Goal: Task Accomplishment & Management: Complete application form

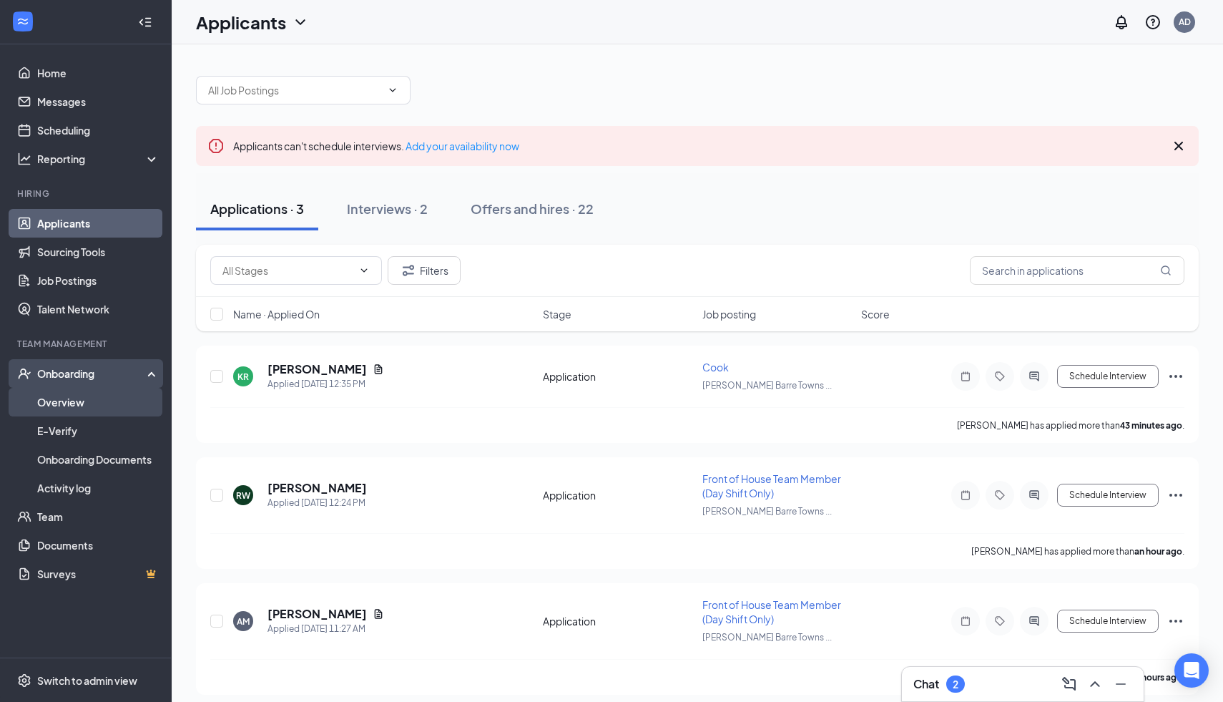
click at [77, 400] on link "Overview" at bounding box center [98, 402] width 122 height 29
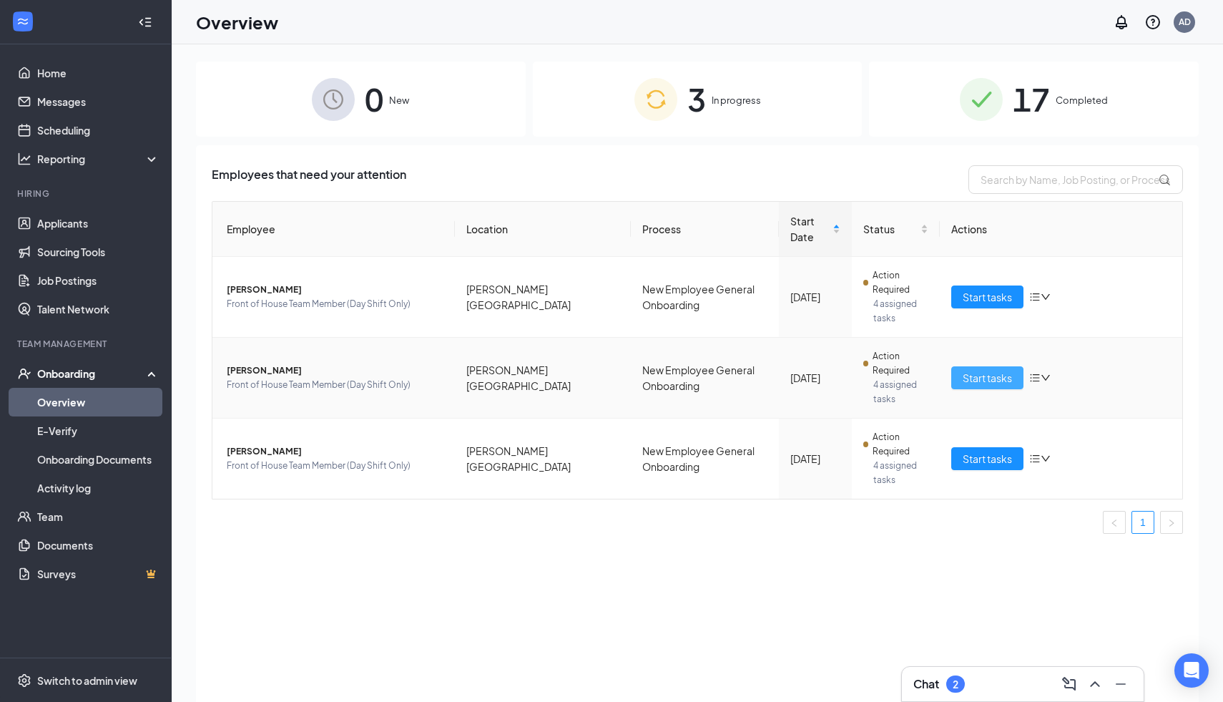
click at [974, 381] on span "Start tasks" at bounding box center [987, 378] width 49 height 16
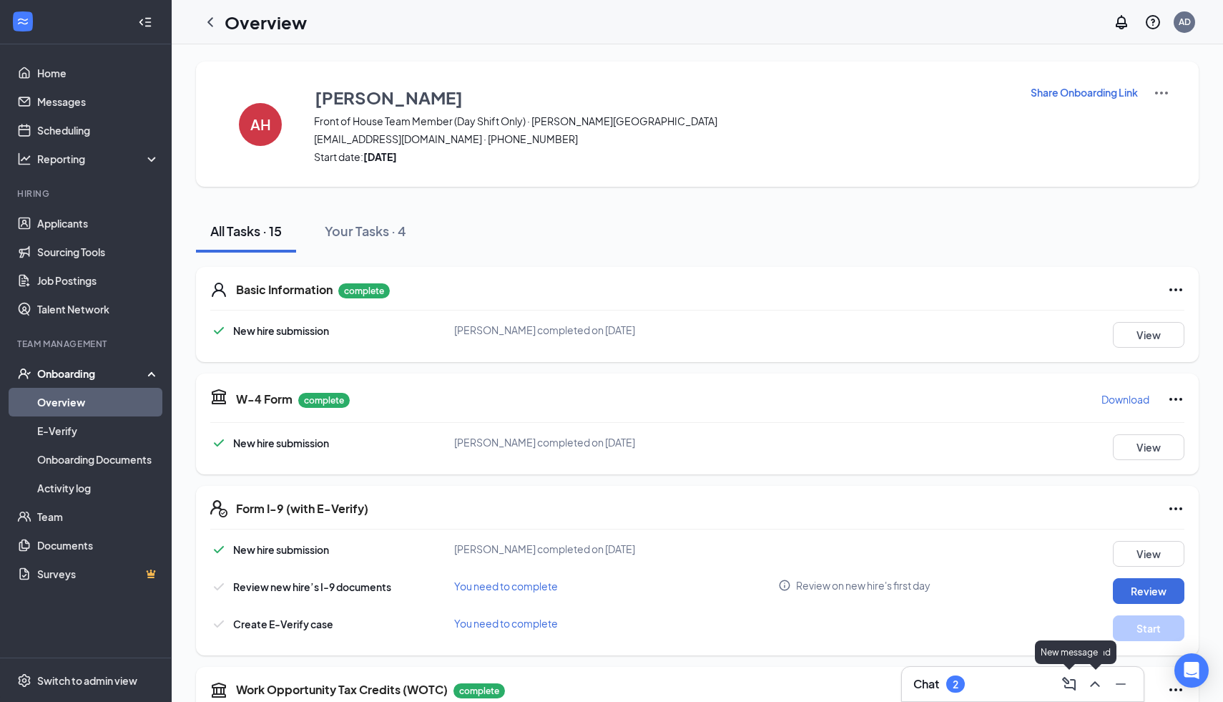
click at [1099, 690] on icon "ChevronUp" at bounding box center [1095, 683] width 17 height 17
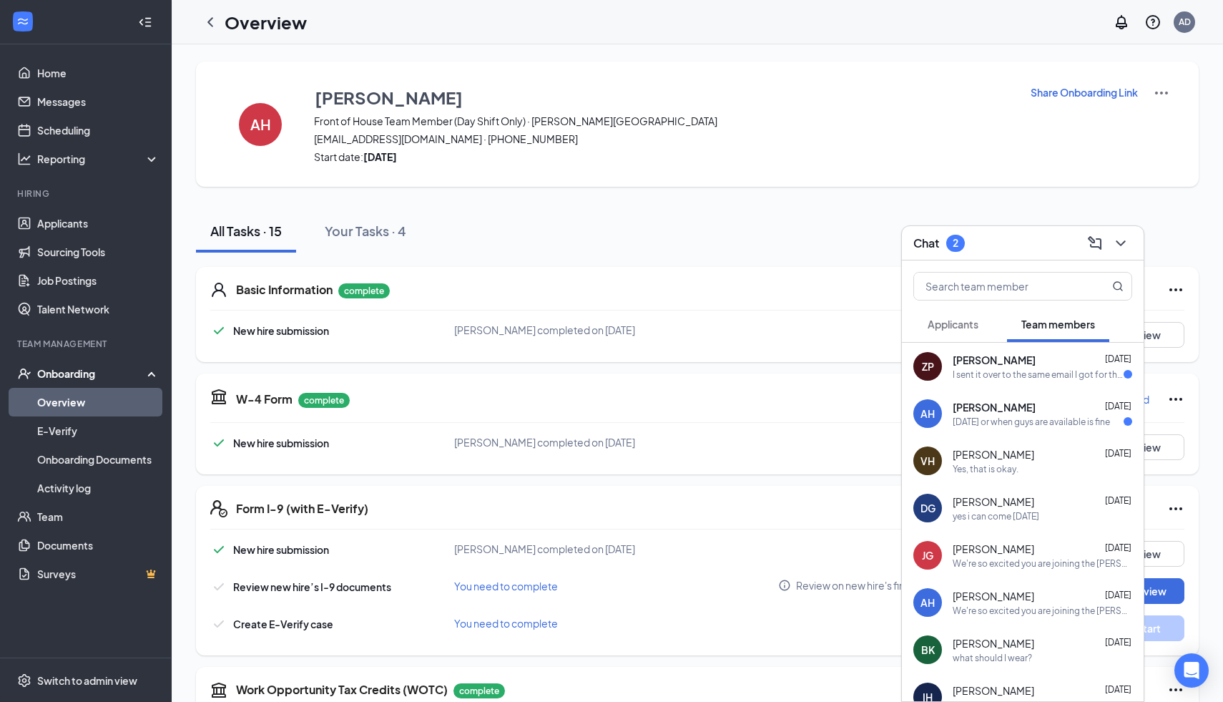
click at [672, 246] on div "All Tasks · 15 Your Tasks · 4" at bounding box center [697, 231] width 1003 height 43
click at [1113, 242] on icon "ChevronDown" at bounding box center [1120, 243] width 17 height 17
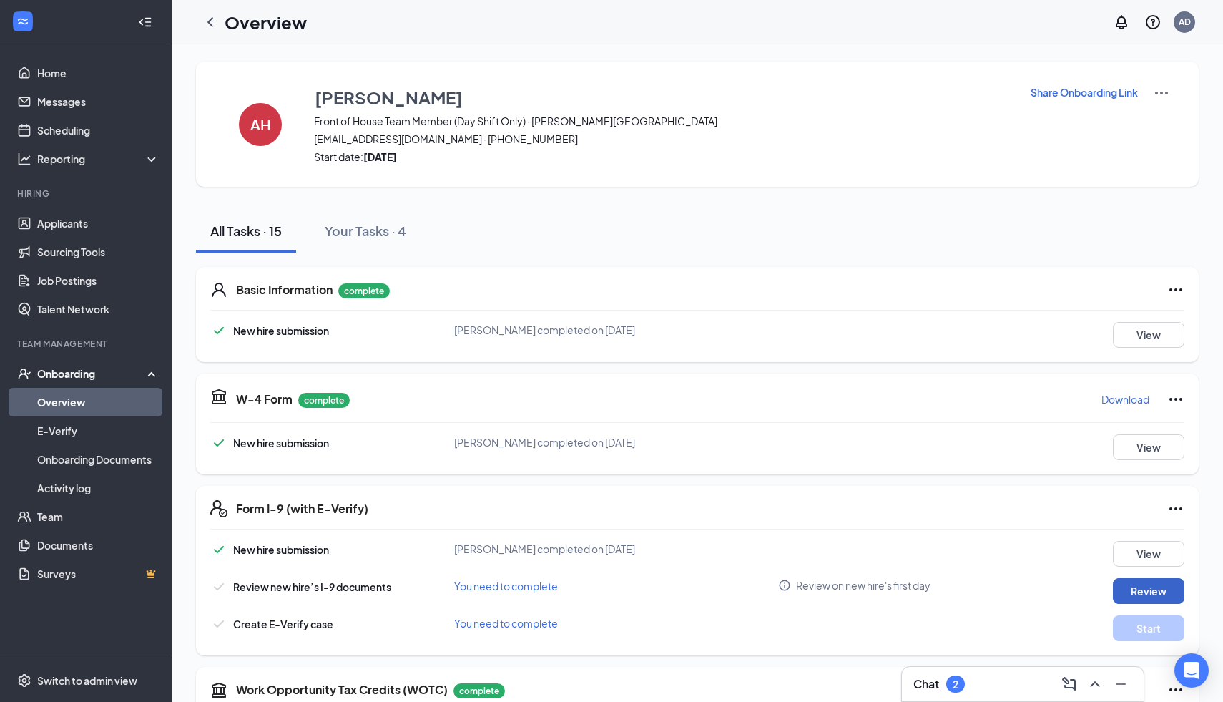
click at [1170, 581] on button "Review" at bounding box center [1149, 591] width 72 height 26
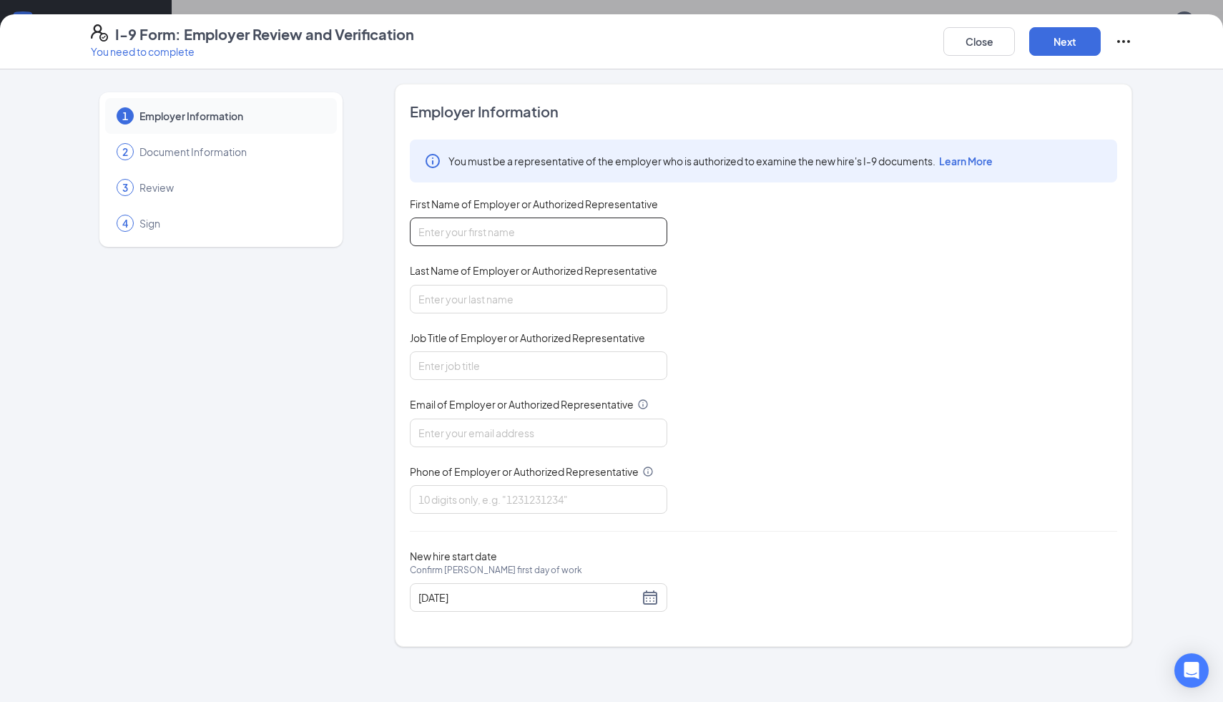
click at [595, 223] on input "First Name of Employer or Authorized Representative" at bounding box center [539, 231] width 258 height 29
type input "d"
type input "[PERSON_NAME]"
click at [436, 308] on input "Last Name of Employer or Authorized Representative" at bounding box center [539, 299] width 258 height 29
type input "[PERSON_NAME]"
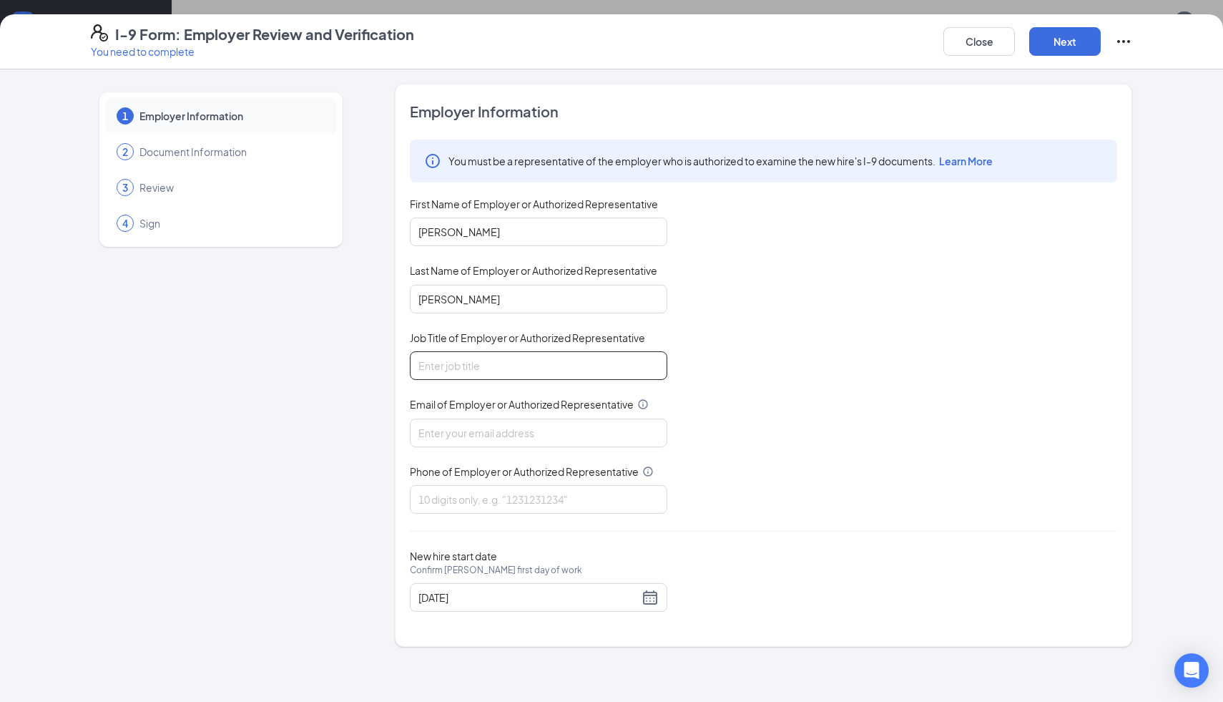
click at [422, 366] on input "Job Title of Employer or Authorized Representative" at bounding box center [539, 365] width 258 height 29
type input "Director"
click at [451, 420] on input "Email of Employer or Authorized Representative" at bounding box center [539, 432] width 258 height 29
type input "[EMAIL_ADDRESS][DEMOGRAPHIC_DATA][DOMAIN_NAME]"
click at [481, 510] on input "Phone of Employer or Authorized Representative" at bounding box center [539, 499] width 258 height 29
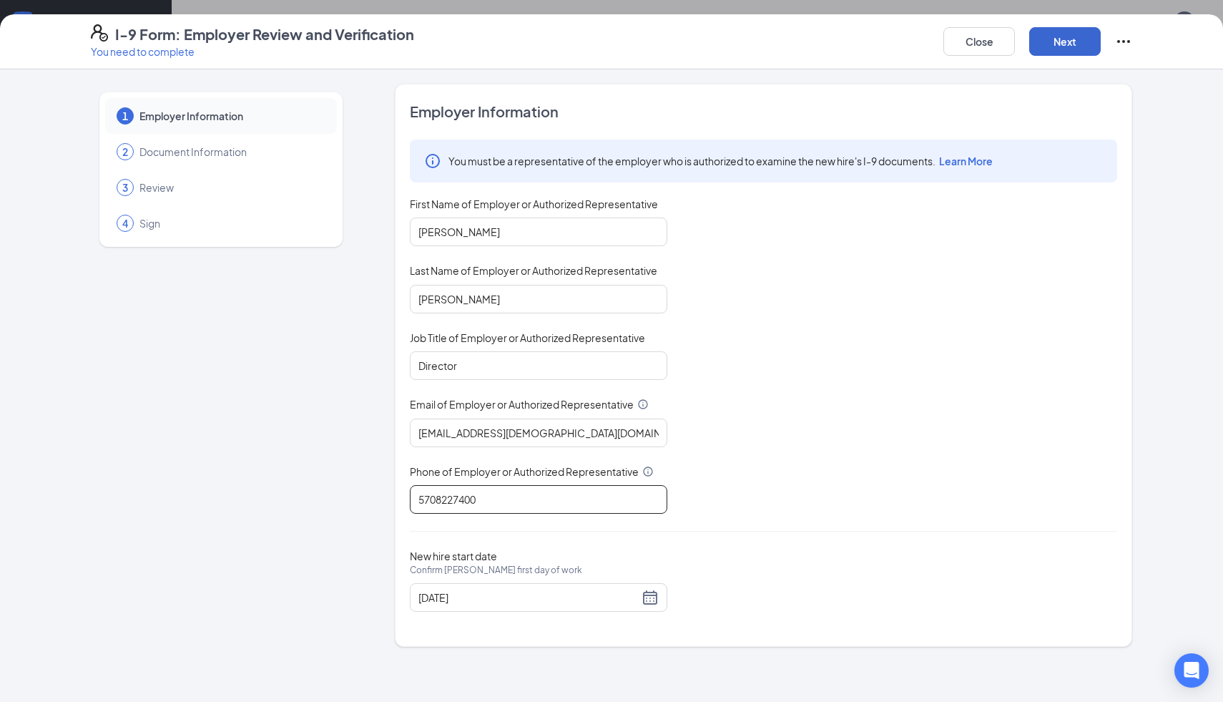
type input "5708227400"
click at [1056, 51] on button "Next" at bounding box center [1065, 41] width 72 height 29
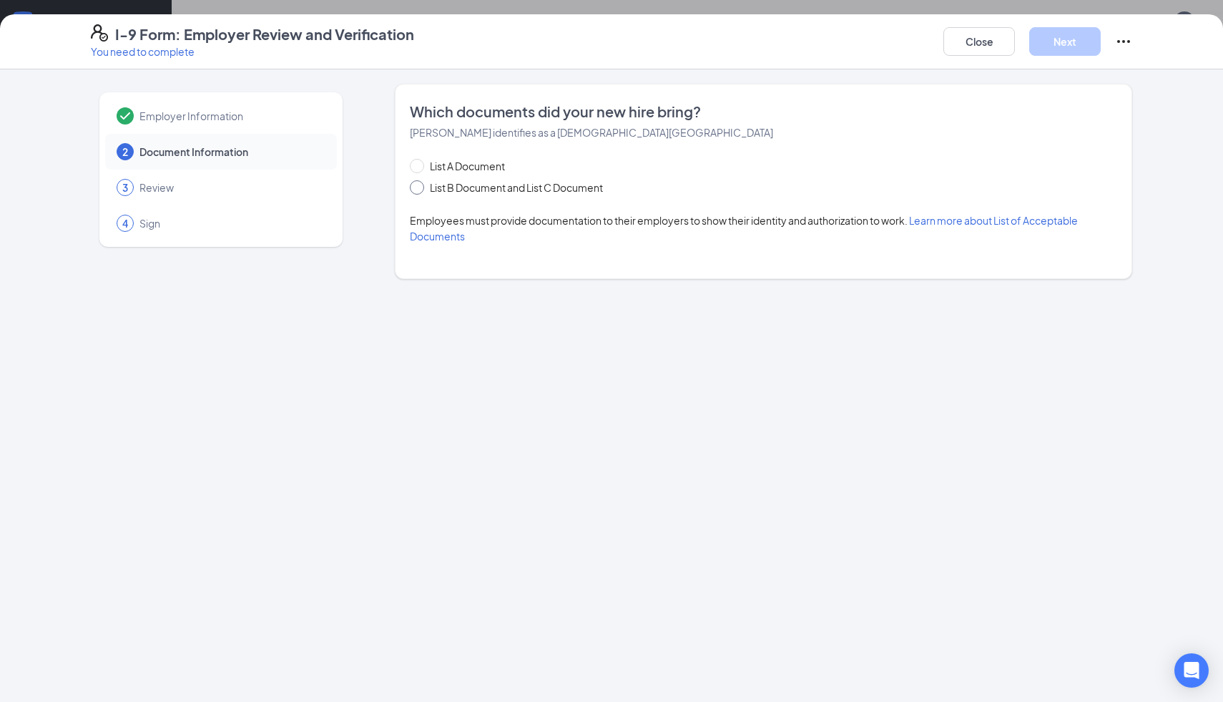
click at [413, 186] on input "List B Document and List C Document" at bounding box center [415, 185] width 10 height 10
radio input "true"
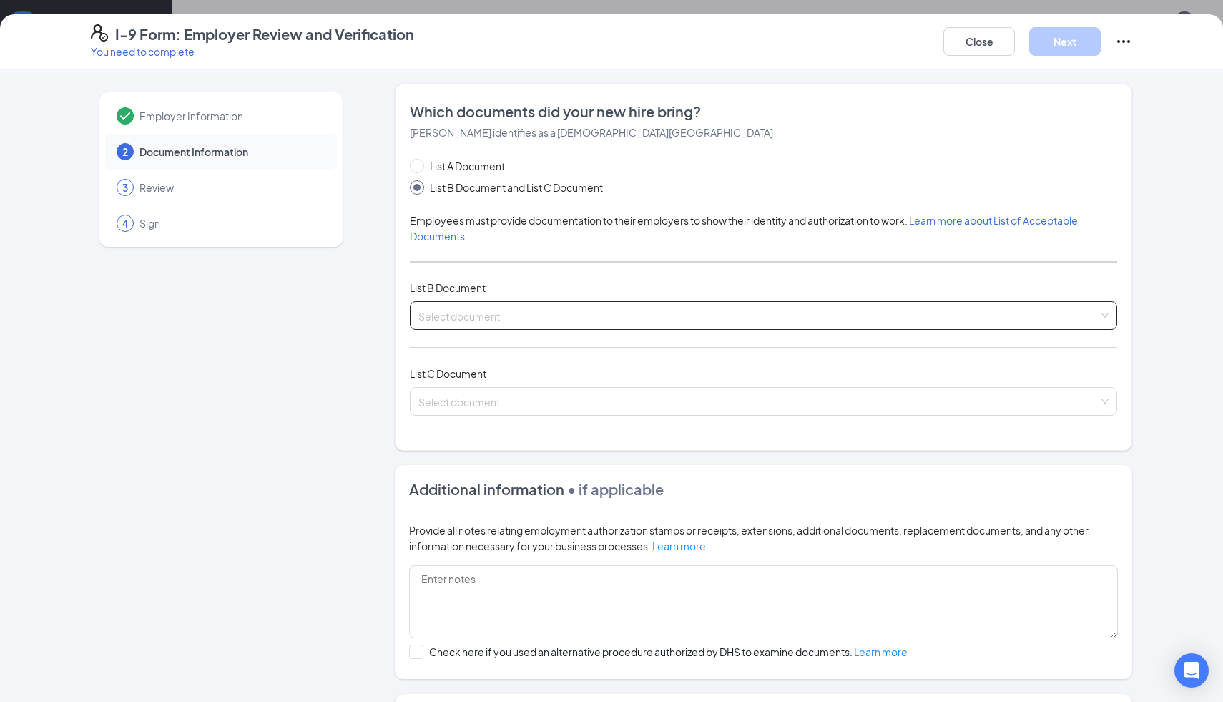
click at [498, 320] on input "search" at bounding box center [758, 312] width 680 height 21
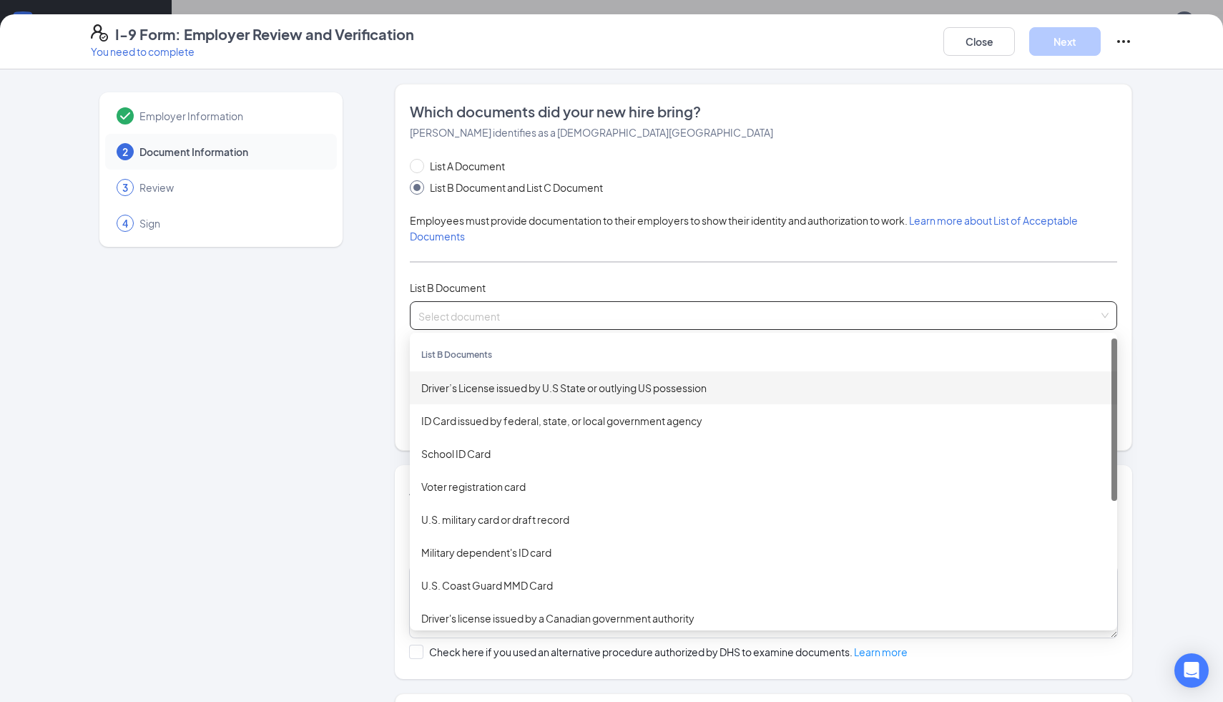
click at [527, 386] on div "Driver’s License issued by U.S State or outlying US possession" at bounding box center [763, 388] width 685 height 16
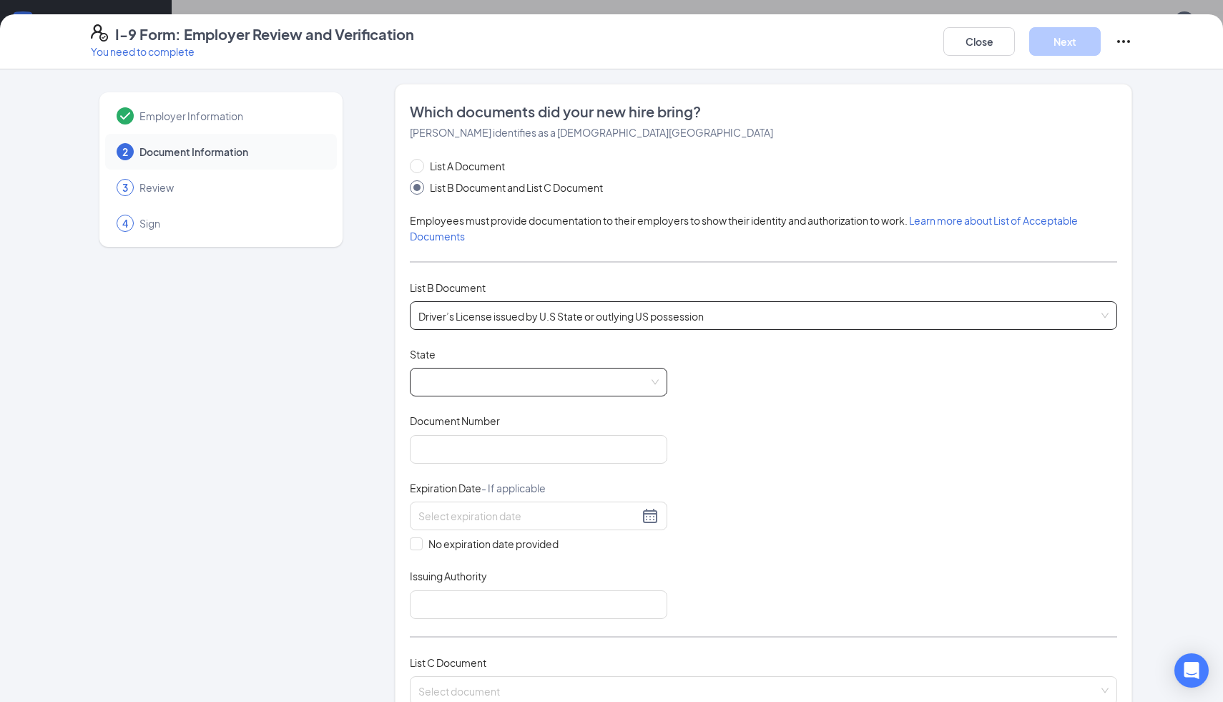
click at [527, 380] on span at bounding box center [538, 381] width 240 height 27
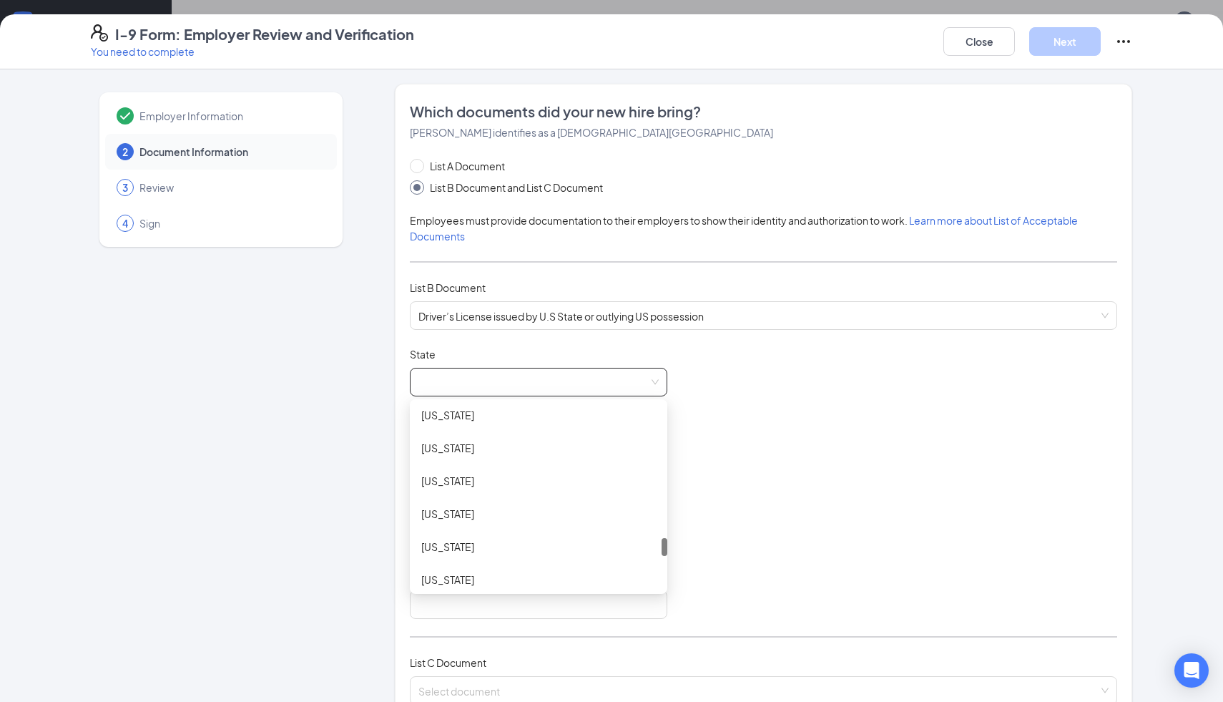
scroll to position [1328, 0]
click at [486, 446] on div "[US_STATE]" at bounding box center [538, 443] width 235 height 16
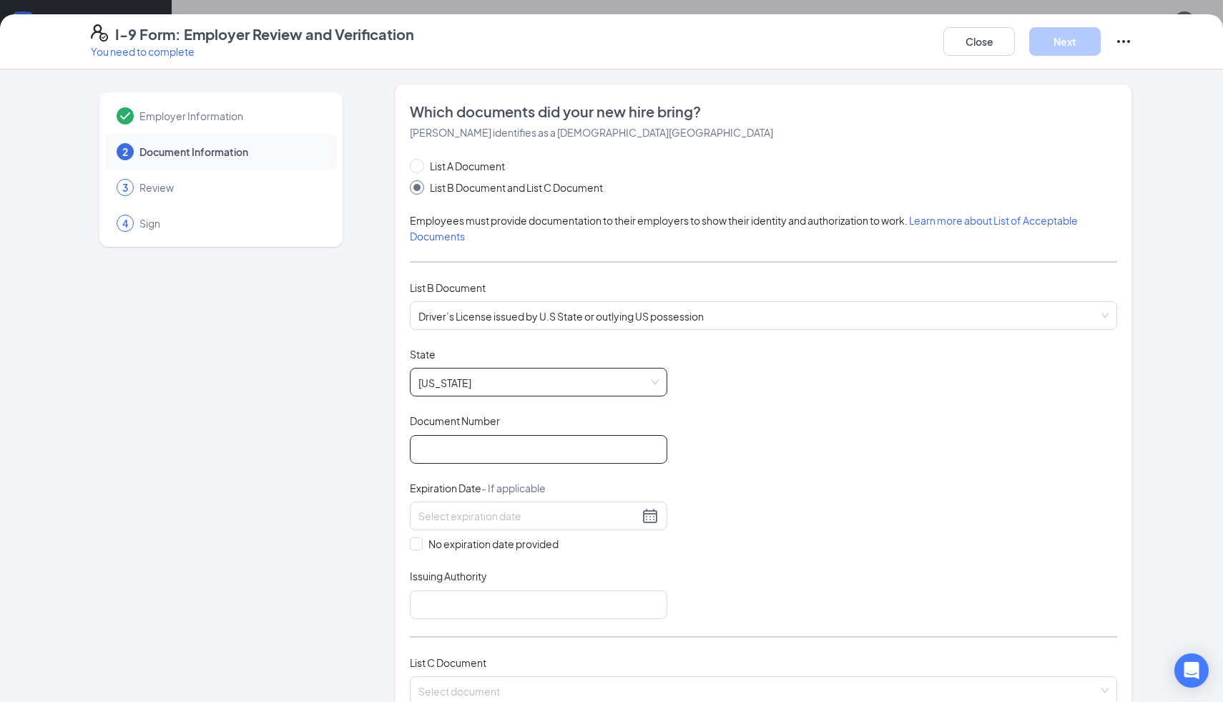
click at [589, 459] on input "Document Number" at bounding box center [539, 449] width 258 height 29
type input "34776485"
click at [509, 519] on input at bounding box center [528, 516] width 220 height 16
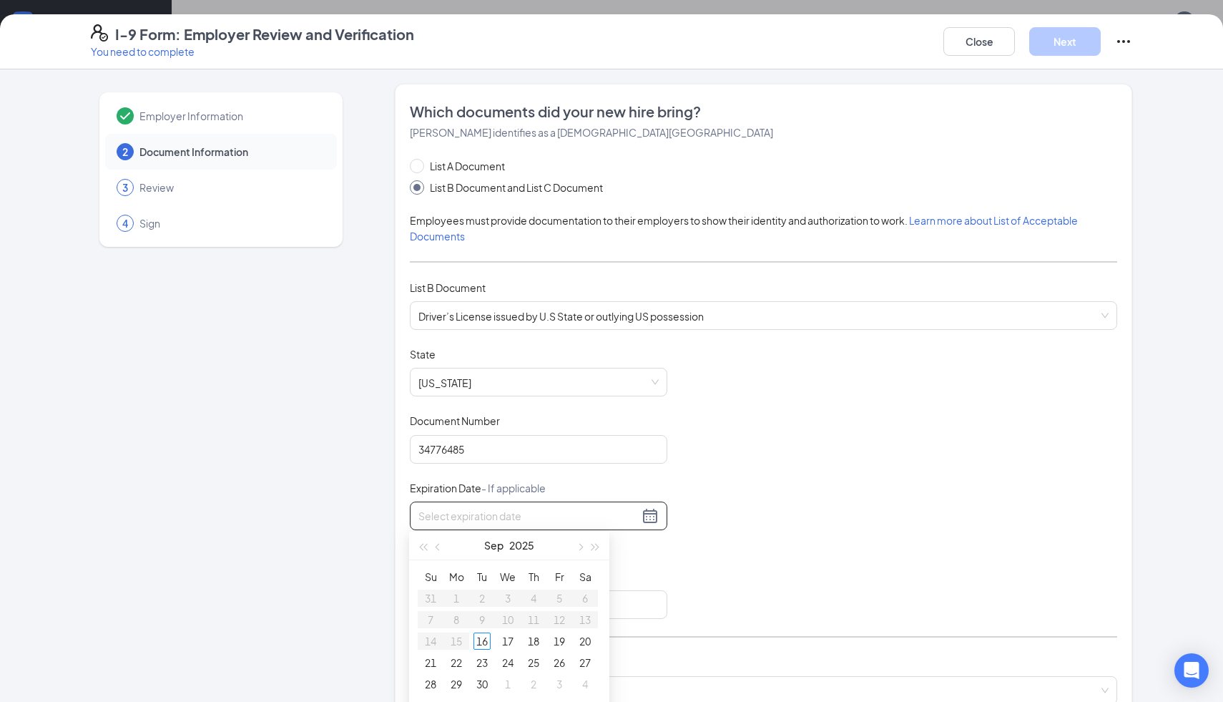
click at [649, 514] on div at bounding box center [538, 515] width 240 height 17
click at [596, 549] on span "button" at bounding box center [595, 547] width 7 height 7
type input "[DATE]"
click at [439, 547] on span "button" at bounding box center [439, 547] width 7 height 7
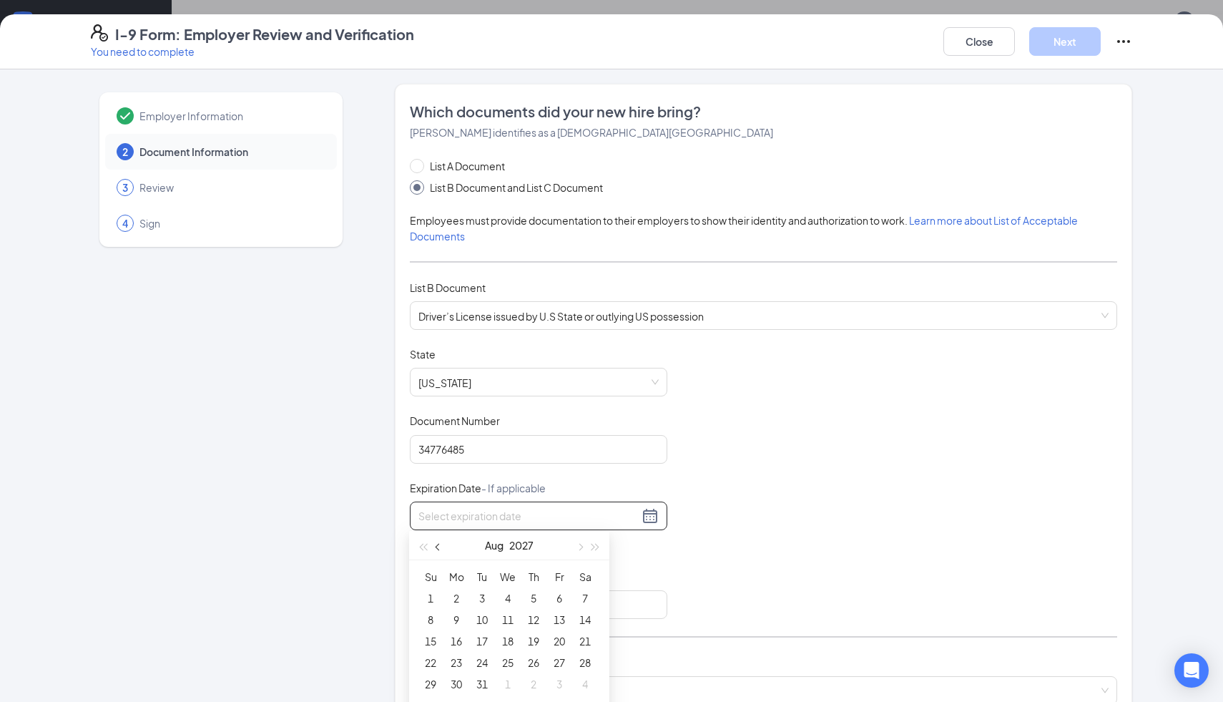
click at [439, 547] on span "button" at bounding box center [439, 547] width 7 height 7
type input "[DATE]"
click at [587, 662] on div "31" at bounding box center [585, 657] width 17 height 17
click at [539, 594] on input "Issuing Authority" at bounding box center [539, 604] width 258 height 29
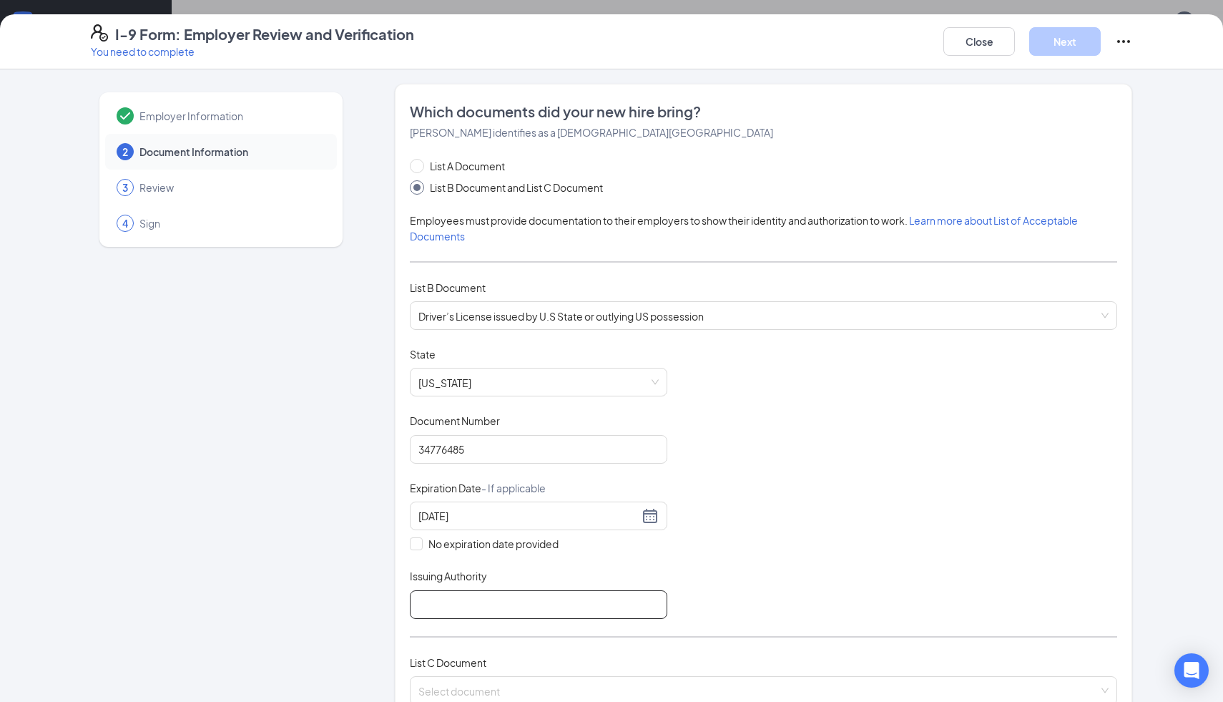
click at [482, 607] on input "Issuing Authority" at bounding box center [539, 604] width 258 height 29
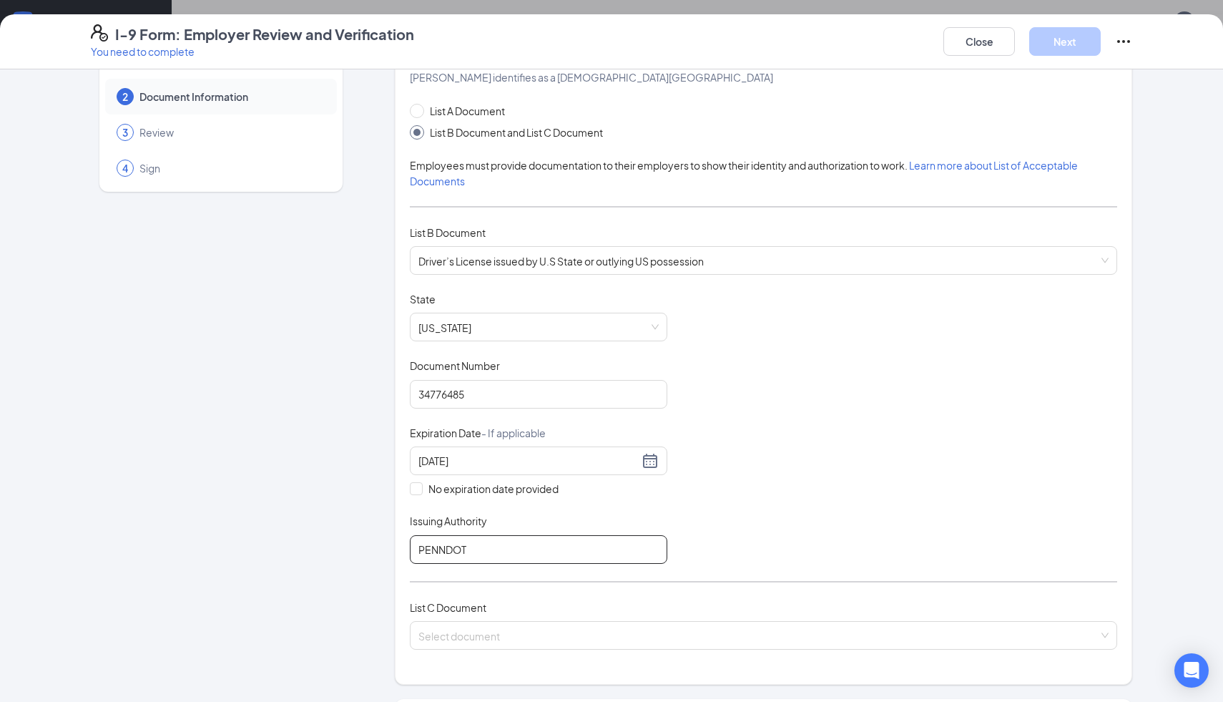
scroll to position [142, 0]
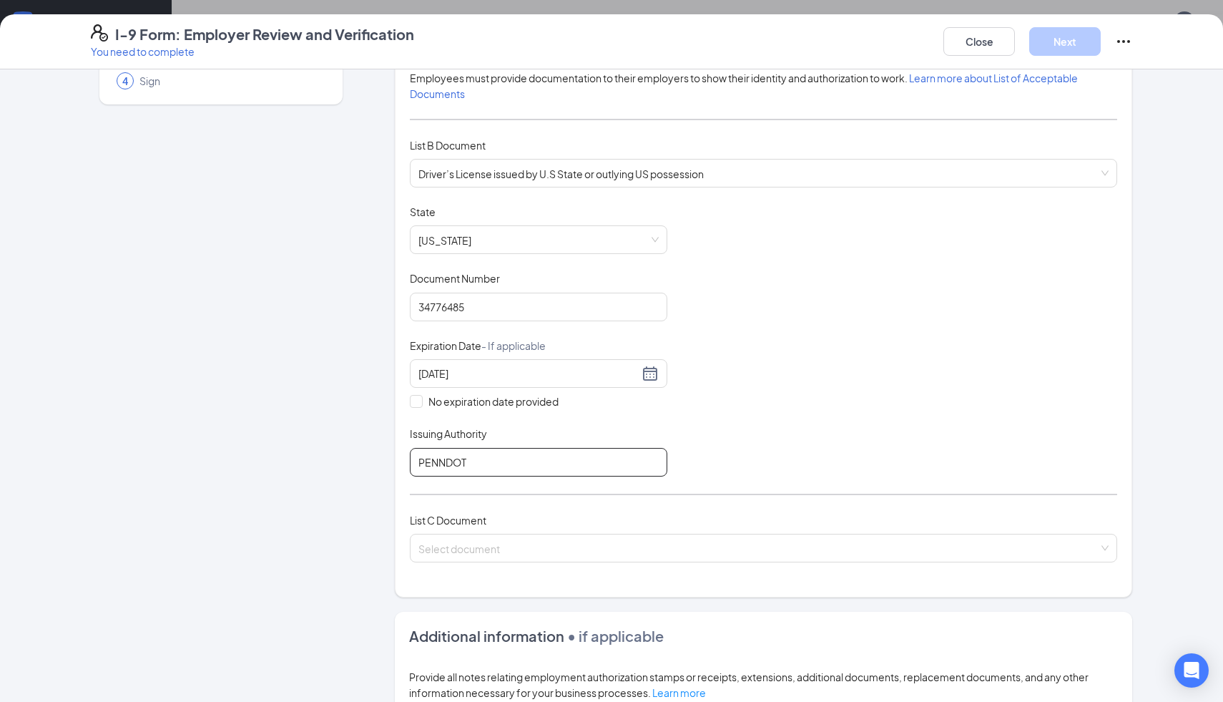
type input "PENNDOT"
click at [622, 522] on div "List C Document" at bounding box center [763, 520] width 707 height 16
click at [599, 542] on input "search" at bounding box center [758, 544] width 680 height 21
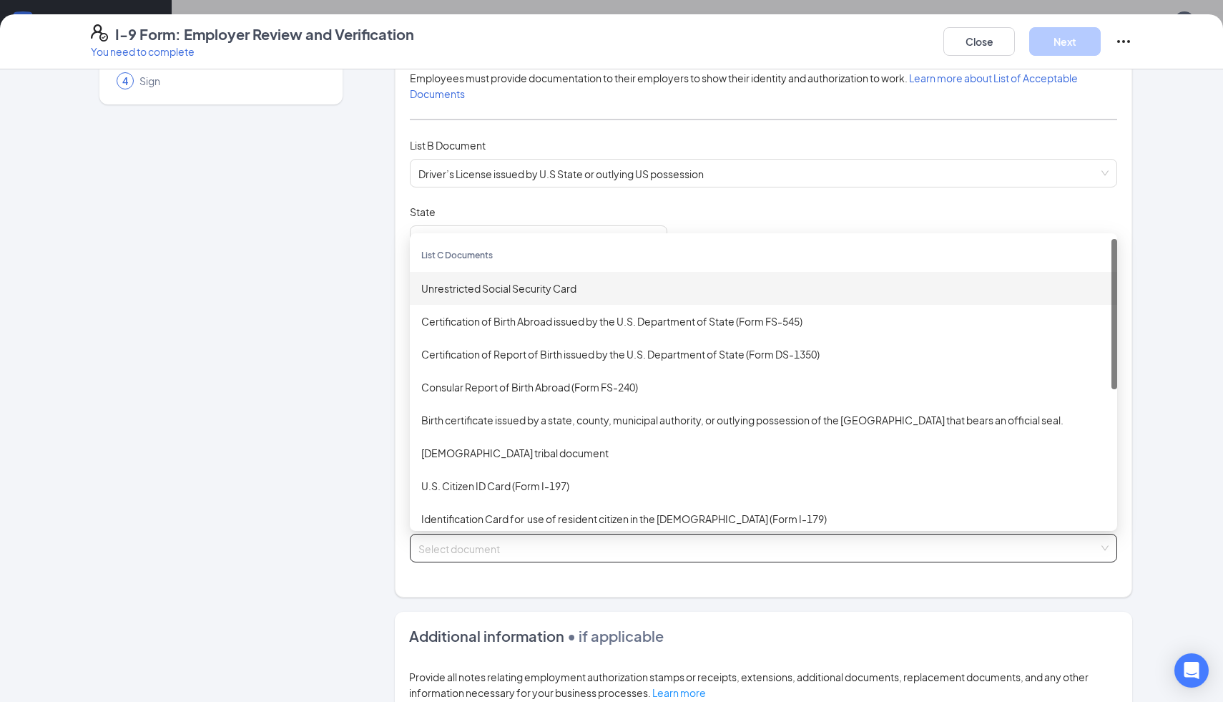
click at [587, 285] on div "Unrestricted Social Security Card" at bounding box center [763, 288] width 685 height 16
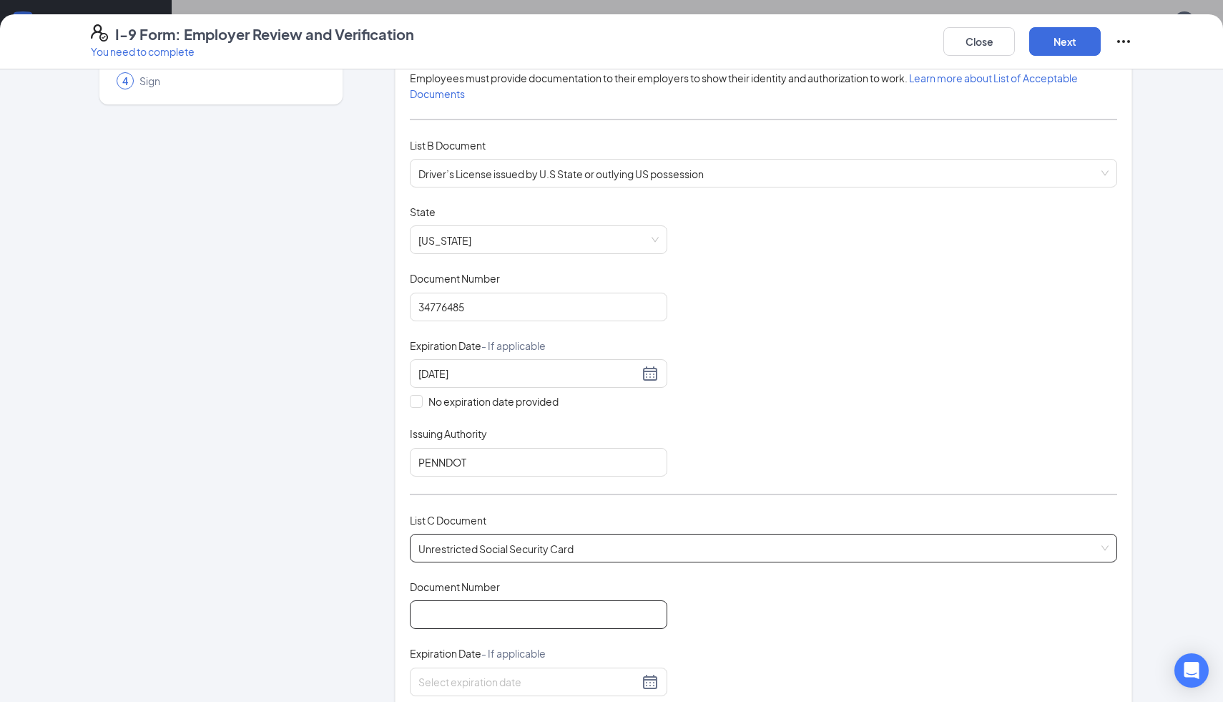
click at [531, 614] on input "Document Number" at bounding box center [539, 614] width 258 height 29
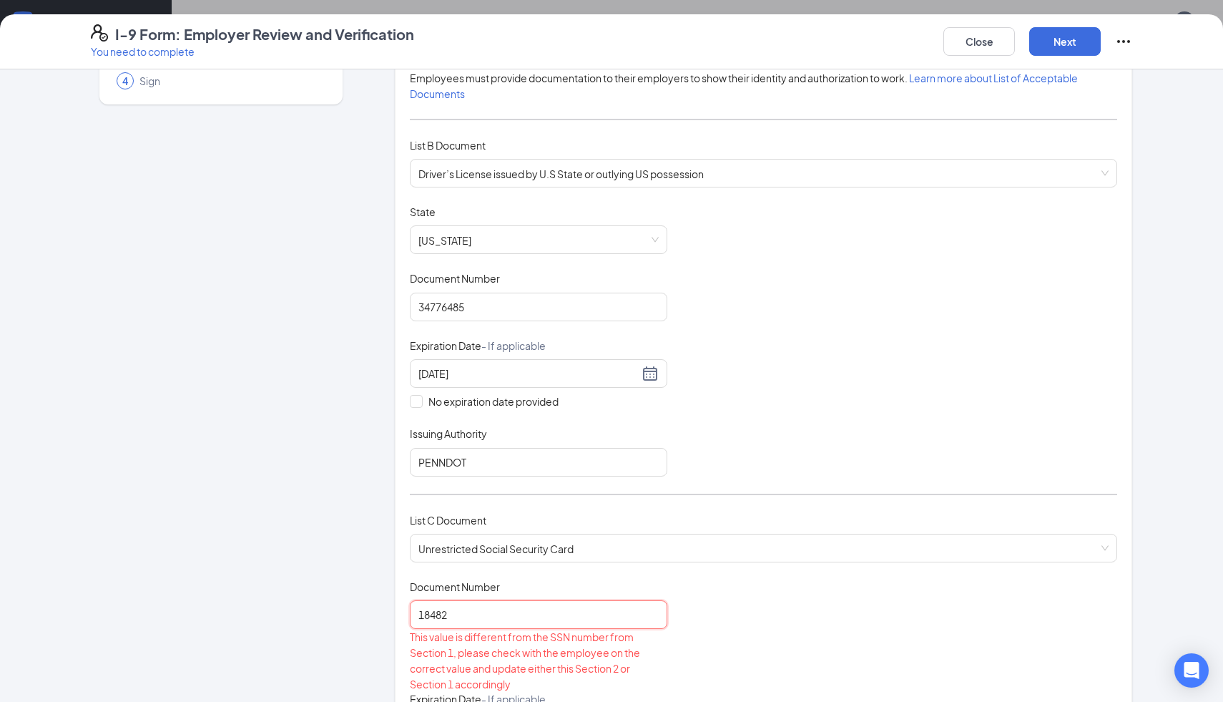
click at [516, 622] on input "18482" at bounding box center [539, 614] width 258 height 29
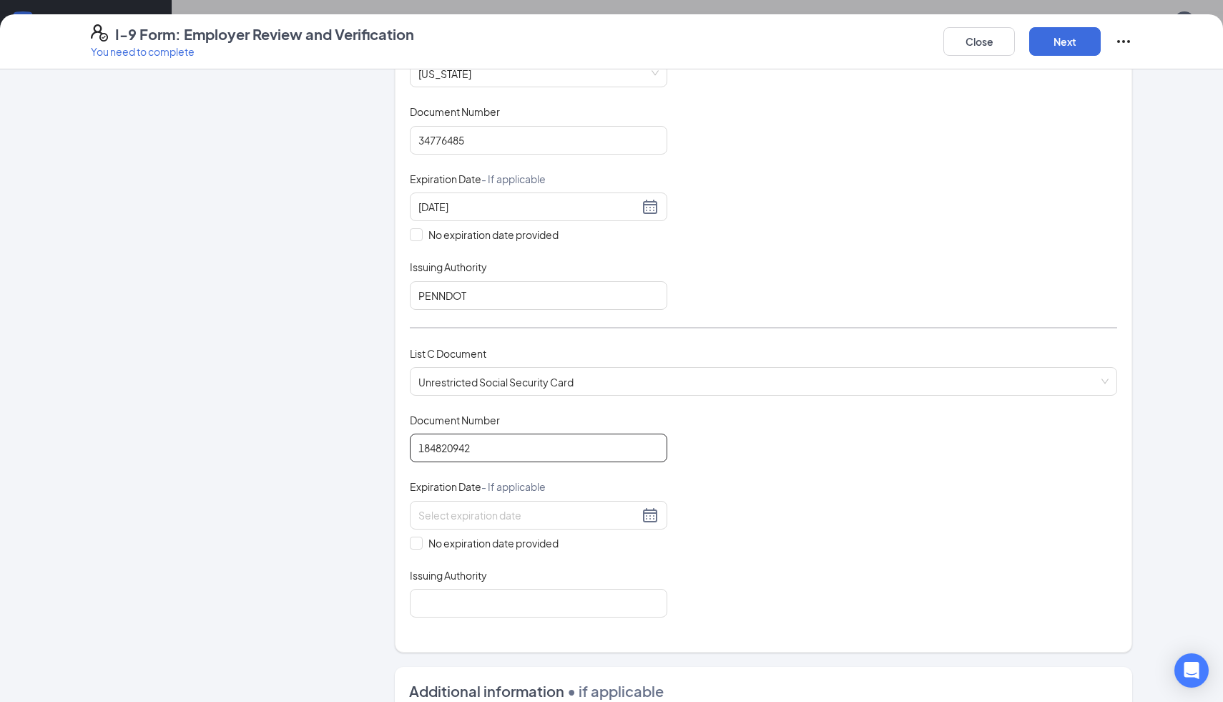
scroll to position [325, 0]
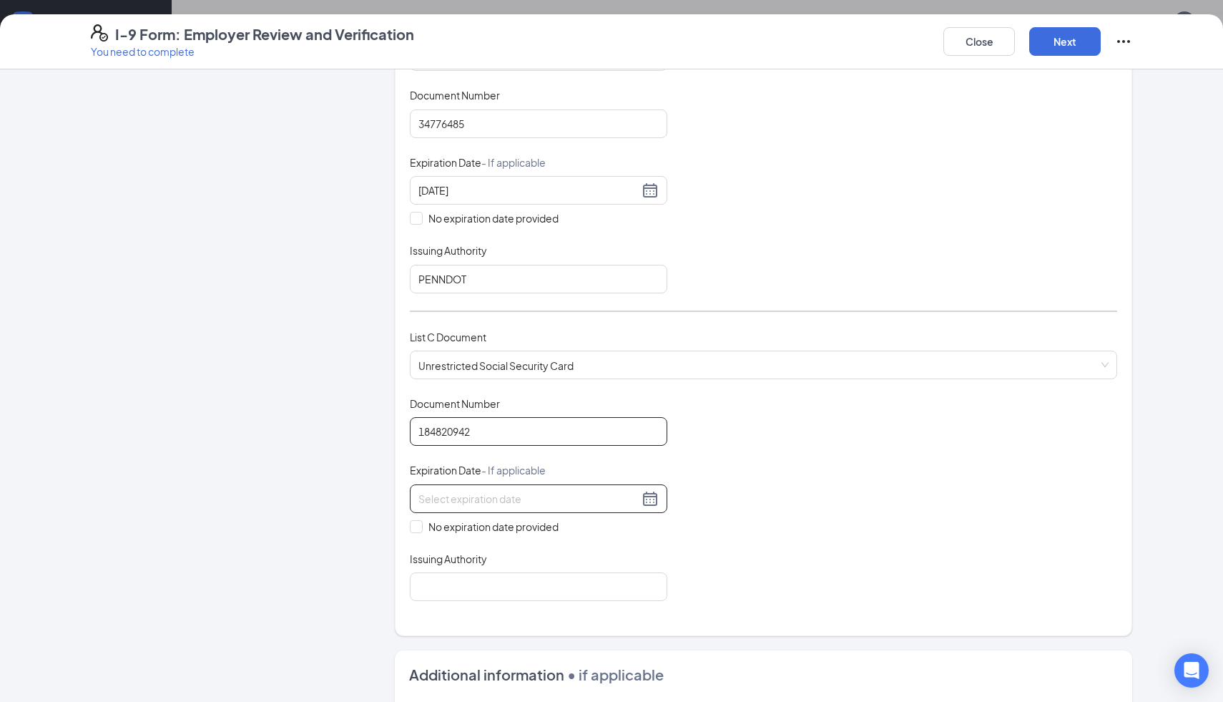
type input "184820942"
click at [549, 491] on input at bounding box center [528, 499] width 220 height 16
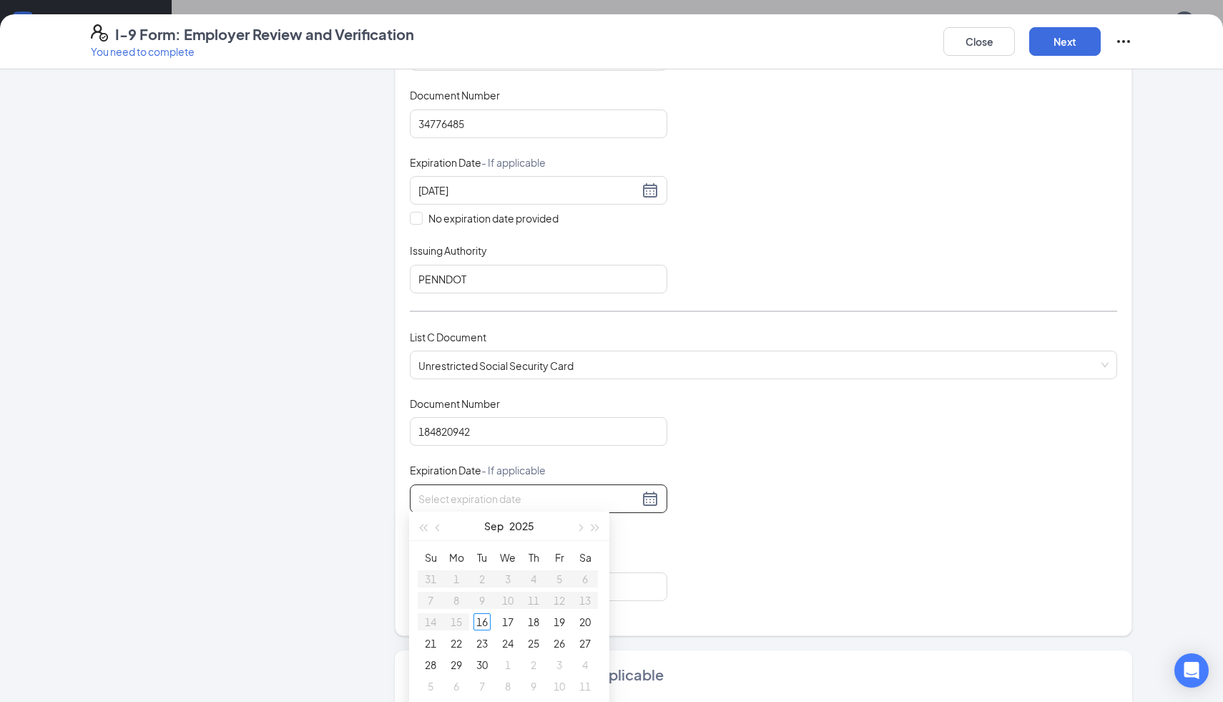
click at [710, 551] on div "Document Title Unrestricted Social Security Card Document Number 184820942 Expi…" at bounding box center [763, 498] width 707 height 205
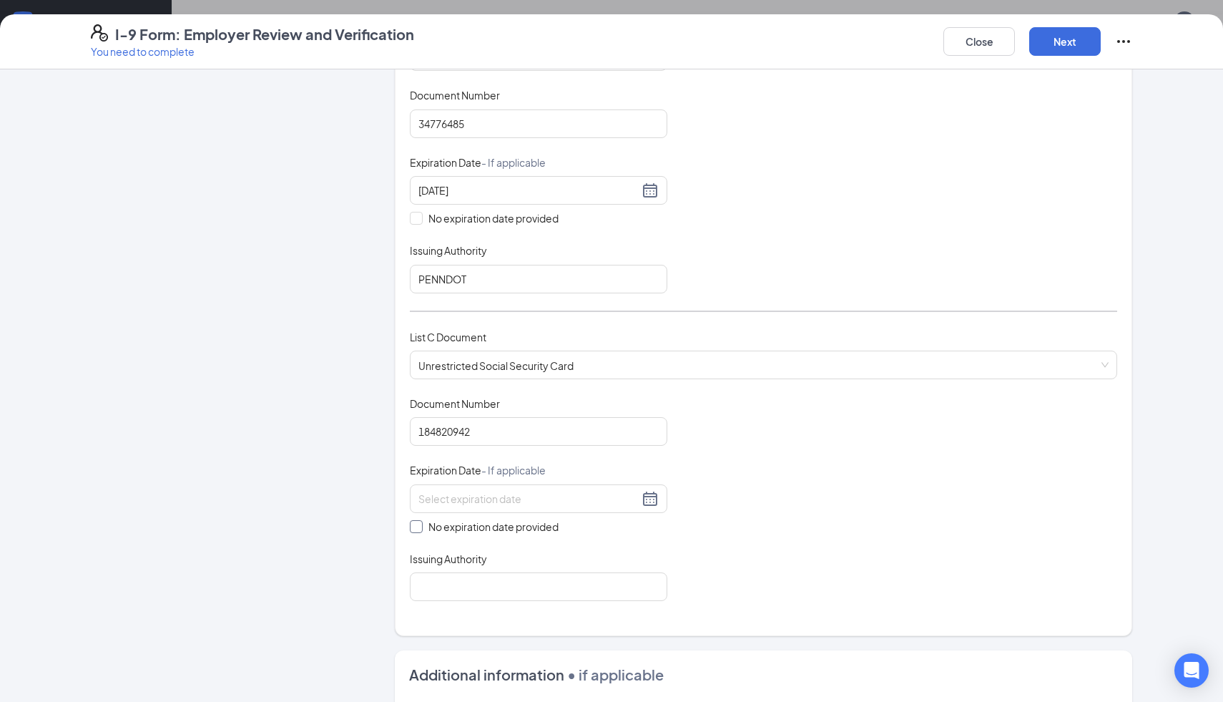
click at [416, 522] on input "No expiration date provided" at bounding box center [415, 525] width 10 height 10
checkbox input "true"
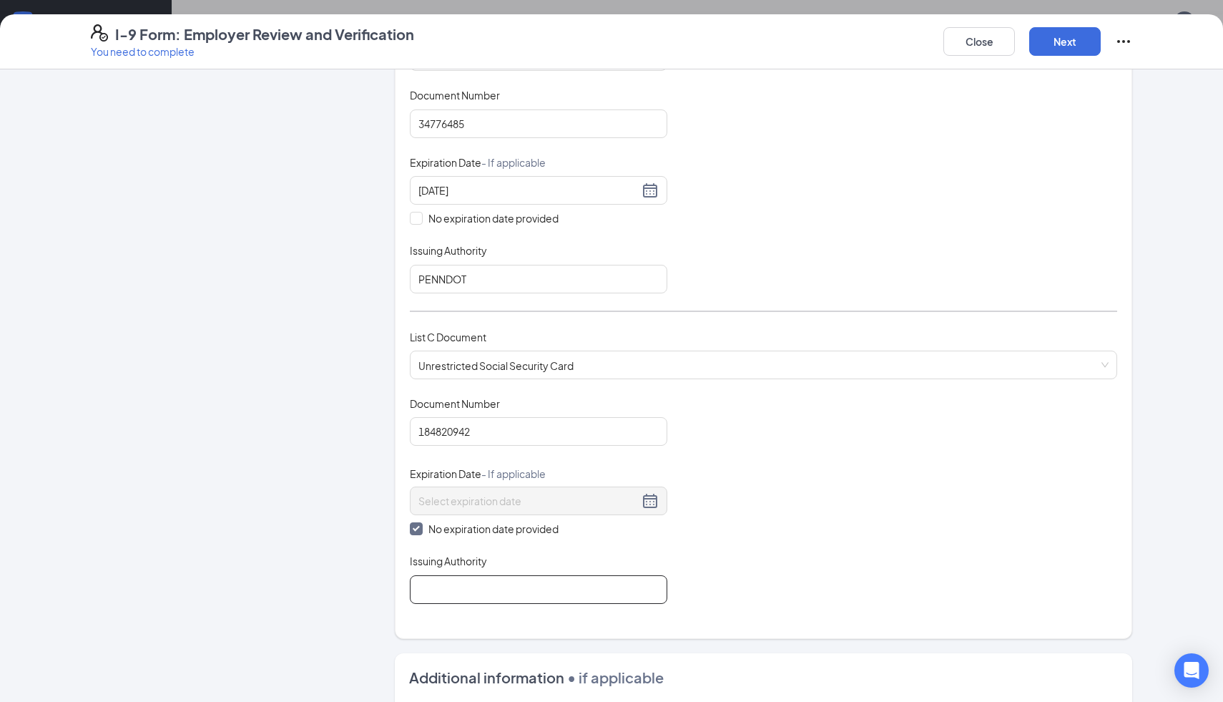
click at [483, 584] on input "Issuing Authority" at bounding box center [539, 589] width 258 height 29
type input "Social Security Administration"
click at [793, 572] on div "Document Title Unrestricted Social Security Card Document Number 184820942 Expi…" at bounding box center [763, 499] width 707 height 207
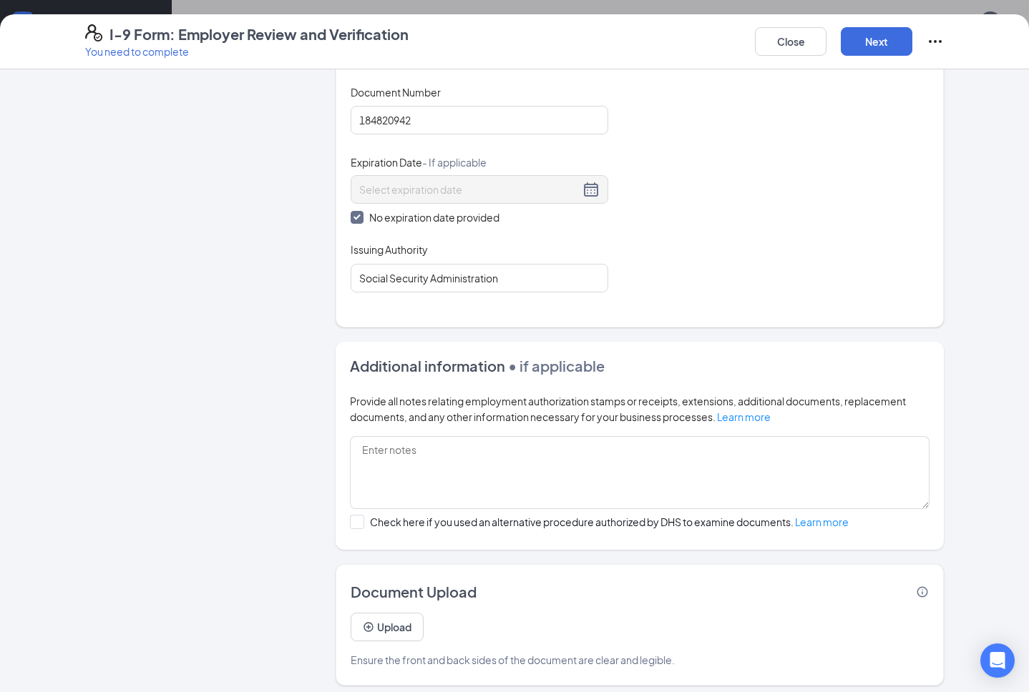
scroll to position [630, 0]
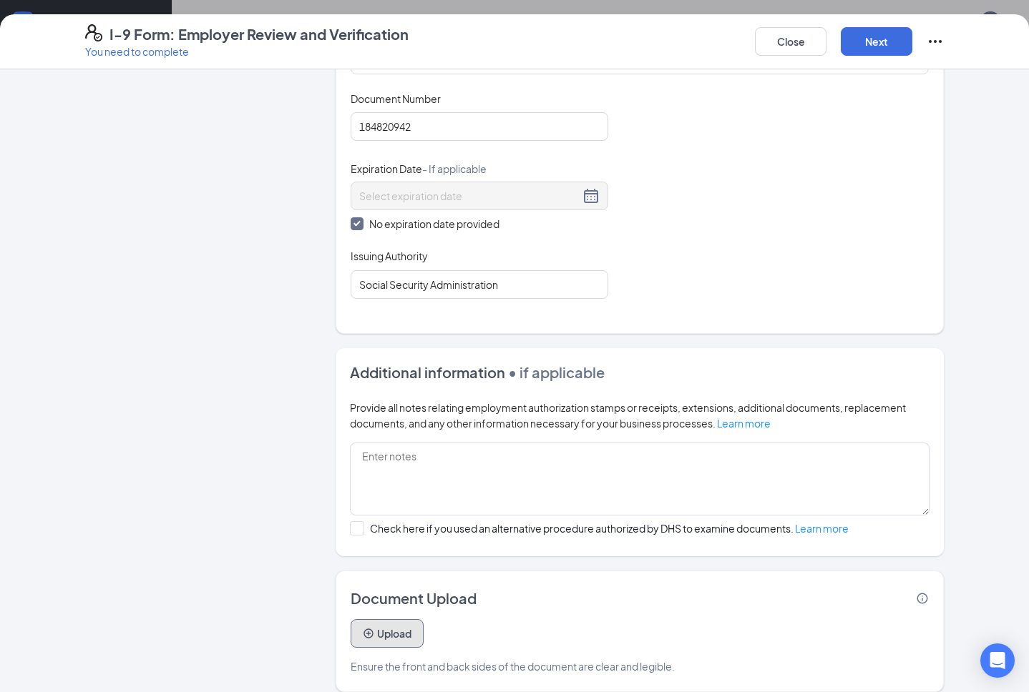
click at [388, 630] on button "Upload" at bounding box center [387, 634] width 73 height 29
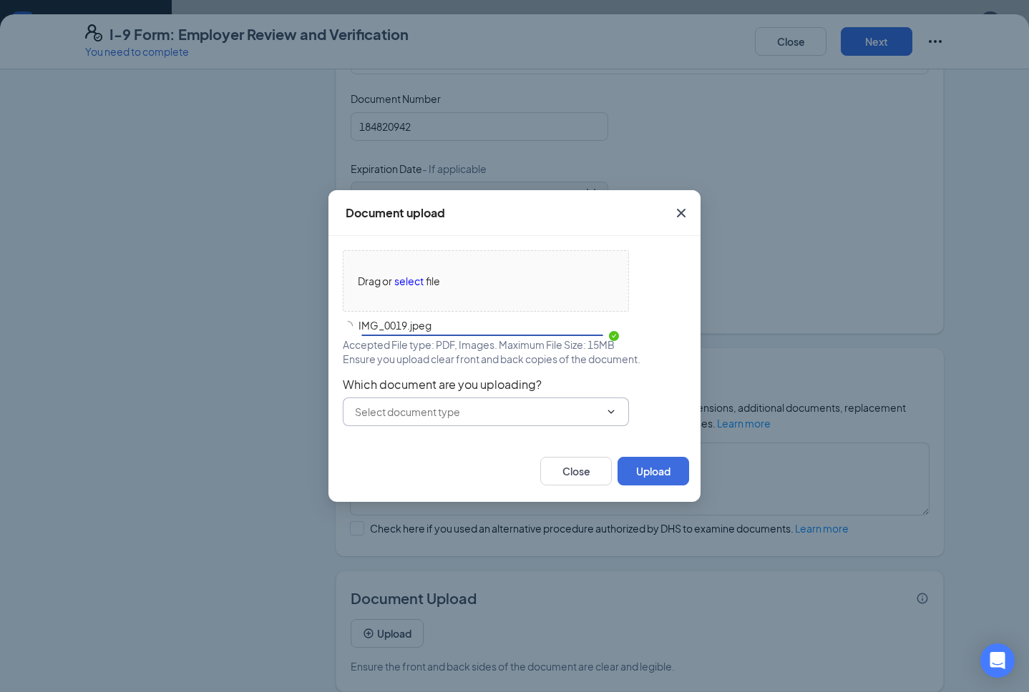
click at [455, 408] on input "text" at bounding box center [477, 412] width 245 height 16
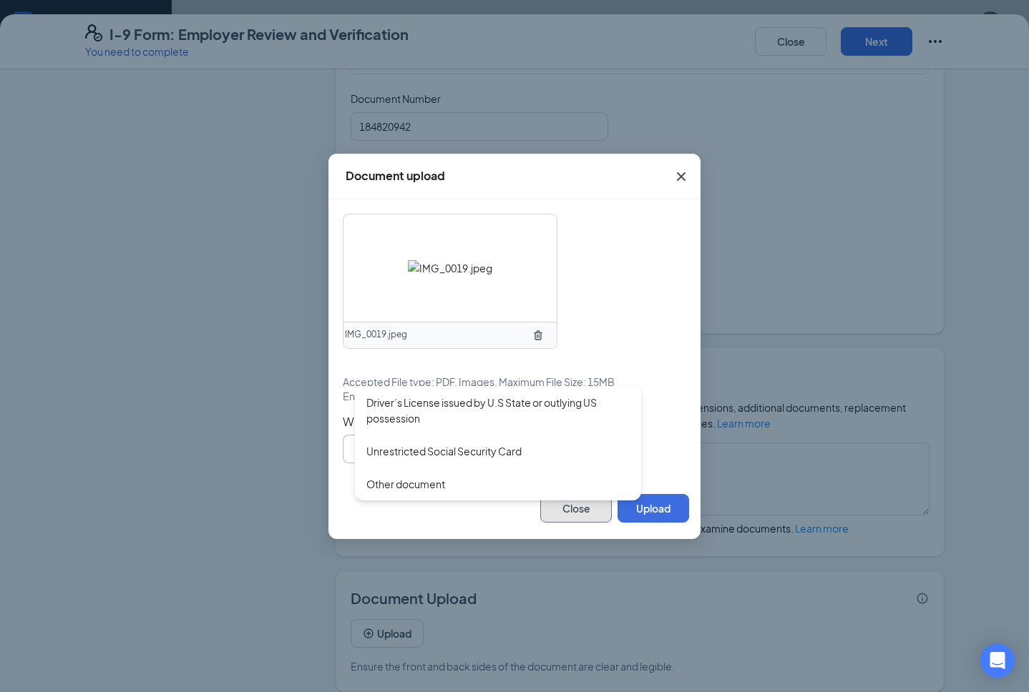
click at [563, 516] on button "Close" at bounding box center [576, 508] width 72 height 29
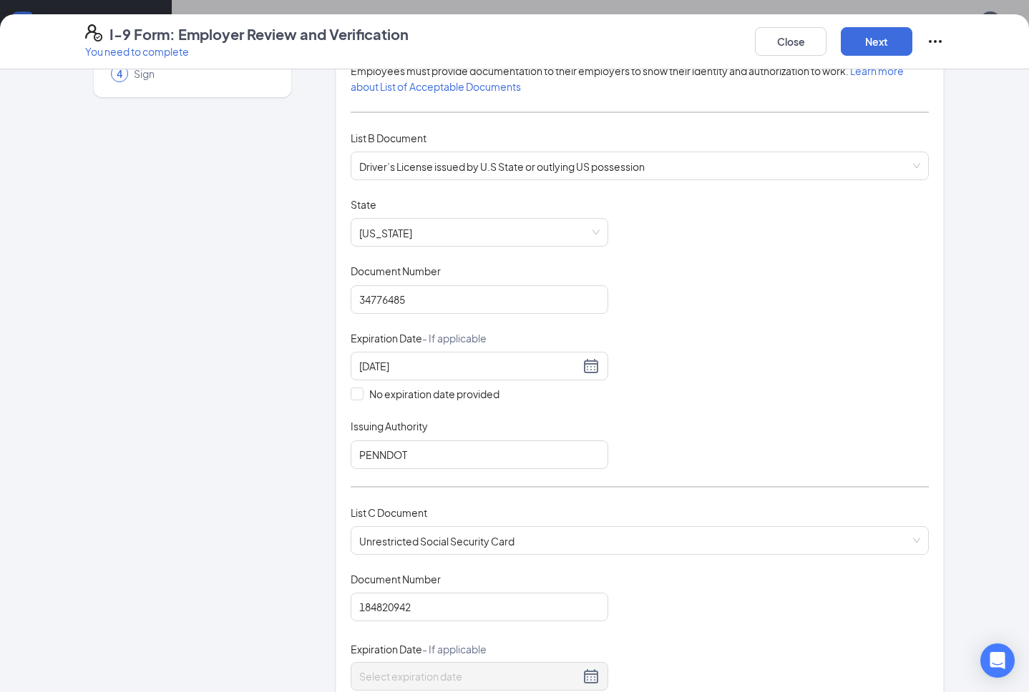
scroll to position [61, 0]
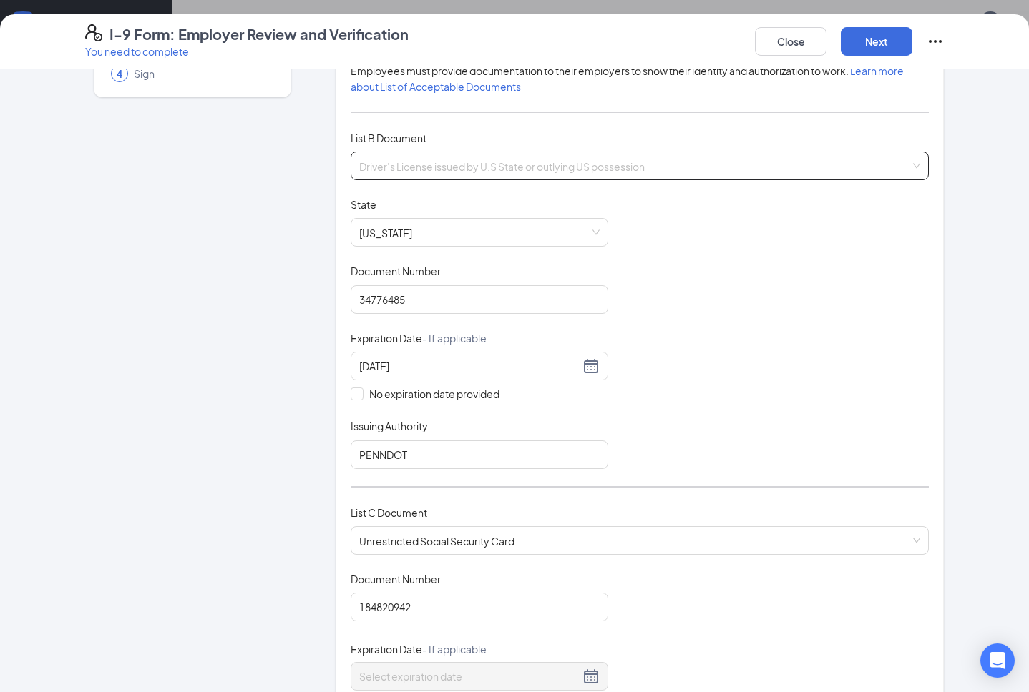
click at [548, 160] on span "Driver’s License issued by U.S State or outlying US possession" at bounding box center [639, 165] width 561 height 27
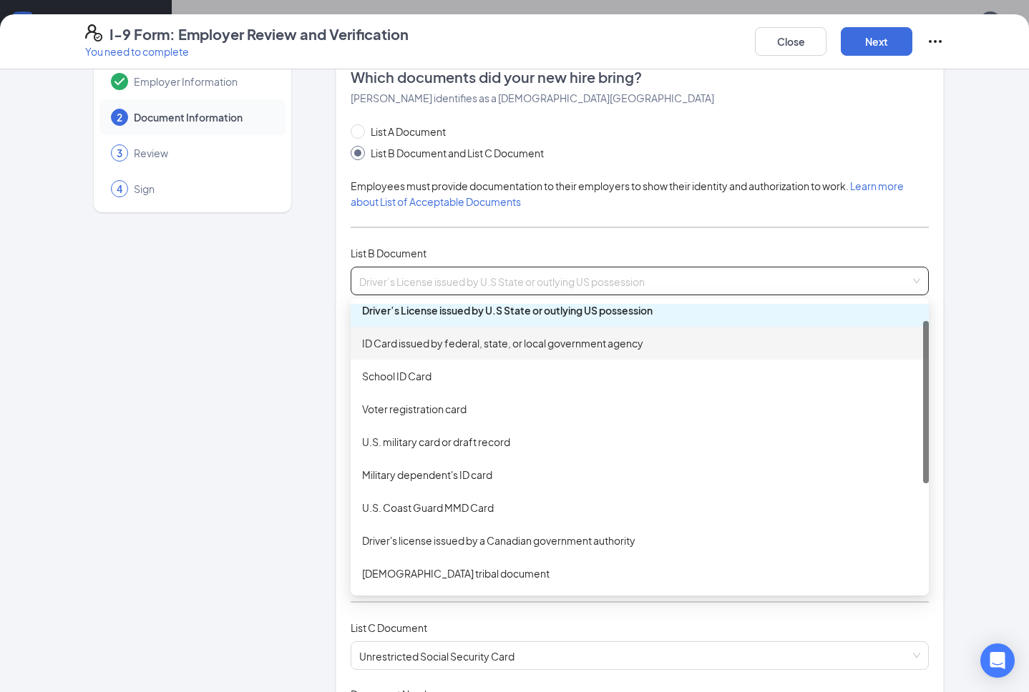
scroll to position [0, 0]
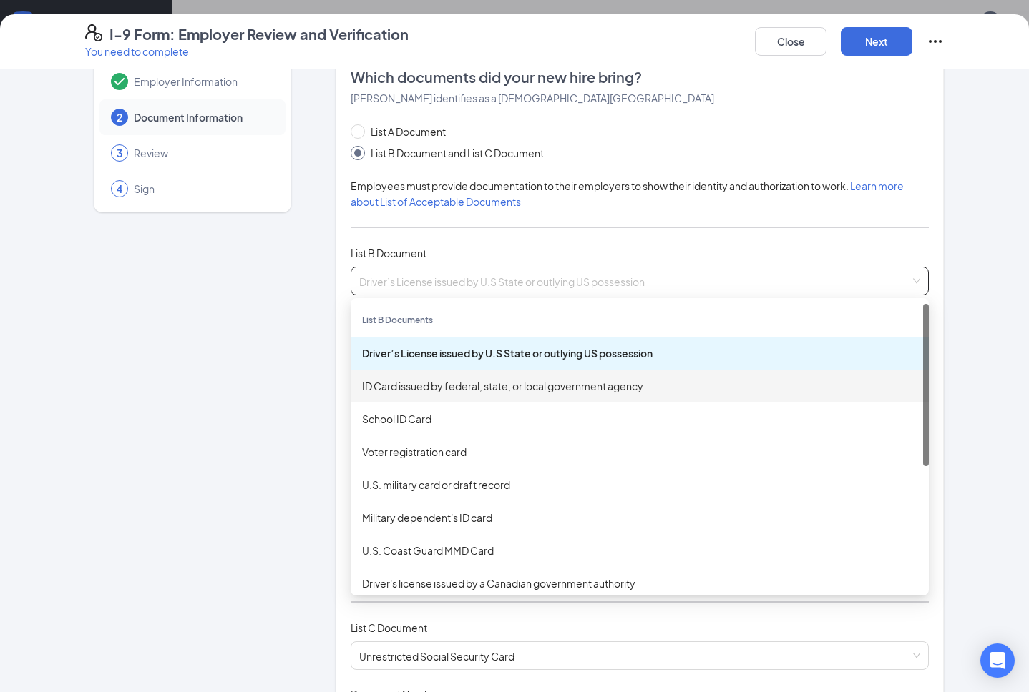
drag, startPoint x: 924, startPoint y: 397, endPoint x: 925, endPoint y: 381, distance: 15.8
click at [926, 383] on div at bounding box center [926, 385] width 6 height 162
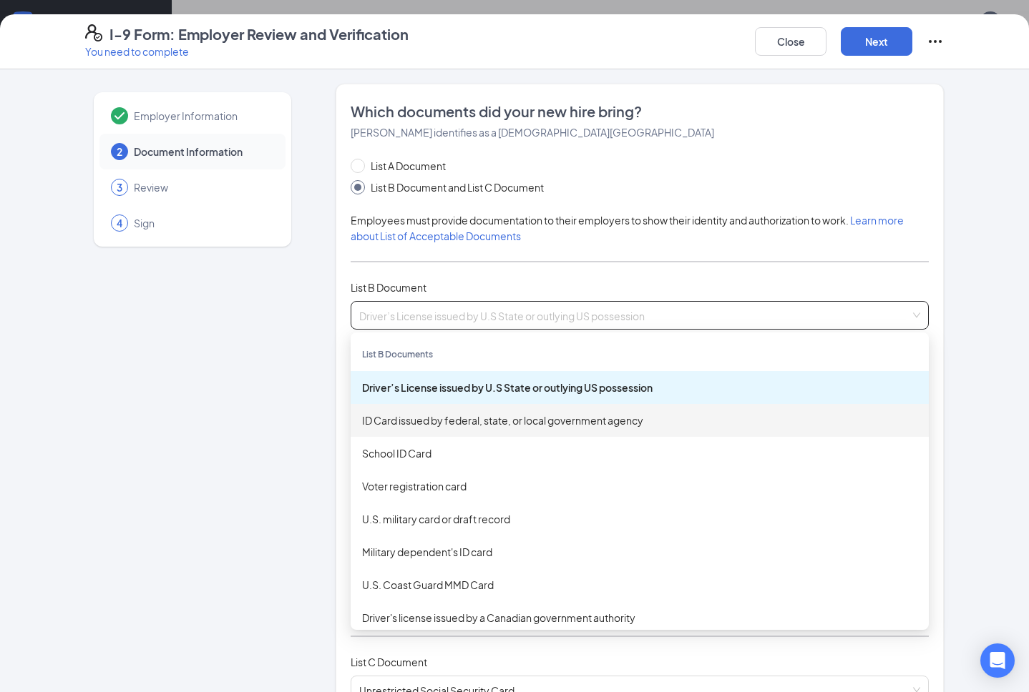
click at [644, 417] on div "ID Card issued by federal, state, or local government agency" at bounding box center [639, 421] width 555 height 16
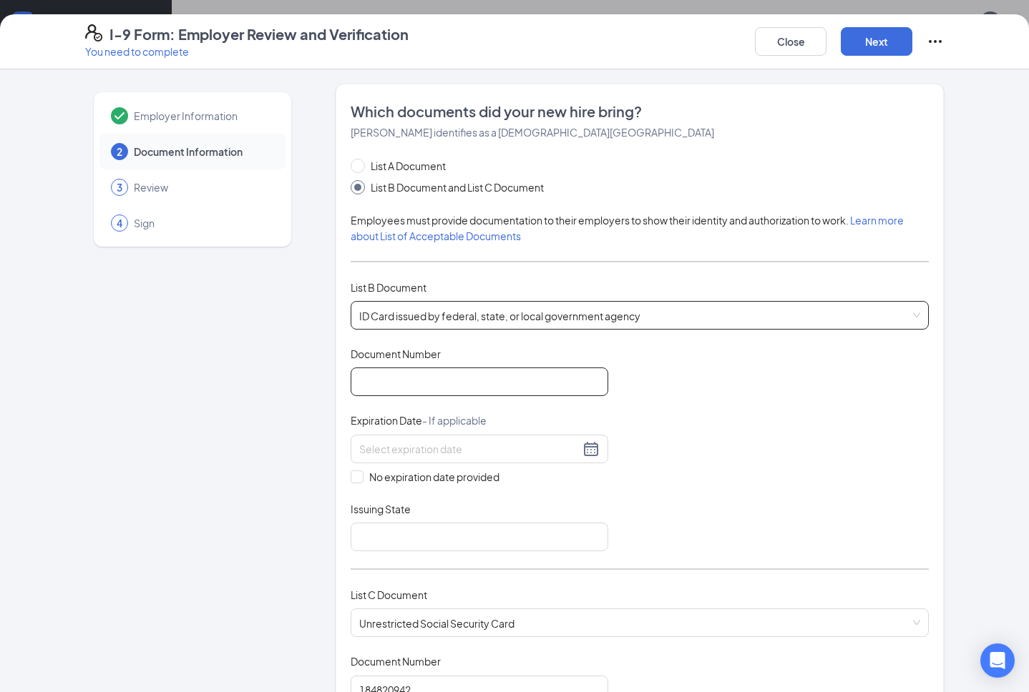
click at [532, 372] on input "Document Number" at bounding box center [480, 382] width 258 height 29
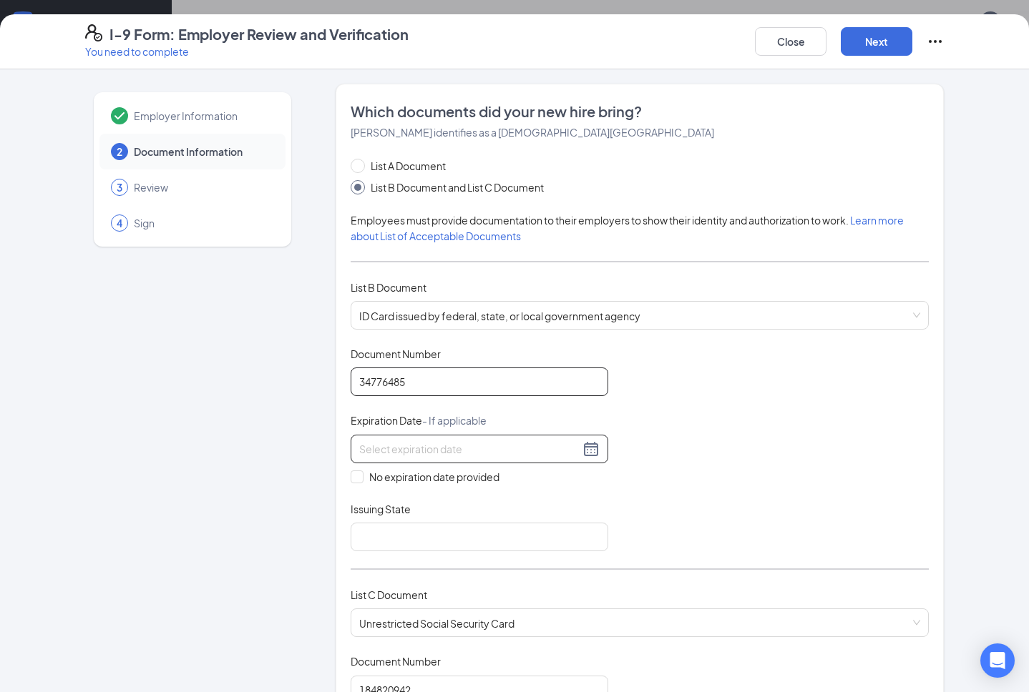
type input "34776485"
click at [474, 450] on input at bounding box center [469, 449] width 220 height 16
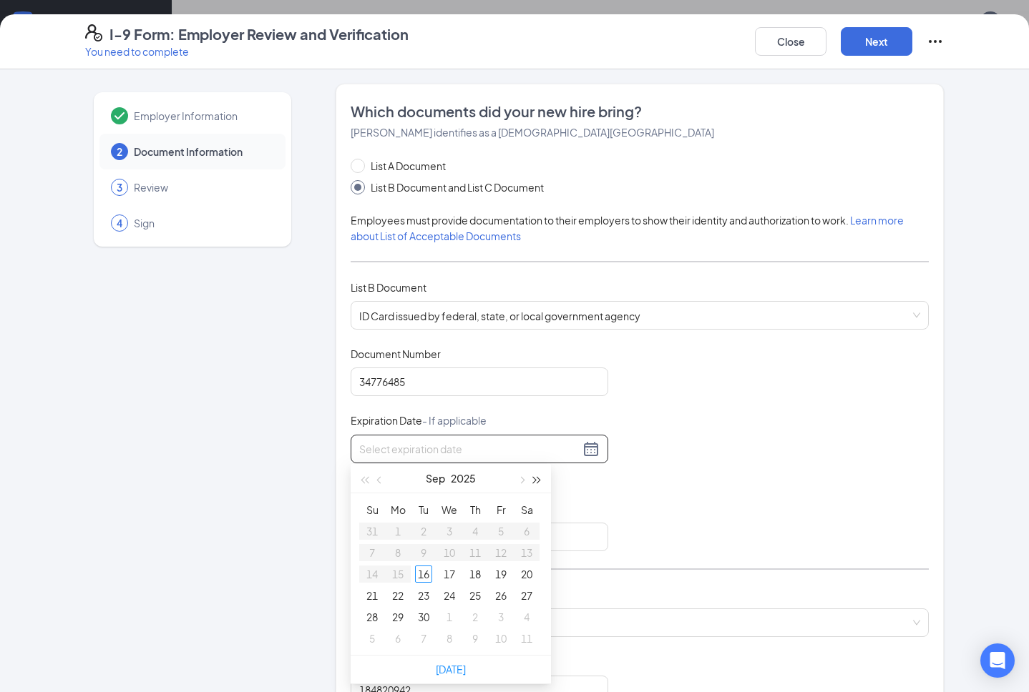
click at [542, 479] on button "button" at bounding box center [537, 478] width 16 height 29
type input "[DATE]"
click at [378, 474] on button "button" at bounding box center [380, 478] width 16 height 29
click at [378, 475] on button "button" at bounding box center [380, 478] width 16 height 29
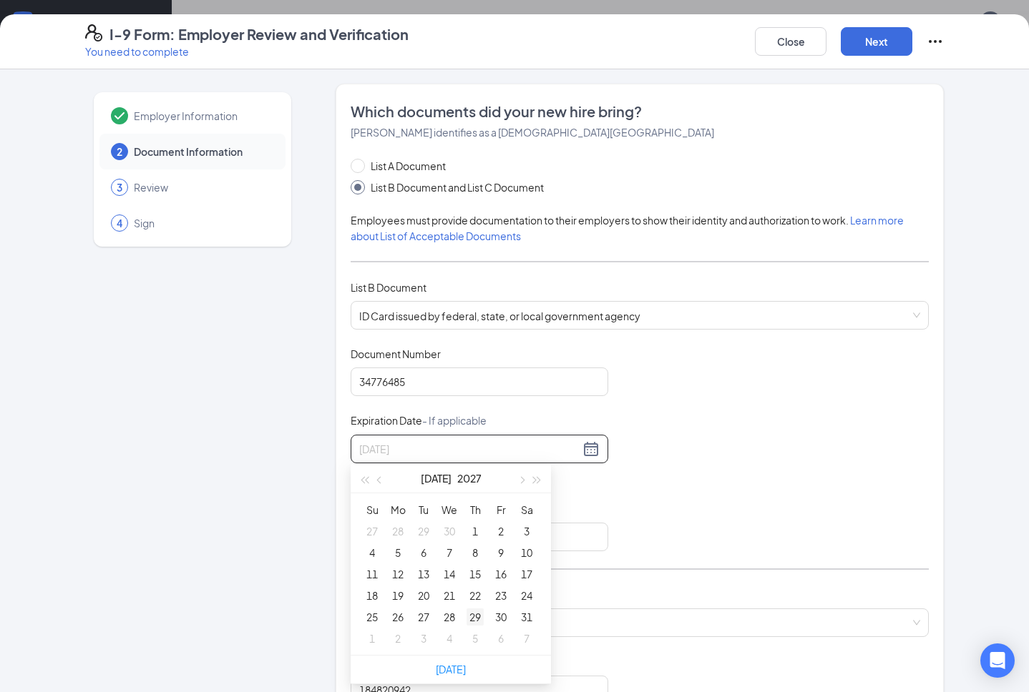
type input "[DATE]"
click at [472, 616] on div "29" at bounding box center [474, 617] width 17 height 17
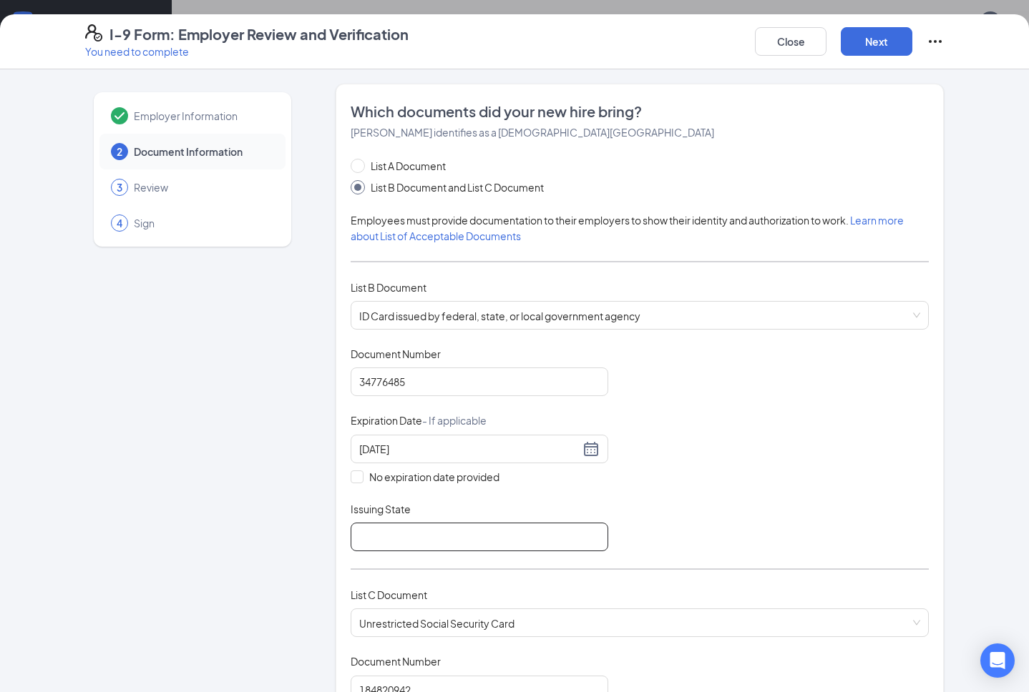
click at [522, 537] on input "Issuing State" at bounding box center [480, 537] width 258 height 29
type input "PA"
click at [866, 525] on div "Document Title ID Card issued by federal, state, or local government agency Doc…" at bounding box center [640, 449] width 578 height 205
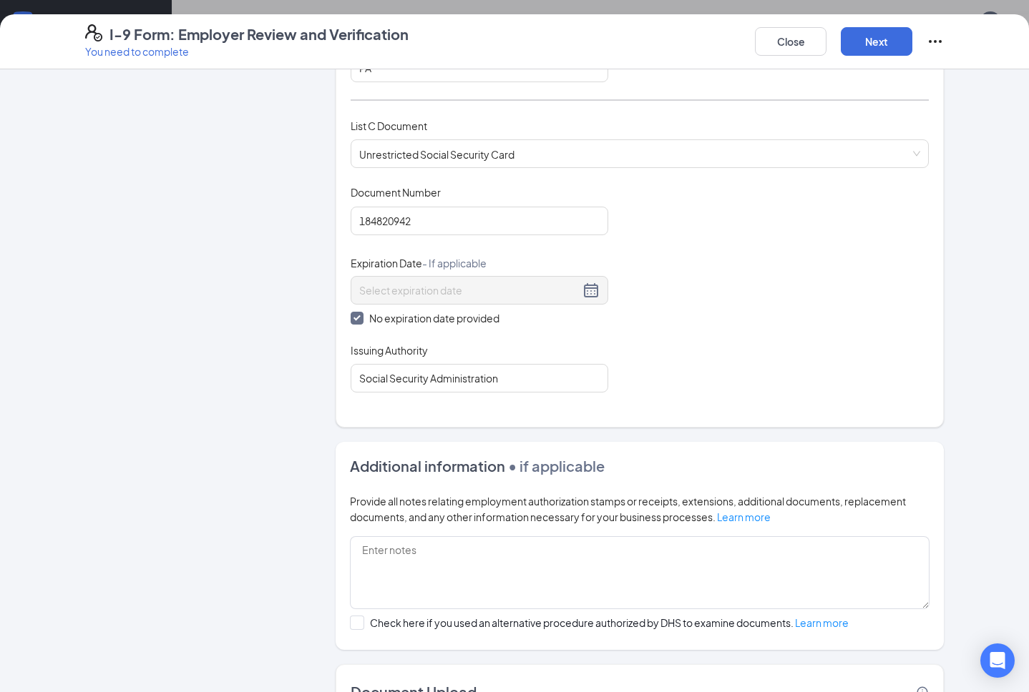
scroll to position [574, 0]
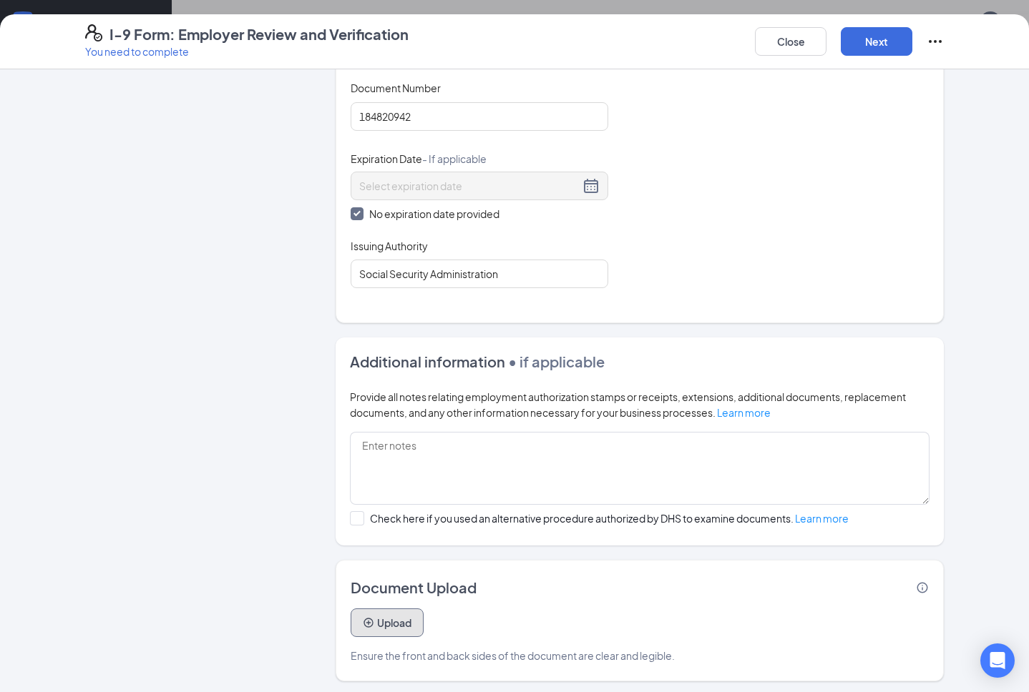
click at [400, 627] on button "Upload" at bounding box center [387, 623] width 73 height 29
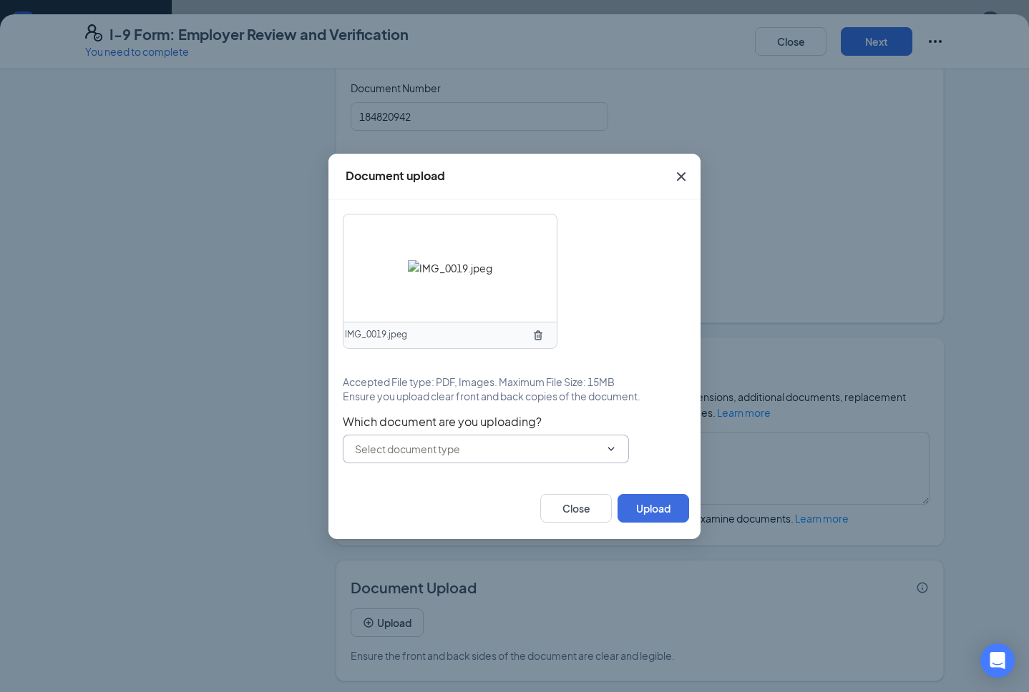
click at [463, 447] on input "text" at bounding box center [477, 449] width 245 height 16
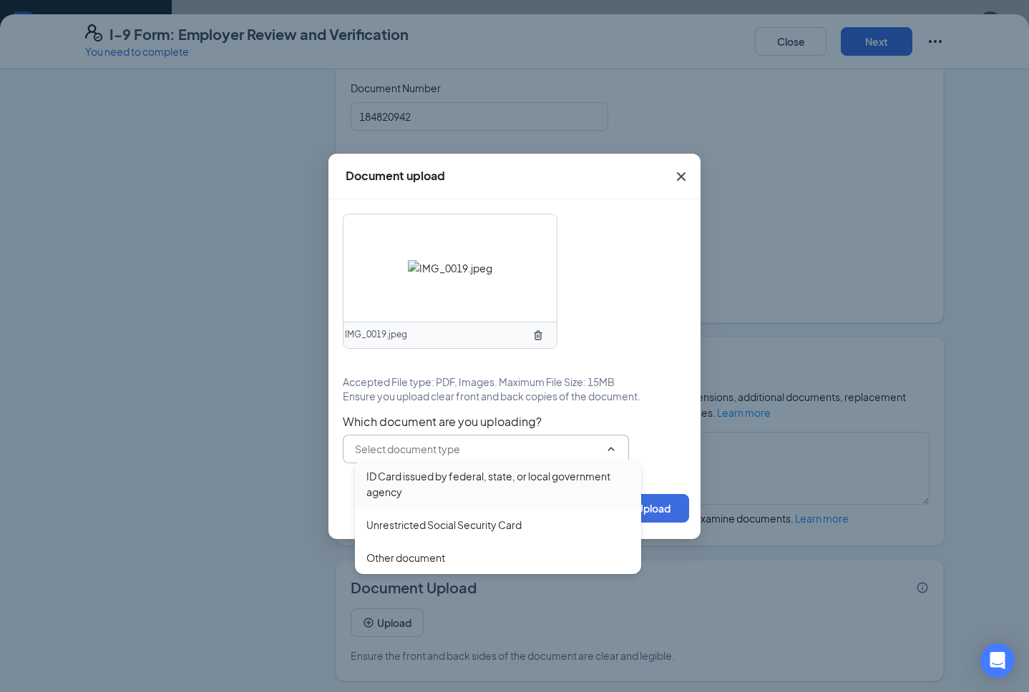
click at [446, 477] on div "ID Card issued by federal, state, or local government agency" at bounding box center [497, 484] width 263 height 31
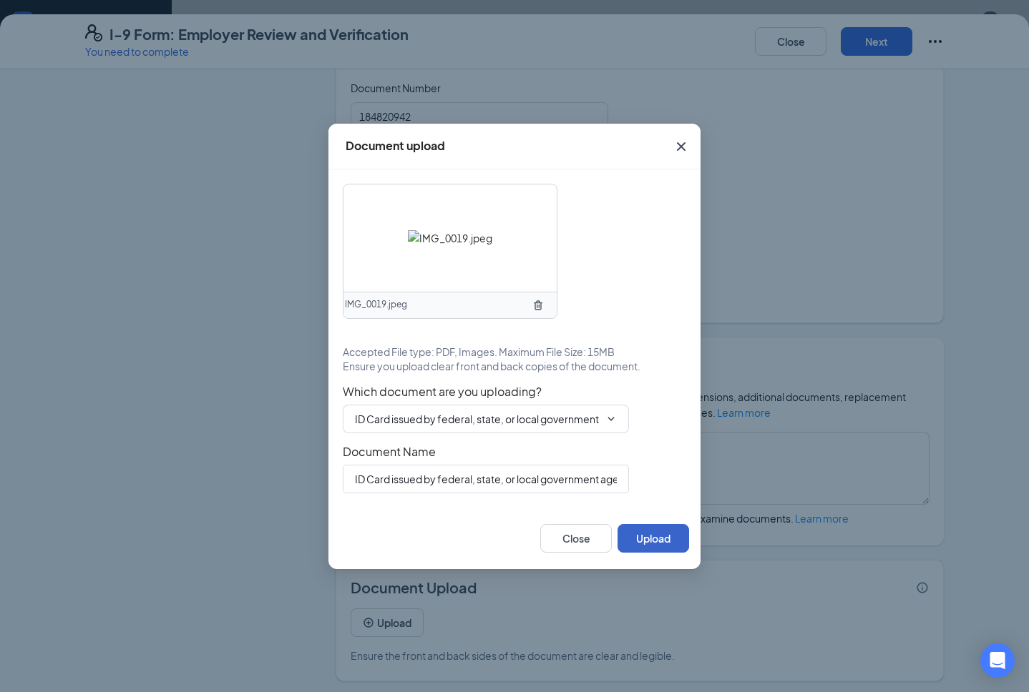
click at [651, 541] on button "Upload" at bounding box center [653, 538] width 72 height 29
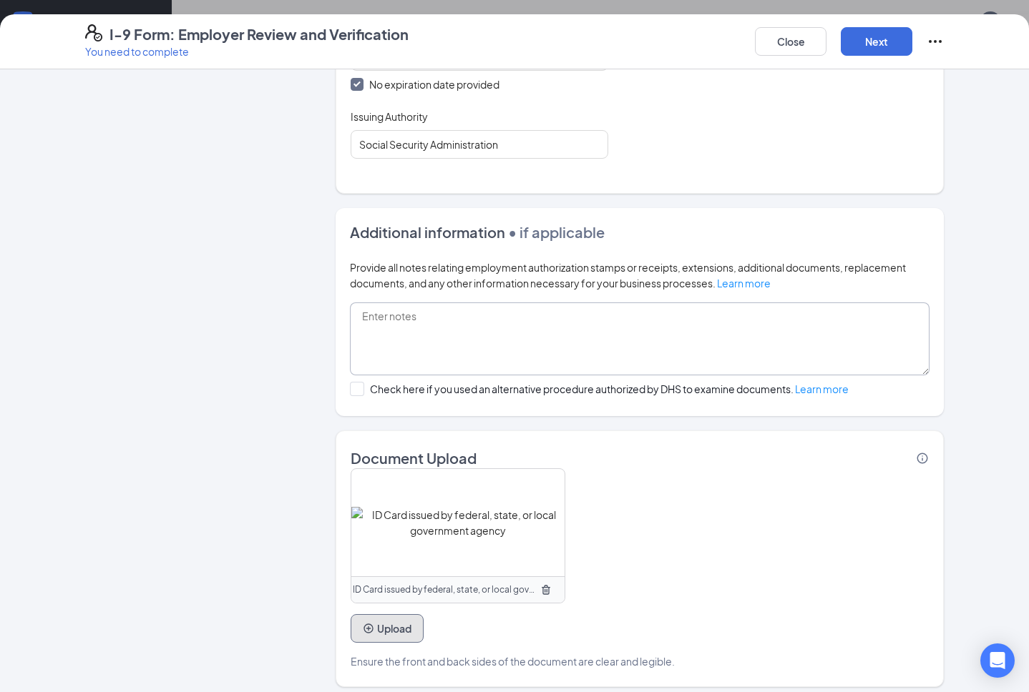
scroll to position [709, 0]
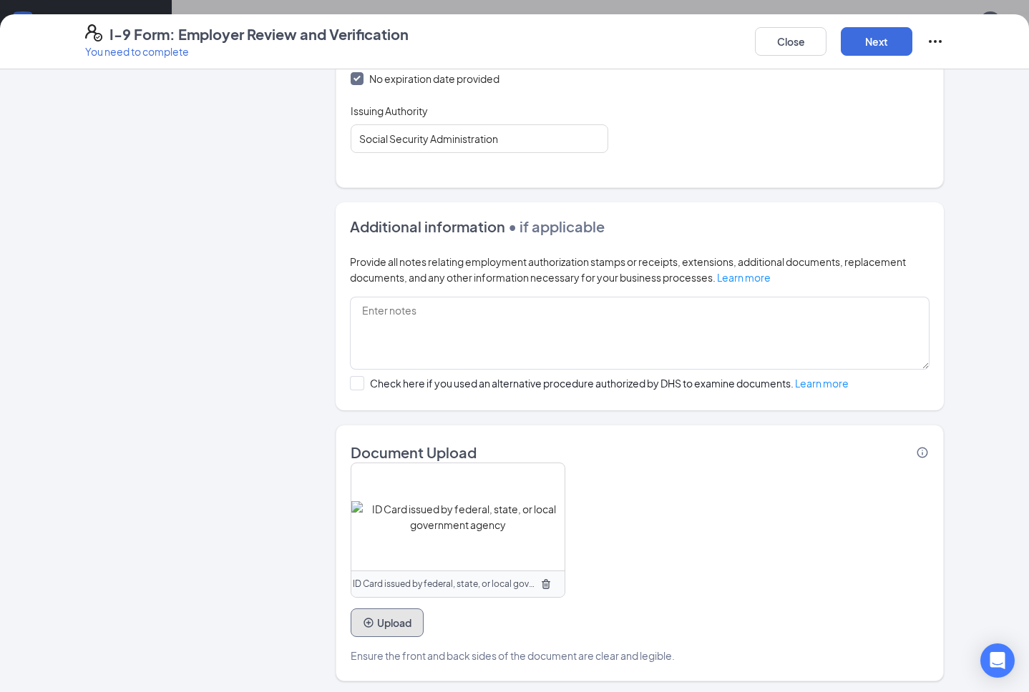
click at [388, 624] on button "Upload" at bounding box center [387, 623] width 73 height 29
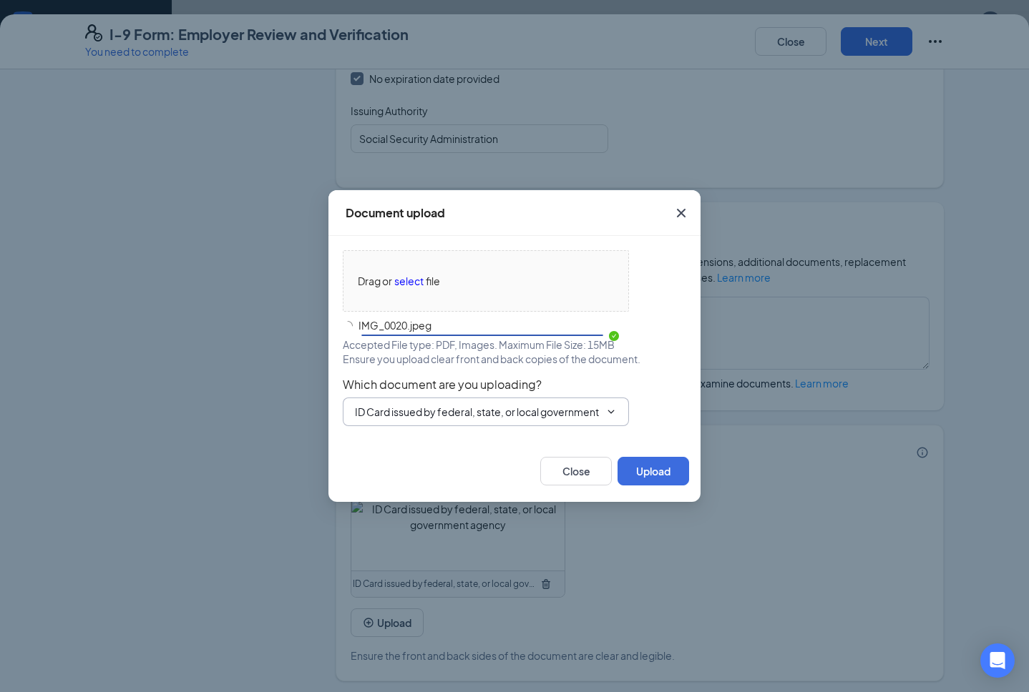
click at [590, 415] on input "ID Card issued by federal, state, or local government agency" at bounding box center [477, 412] width 245 height 16
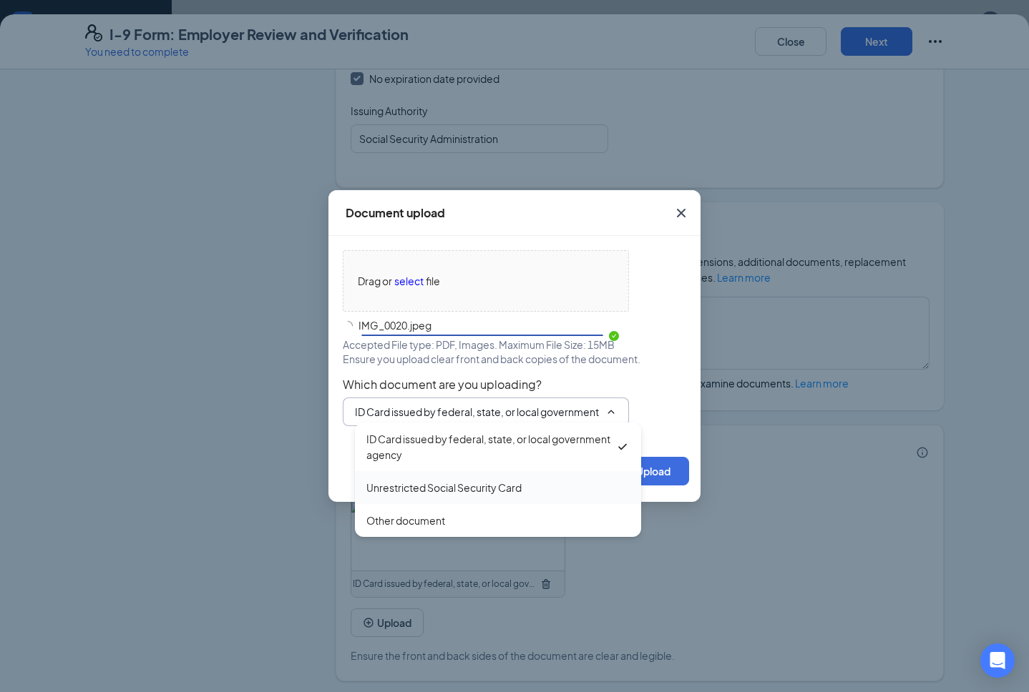
click at [495, 486] on div "Unrestricted Social Security Card" at bounding box center [443, 488] width 155 height 16
type input "Unrestricted Social Security Card"
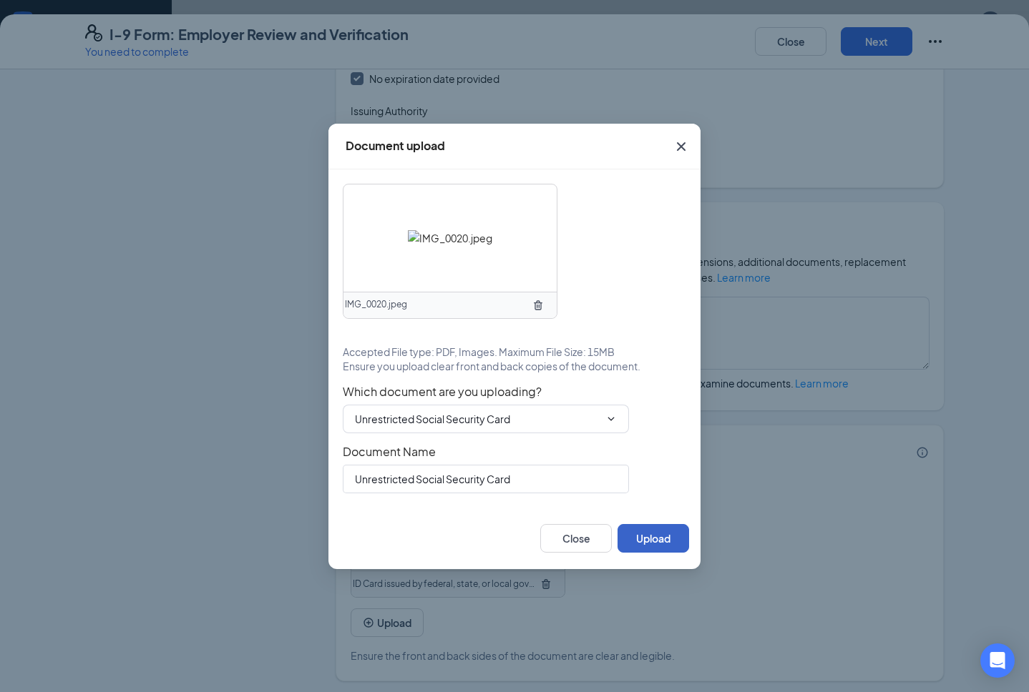
click at [649, 543] on button "Upload" at bounding box center [653, 538] width 72 height 29
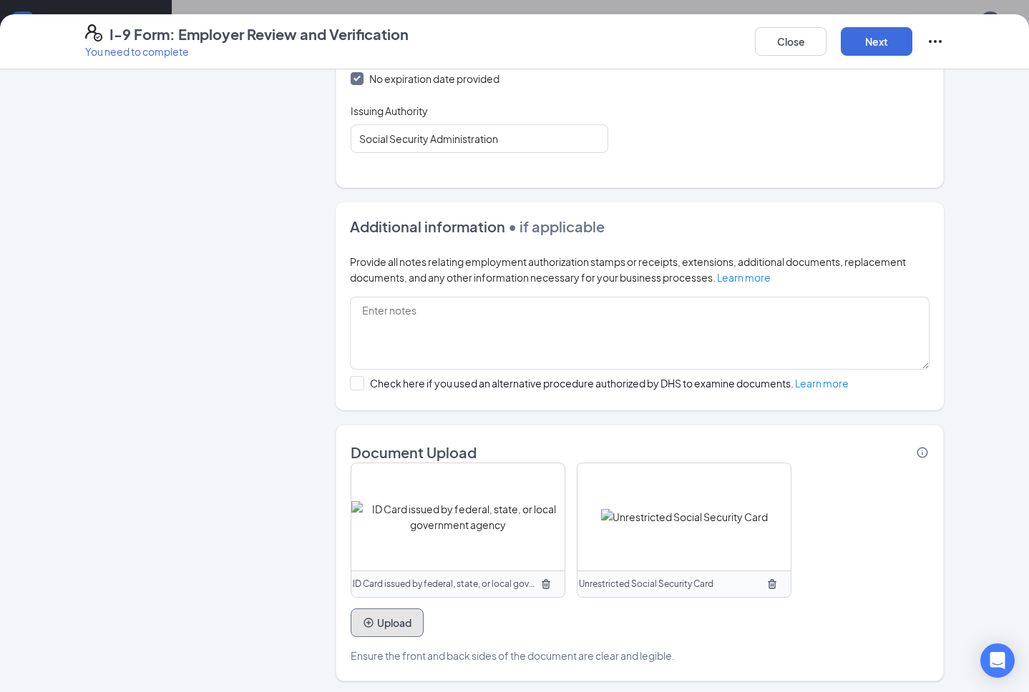
scroll to position [0, 0]
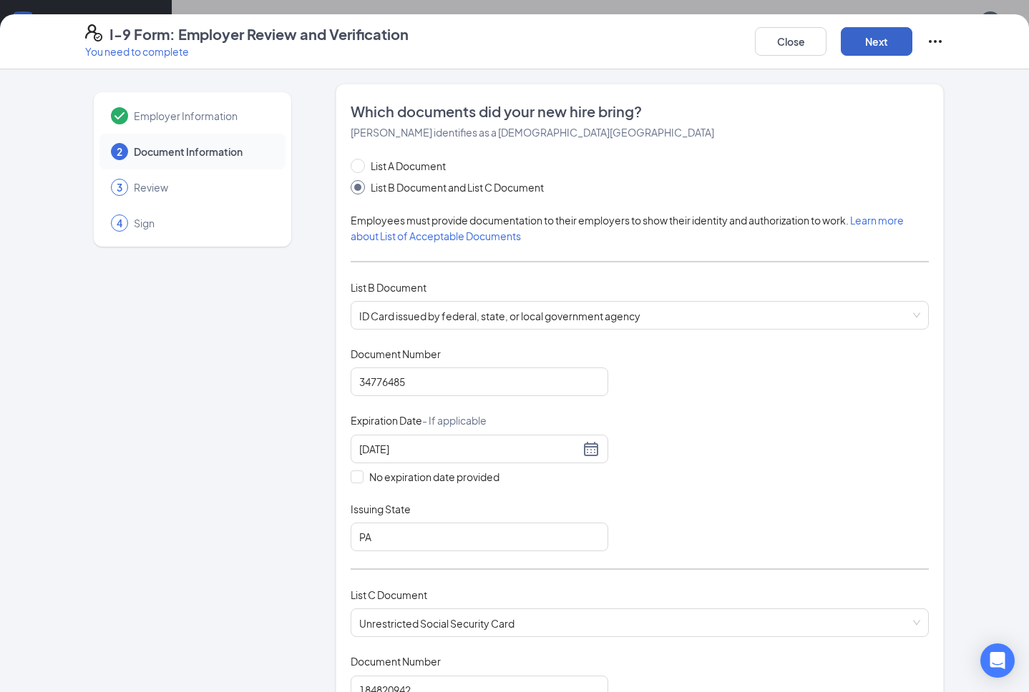
click at [855, 42] on button "Next" at bounding box center [877, 41] width 72 height 29
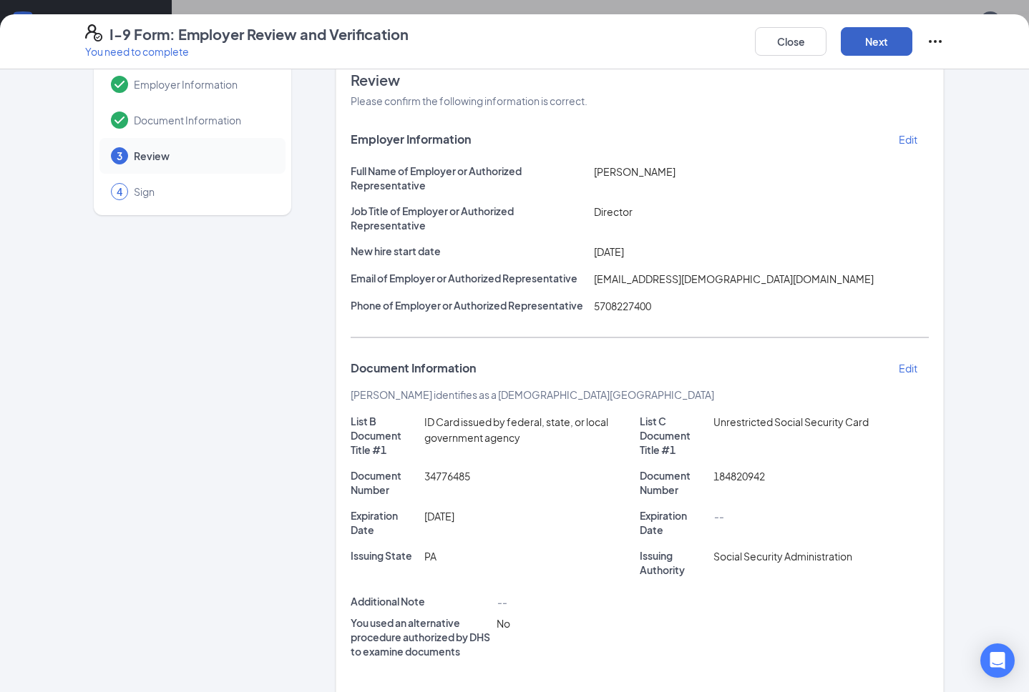
scroll to position [321, 0]
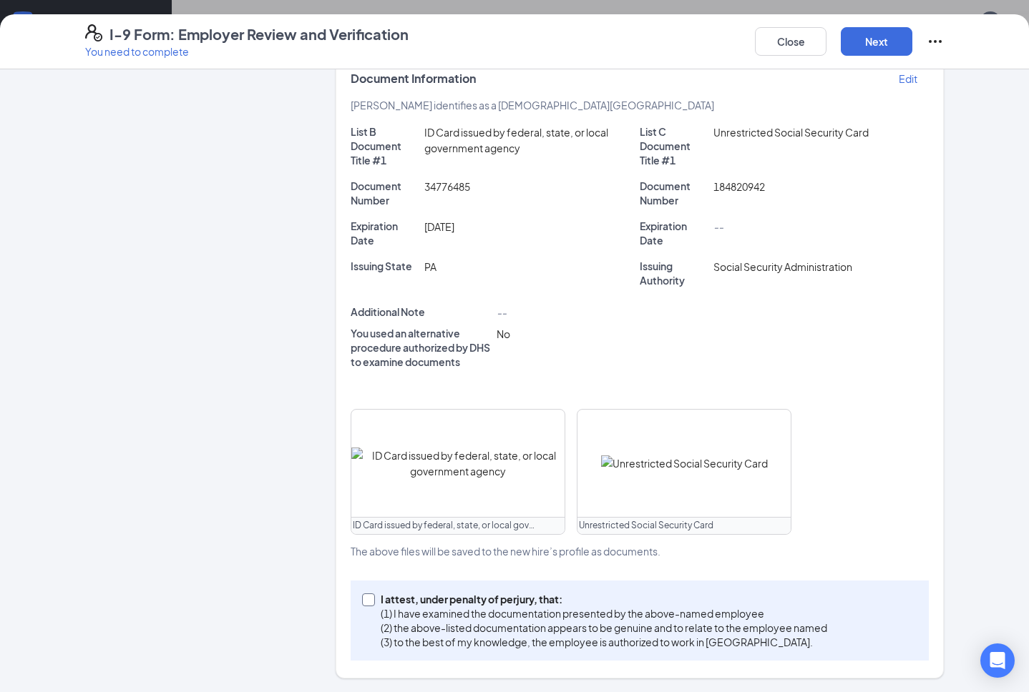
click at [363, 600] on input "I attest, under penalty of [PERSON_NAME], that: (1) I have examined the documen…" at bounding box center [367, 599] width 10 height 10
checkbox input "true"
click at [870, 39] on button "Next" at bounding box center [877, 41] width 72 height 29
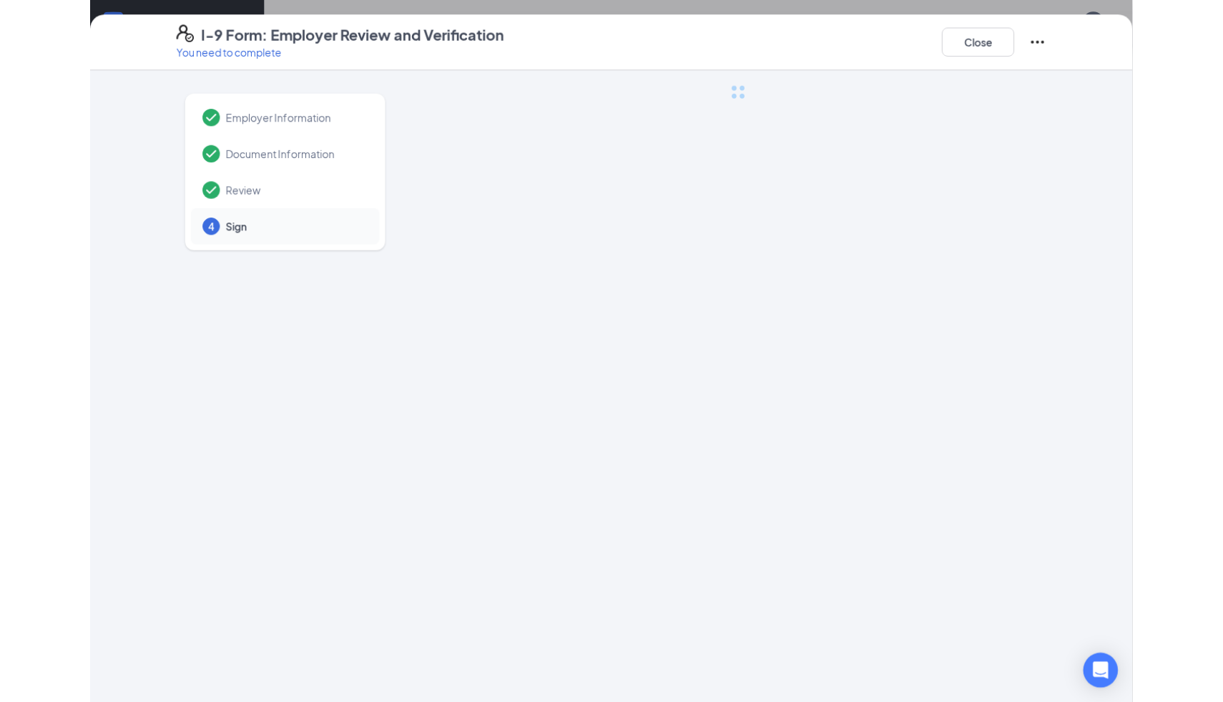
scroll to position [0, 0]
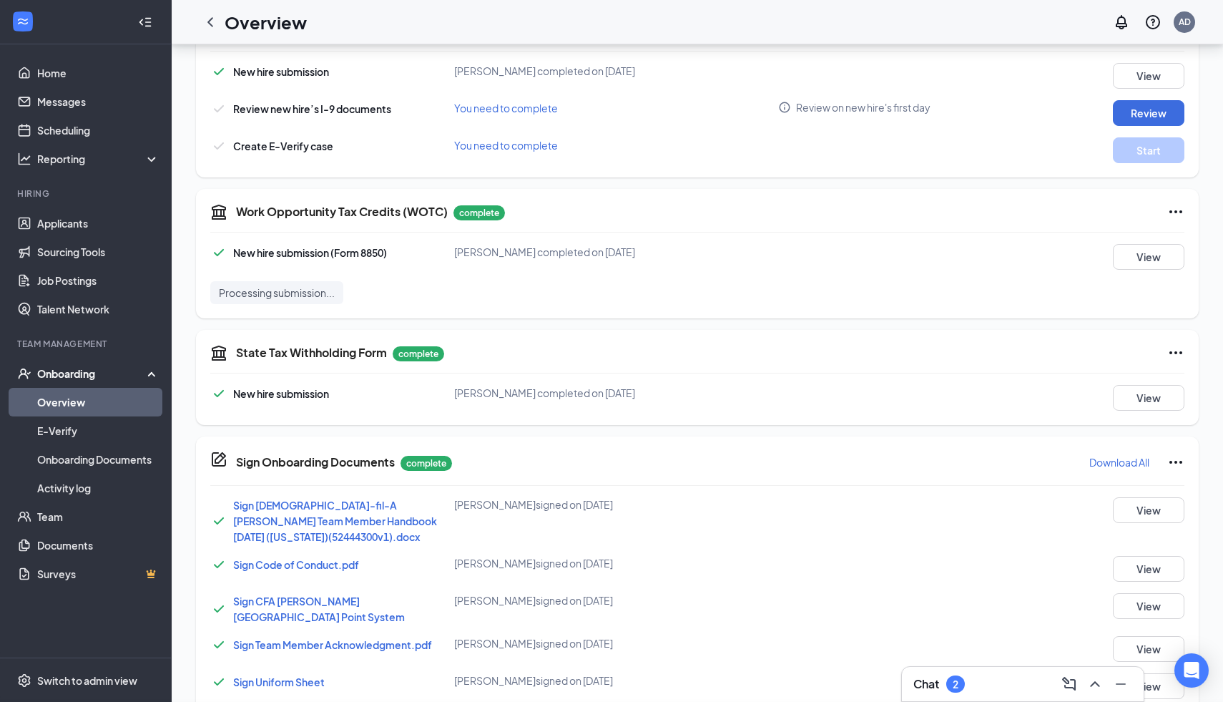
click at [602, 202] on div "I-9 Form: Employer Review and Verification You need to complete Close Employer …" at bounding box center [611, 351] width 1223 height 702
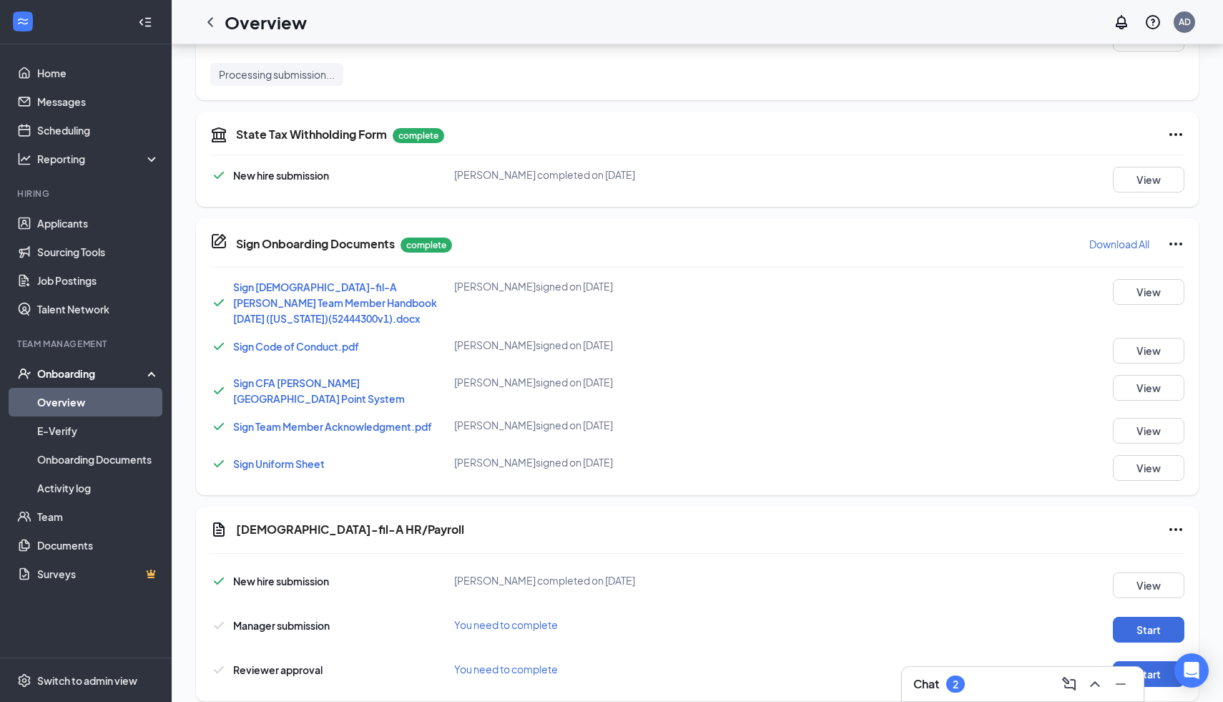
scroll to position [718, 0]
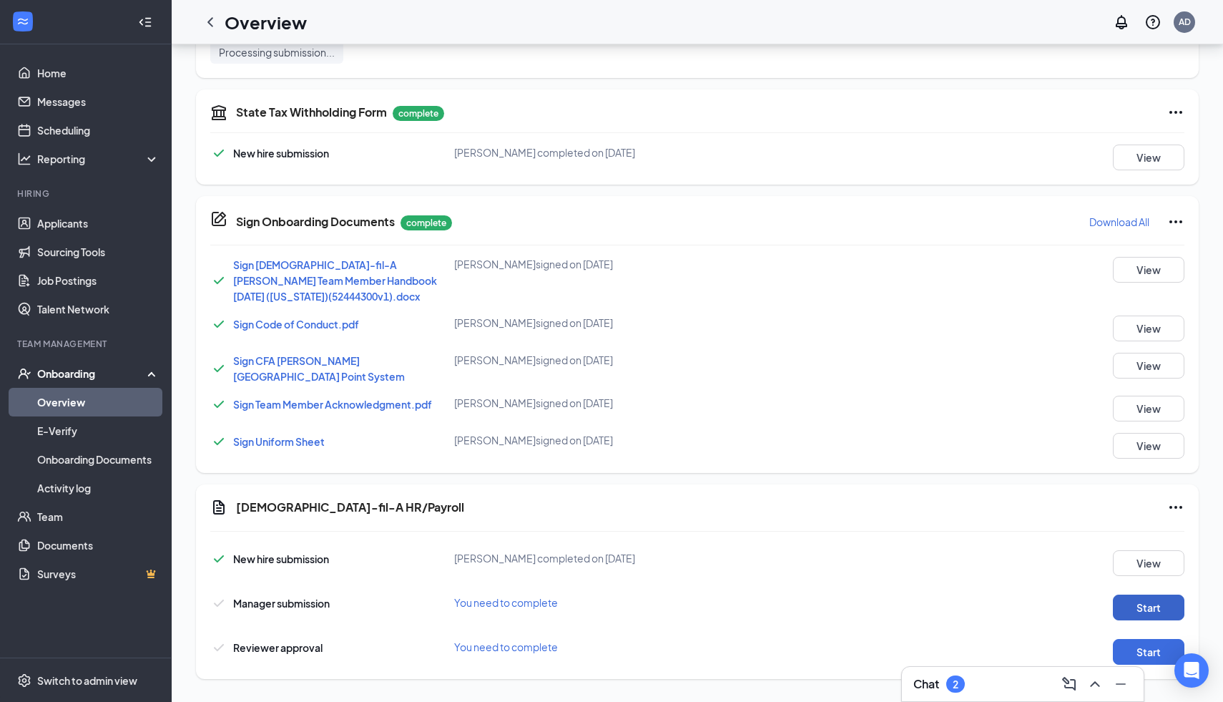
click at [1139, 597] on button "Start" at bounding box center [1149, 607] width 72 height 26
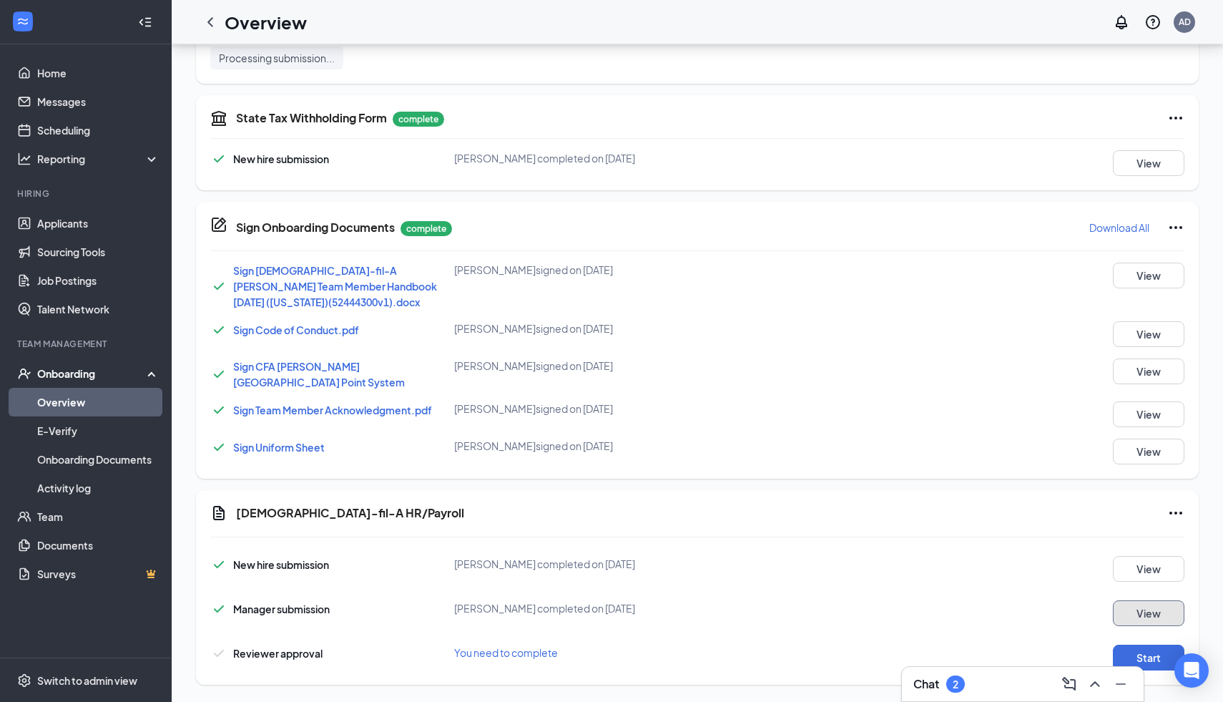
scroll to position [724, 0]
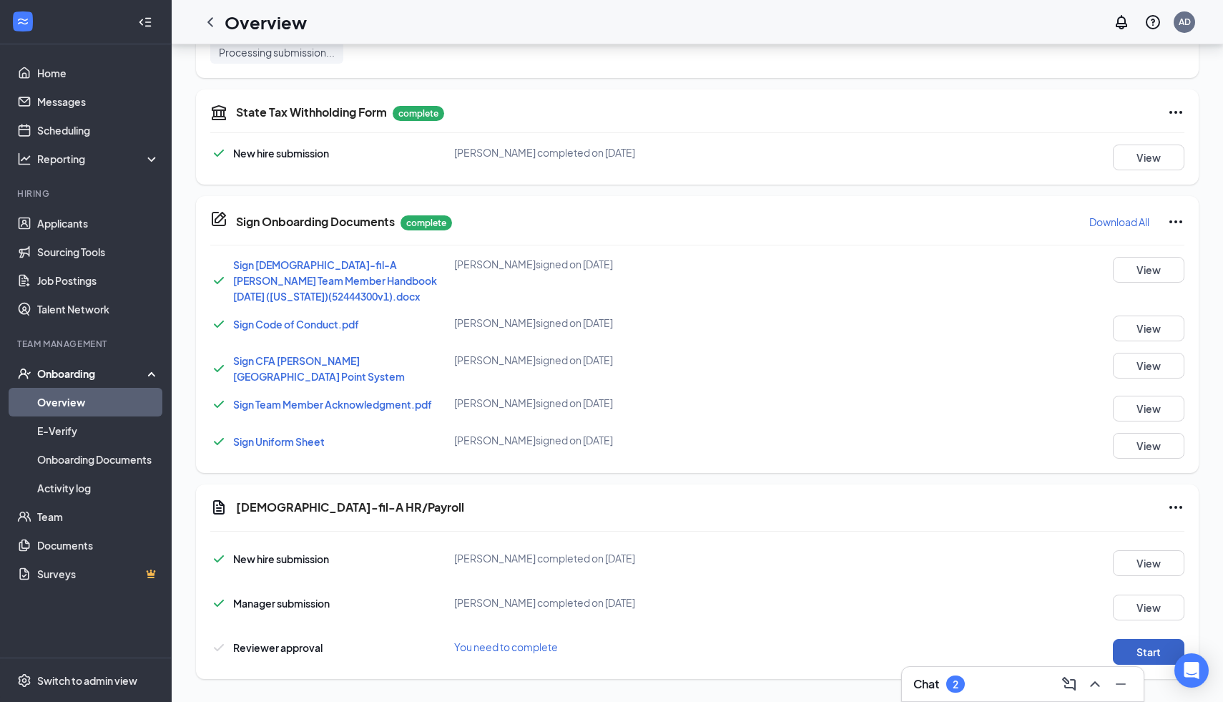
click at [1147, 639] on button "Start" at bounding box center [1149, 652] width 72 height 26
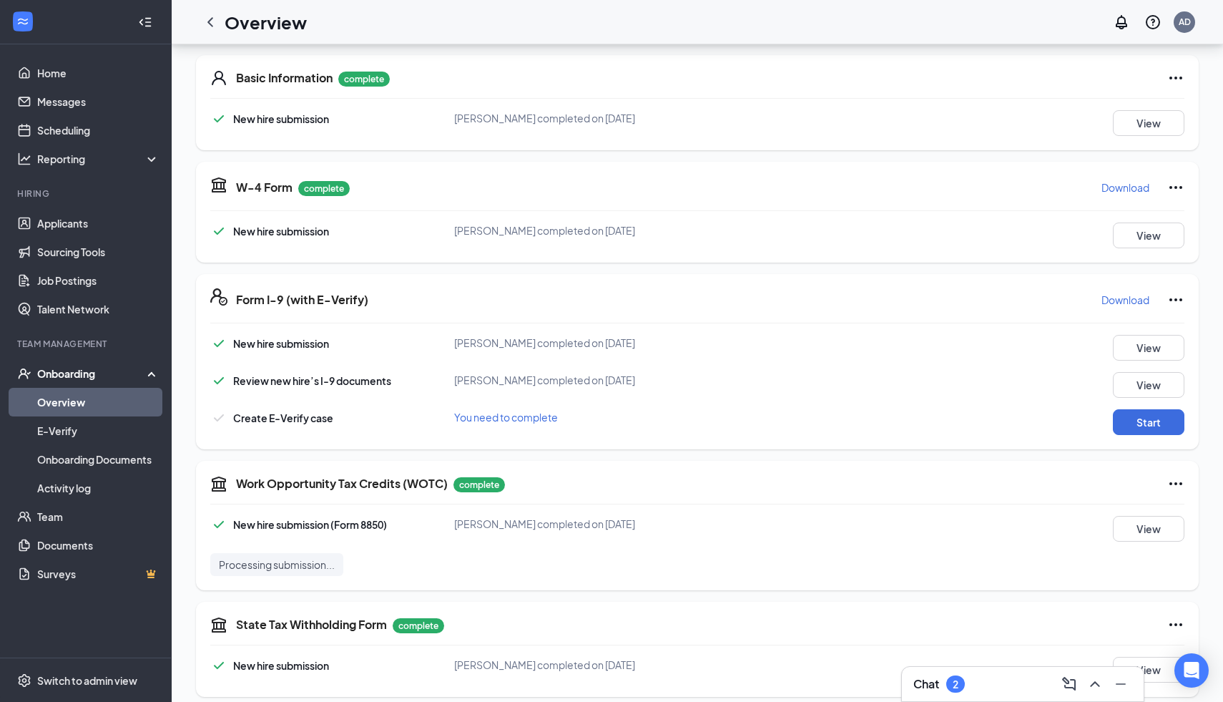
scroll to position [0, 0]
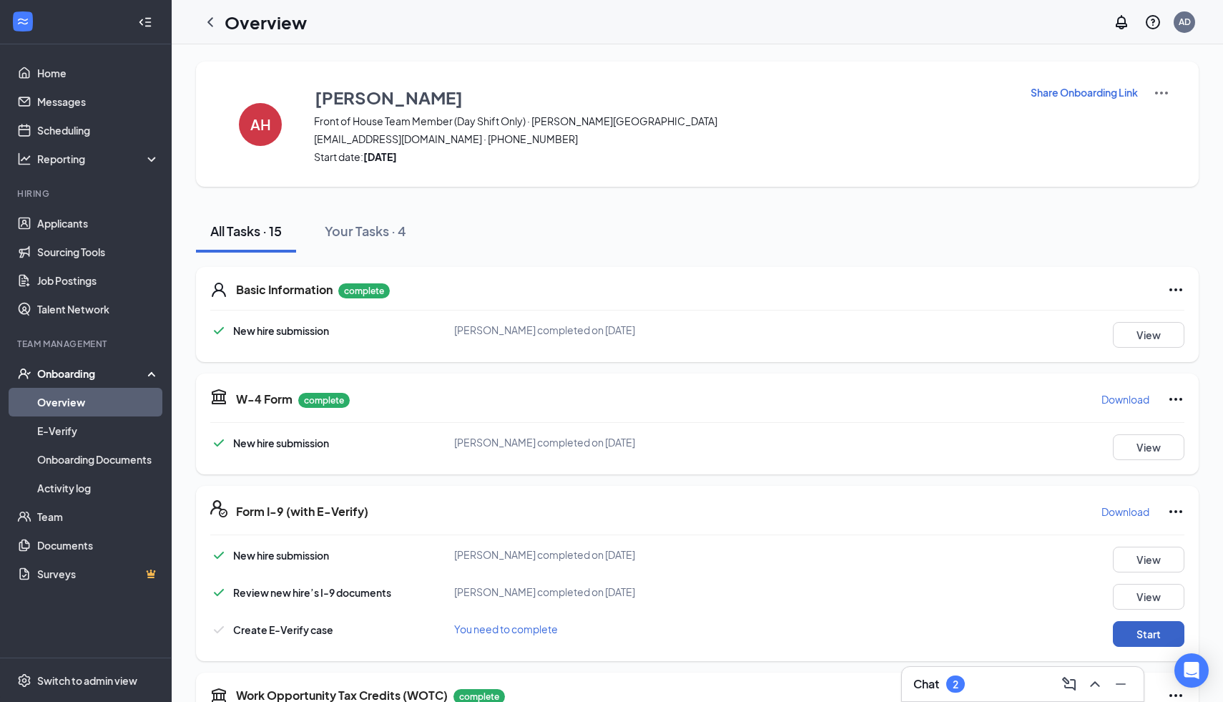
click at [1150, 645] on button "Start" at bounding box center [1149, 634] width 72 height 26
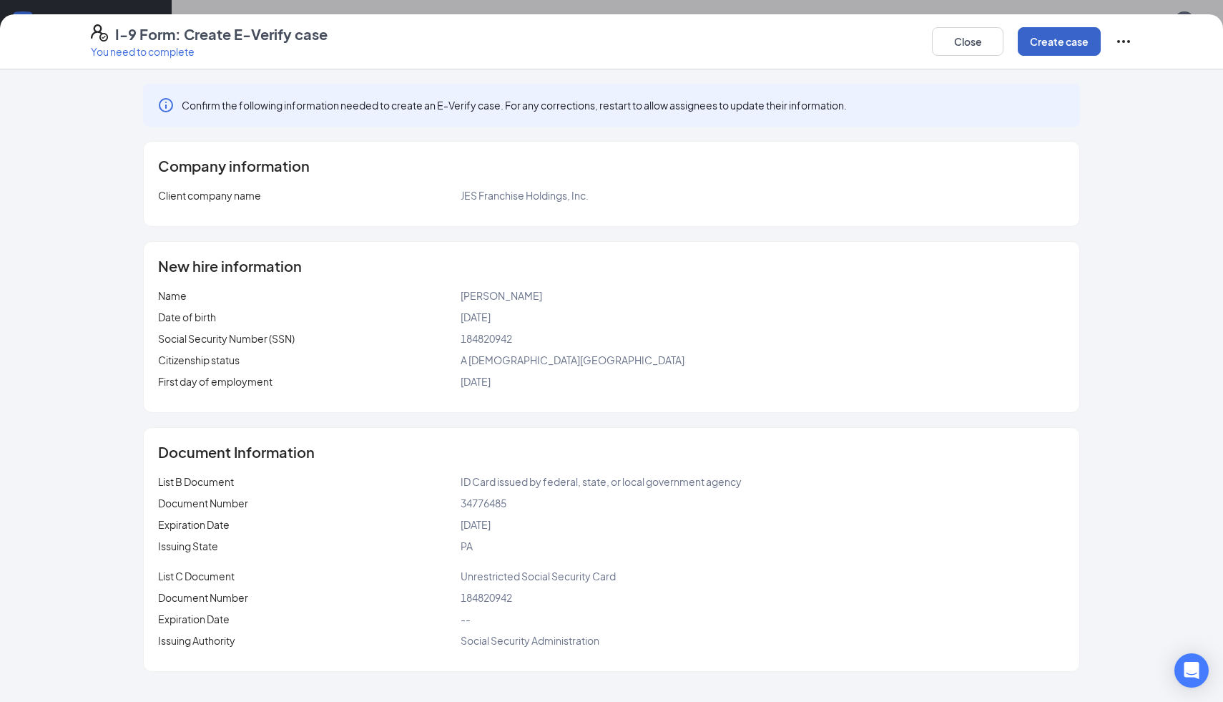
click at [1060, 38] on button "Create case" at bounding box center [1059, 41] width 83 height 29
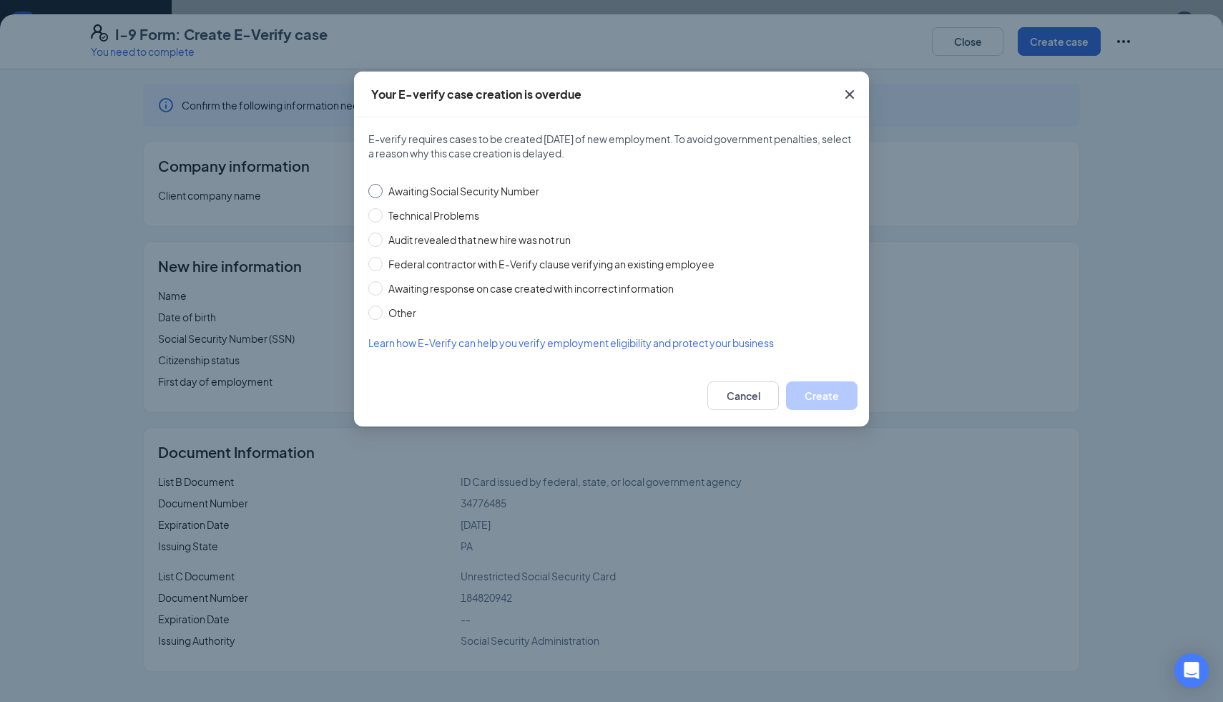
click at [373, 190] on input "Awaiting Social Security Number" at bounding box center [375, 191] width 14 height 14
radio input "true"
click at [369, 308] on input "Other" at bounding box center [375, 312] width 14 height 14
radio input "true"
radio input "false"
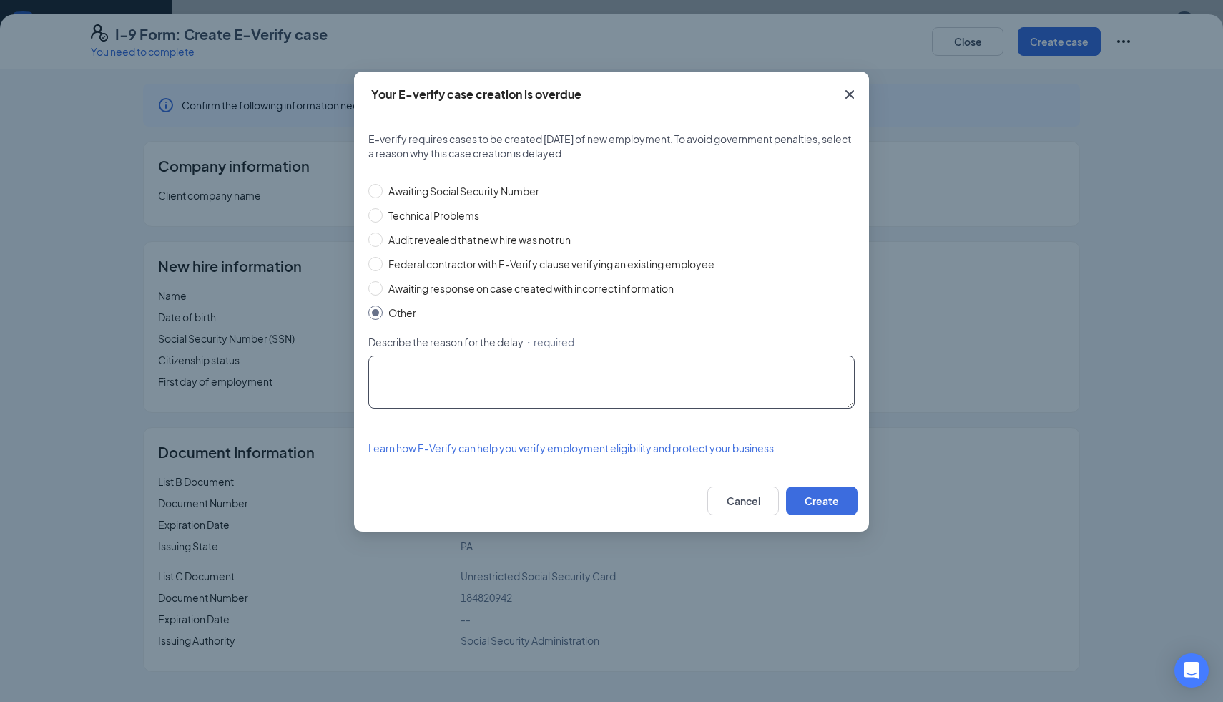
click at [525, 398] on textarea "Describe the reason for the delay ・required" at bounding box center [611, 382] width 486 height 53
type textarea "Waiting for state issued ID"
click at [798, 494] on button "Create" at bounding box center [822, 500] width 72 height 29
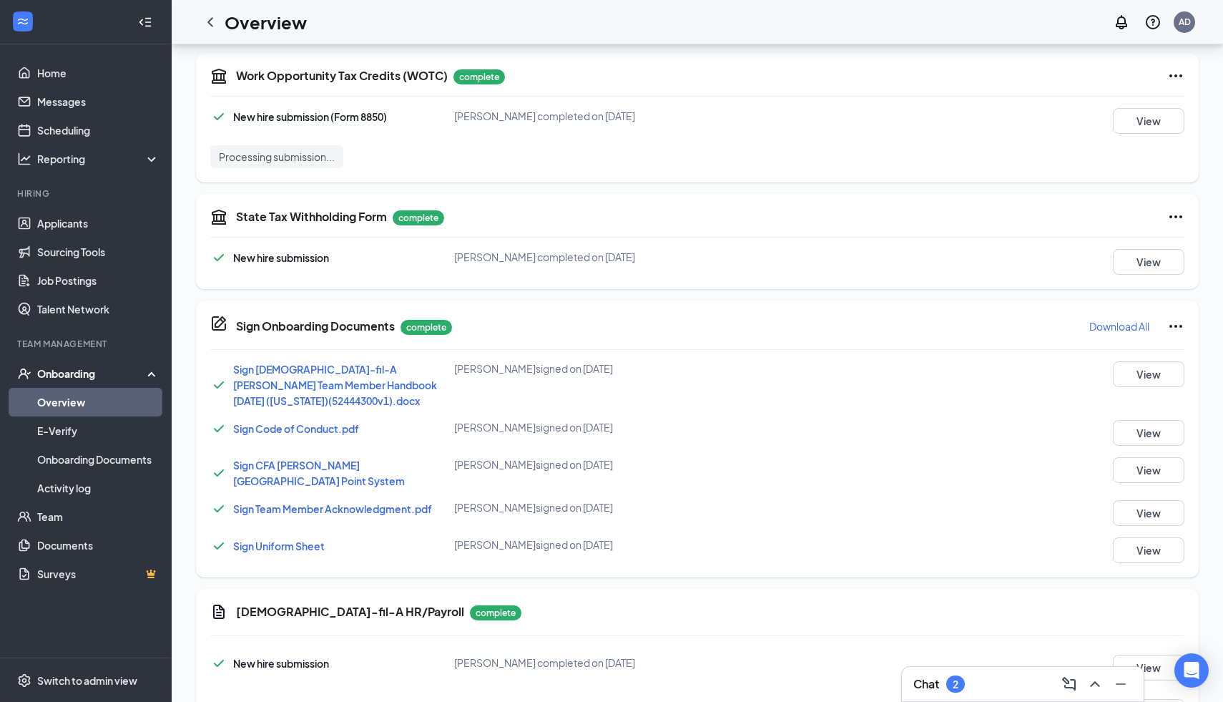
scroll to position [808, 0]
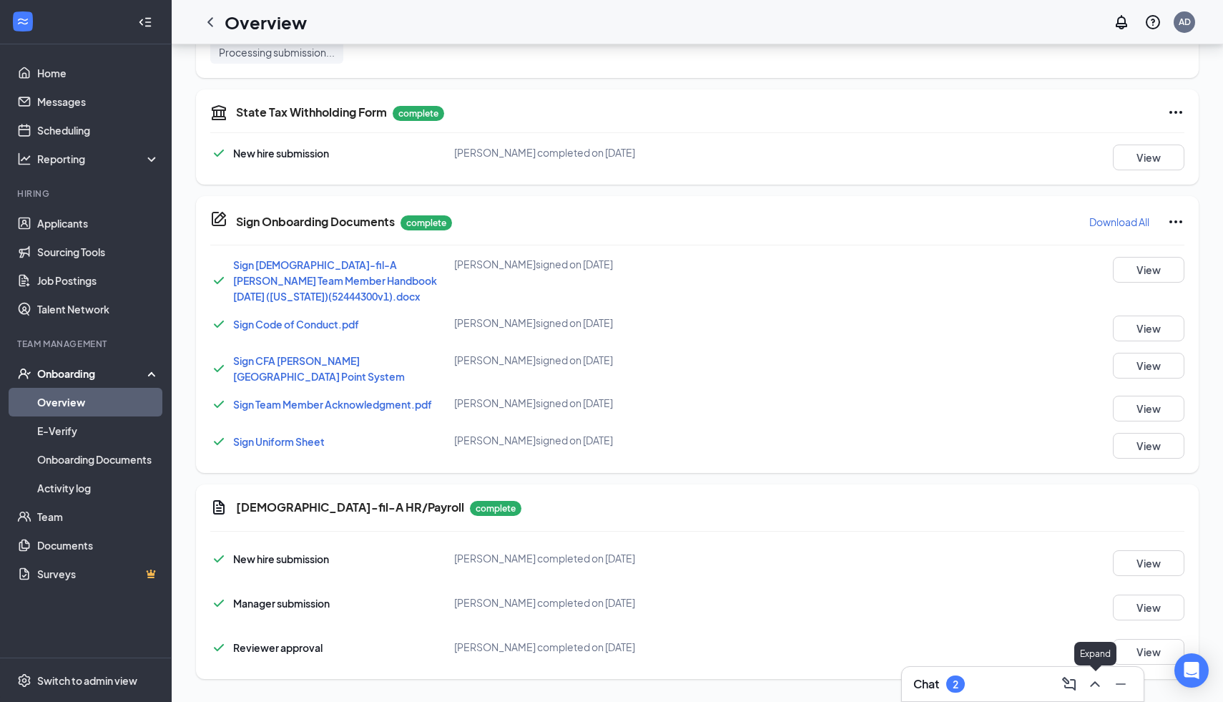
click at [1092, 682] on icon "ChevronUp" at bounding box center [1095, 683] width 17 height 17
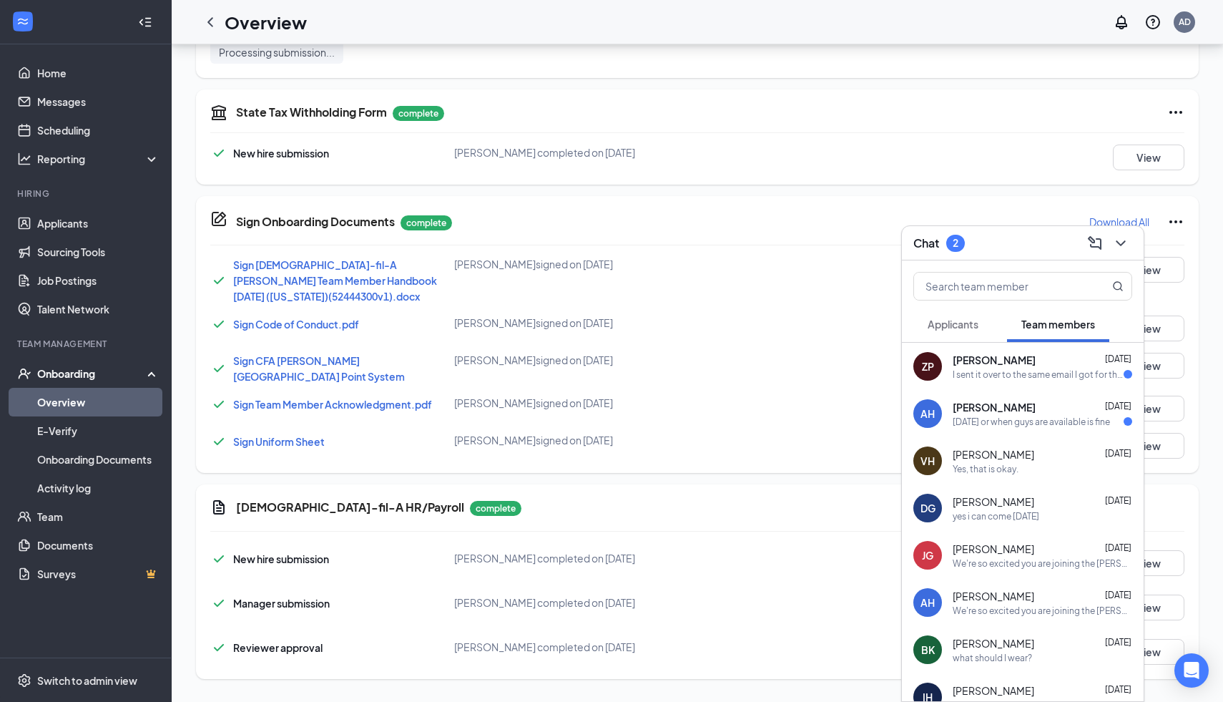
click at [1022, 372] on div "I sent it over to the same email I got for the other paperwork." at bounding box center [1038, 374] width 171 height 12
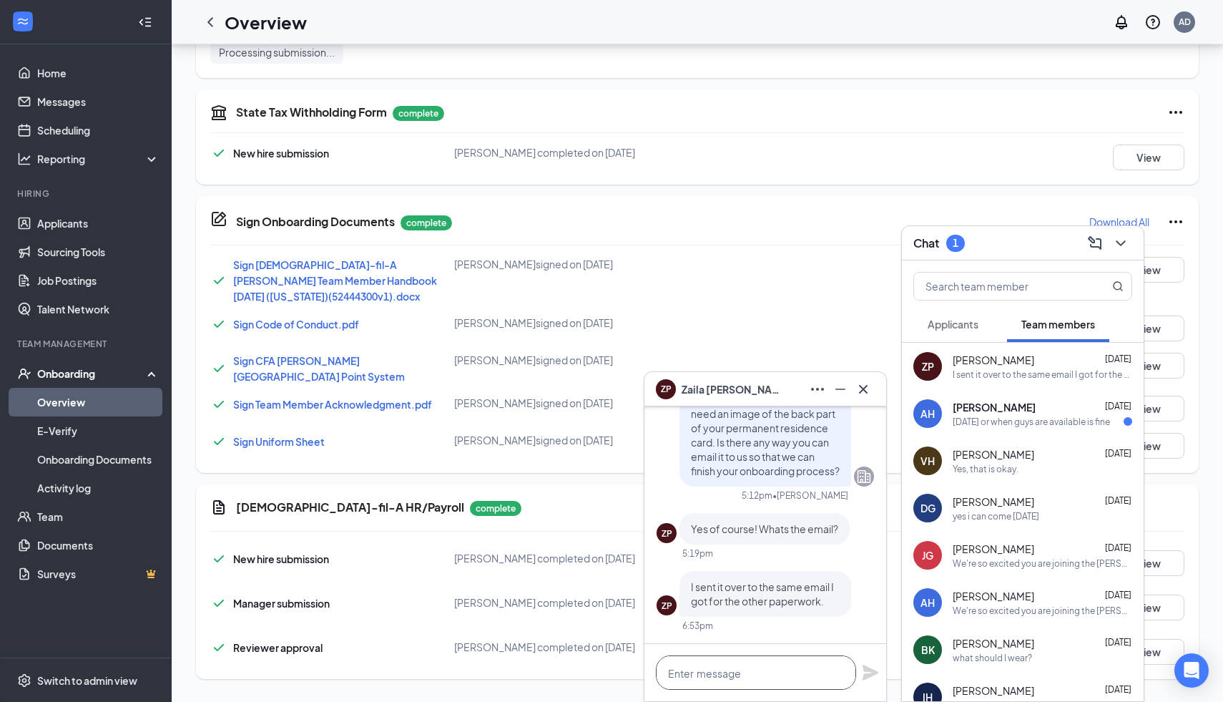
click at [737, 682] on textarea at bounding box center [756, 672] width 200 height 34
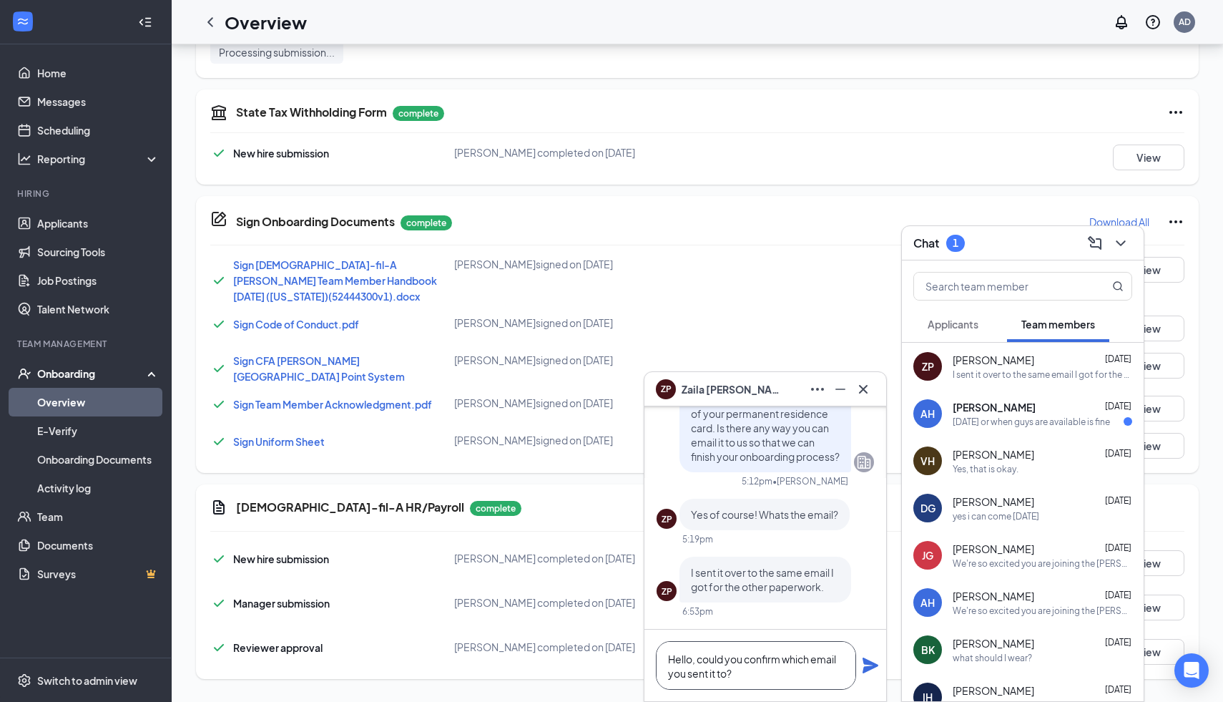
click at [745, 660] on textarea "Hello, could you confirm which email you sent it to?" at bounding box center [756, 665] width 200 height 49
type textarea "Hello, could you please confirm which email you sent it to?"
click at [866, 669] on icon "Plane" at bounding box center [871, 665] width 16 height 16
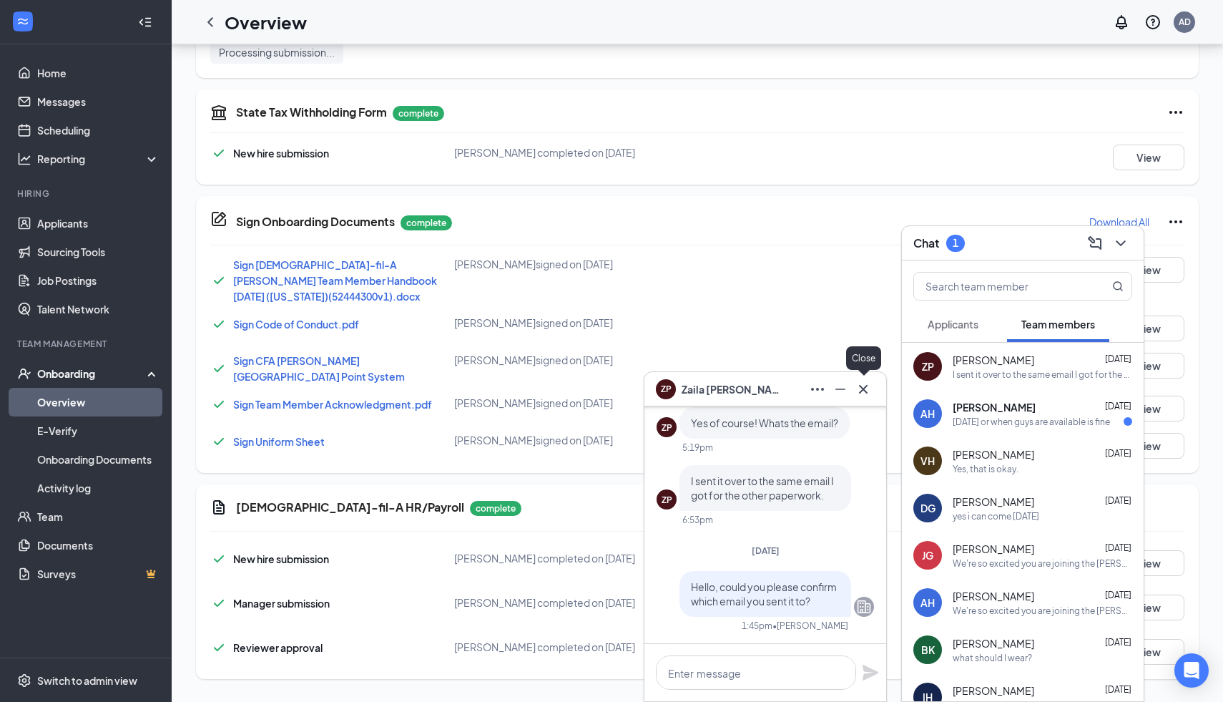
click at [859, 387] on icon "Cross" at bounding box center [863, 389] width 17 height 17
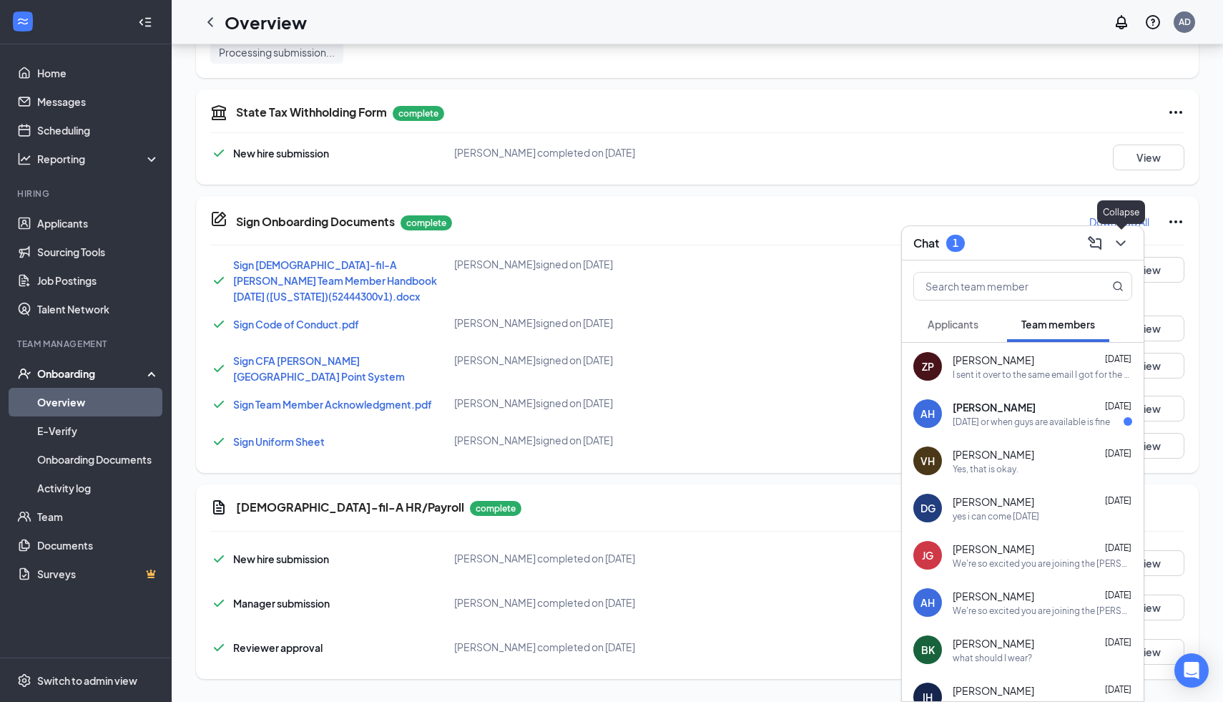
click at [1119, 244] on icon "ChevronDown" at bounding box center [1120, 243] width 17 height 17
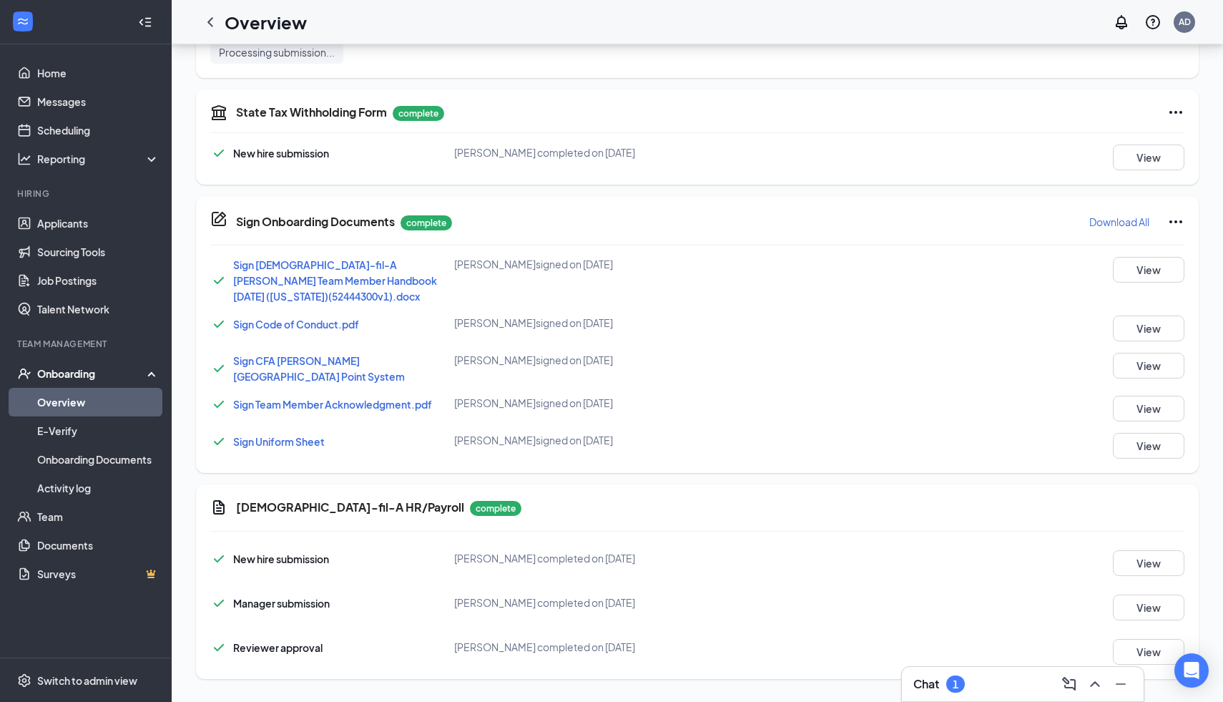
click at [63, 391] on link "Overview" at bounding box center [98, 402] width 122 height 29
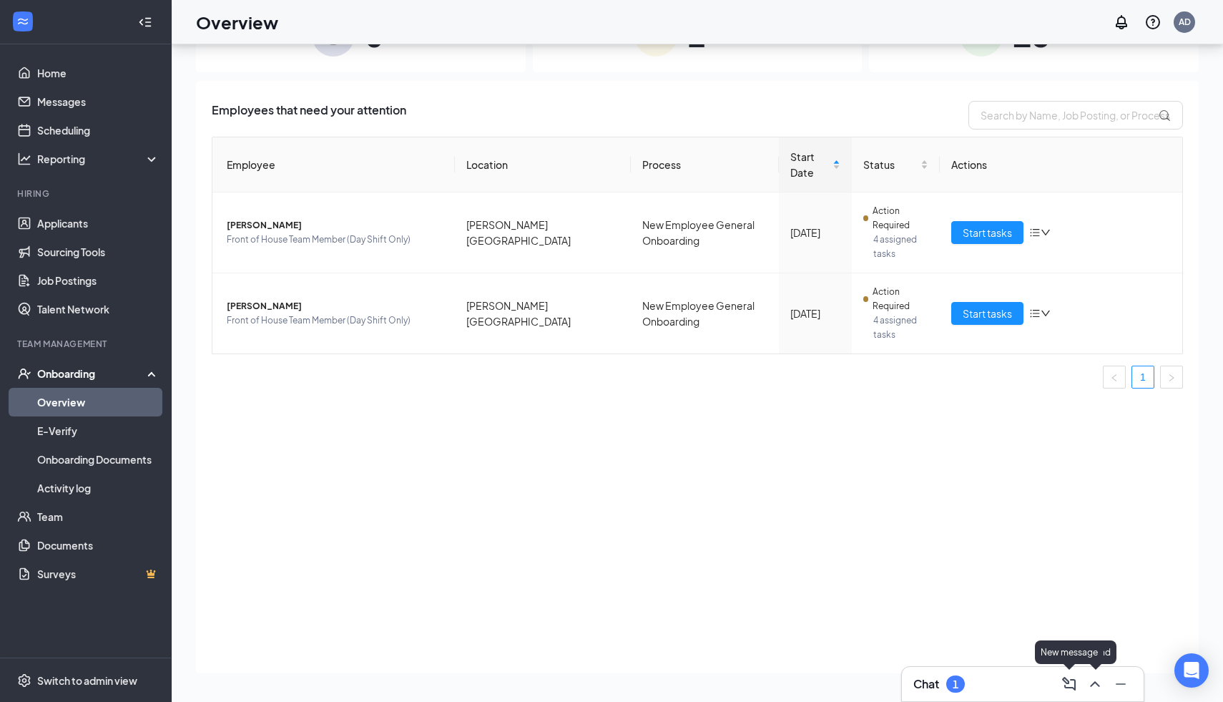
click at [1089, 685] on icon "ChevronUp" at bounding box center [1095, 683] width 17 height 17
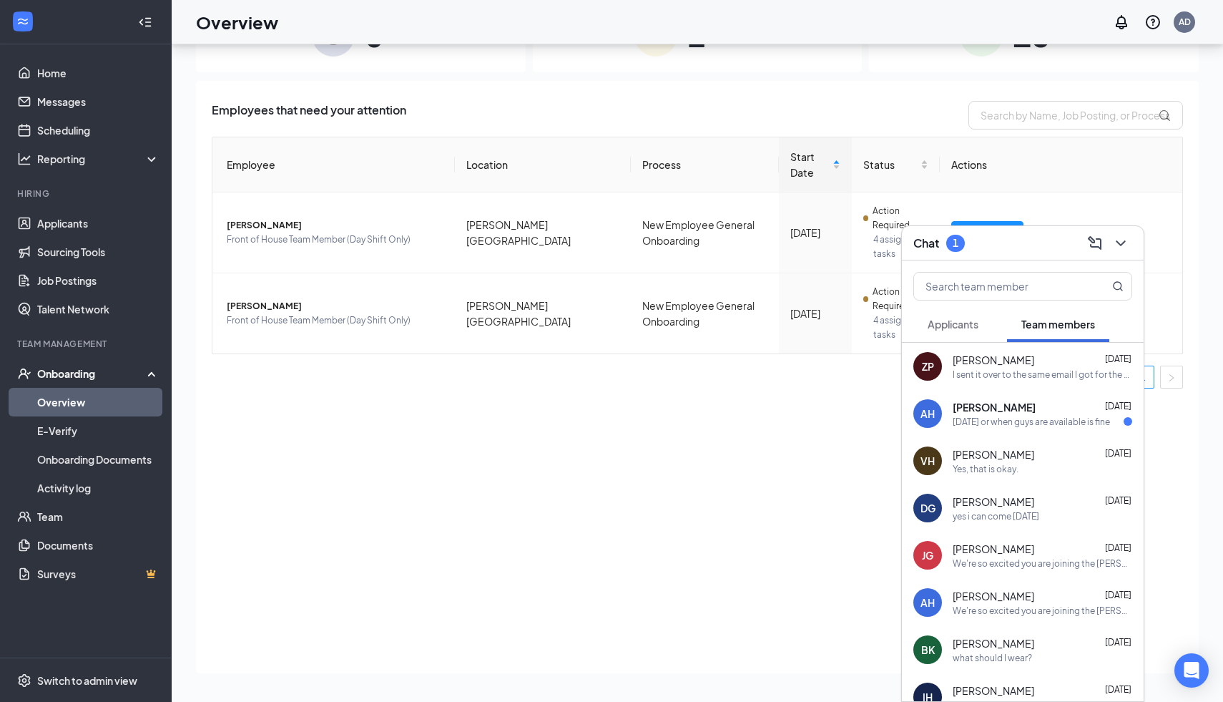
click at [997, 461] on div "[PERSON_NAME] [DATE] Yes, that is okay." at bounding box center [1043, 461] width 180 height 28
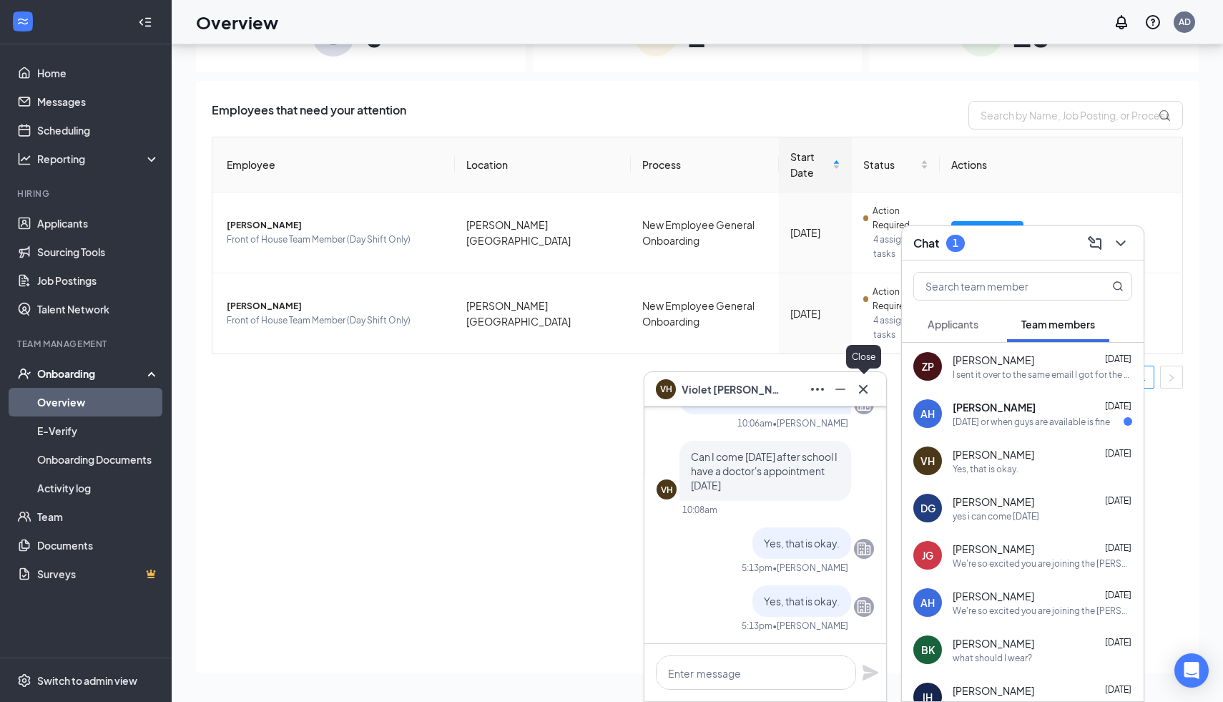
click at [860, 391] on icon "Cross" at bounding box center [863, 388] width 9 height 9
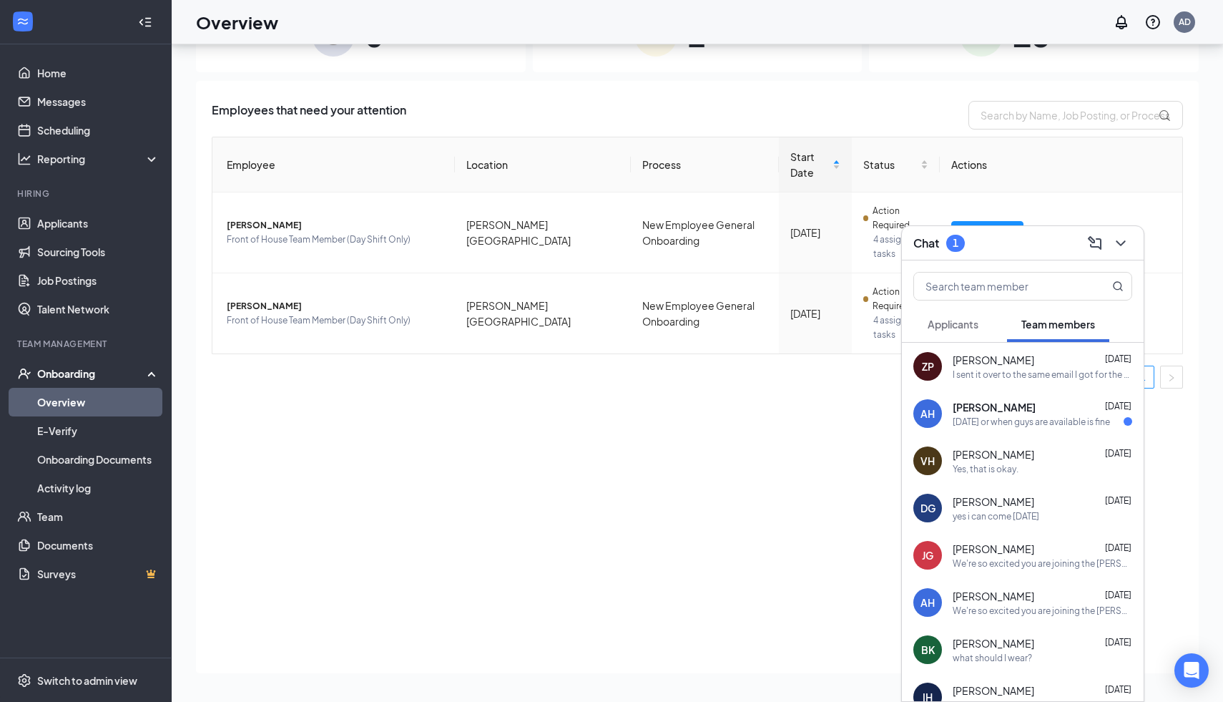
click at [1118, 249] on icon "ChevronDown" at bounding box center [1120, 243] width 17 height 17
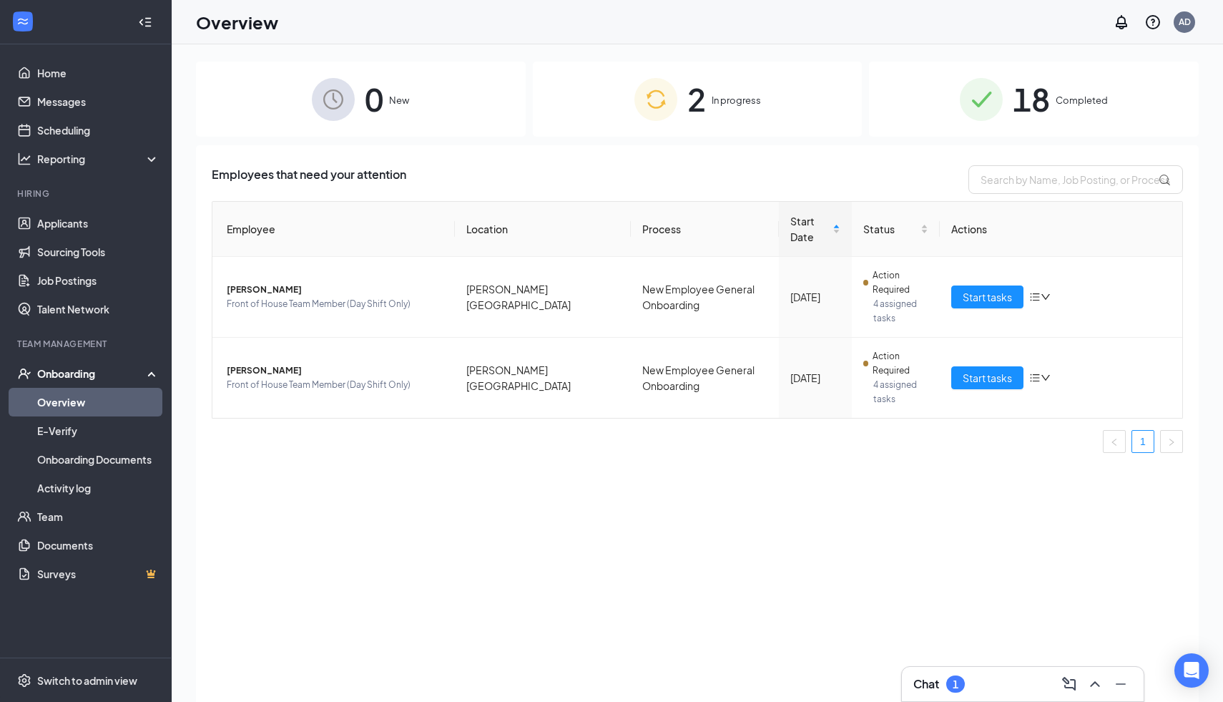
click at [997, 98] on img at bounding box center [981, 99] width 43 height 43
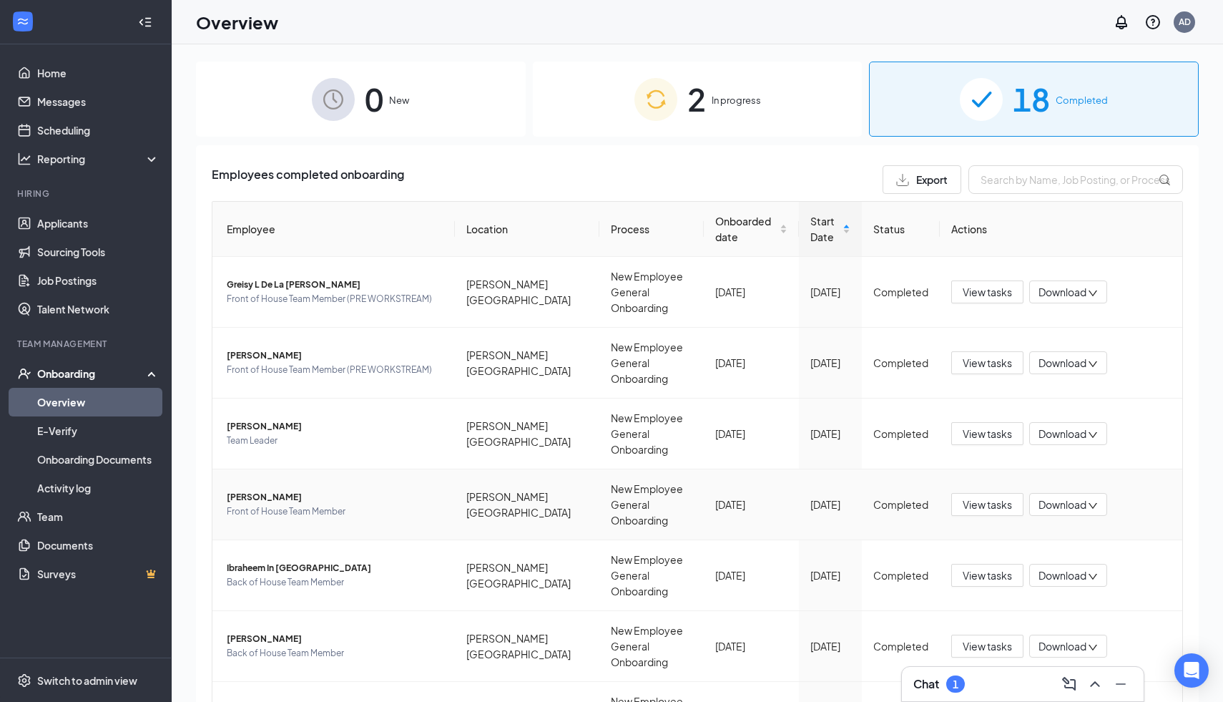
scroll to position [155, 0]
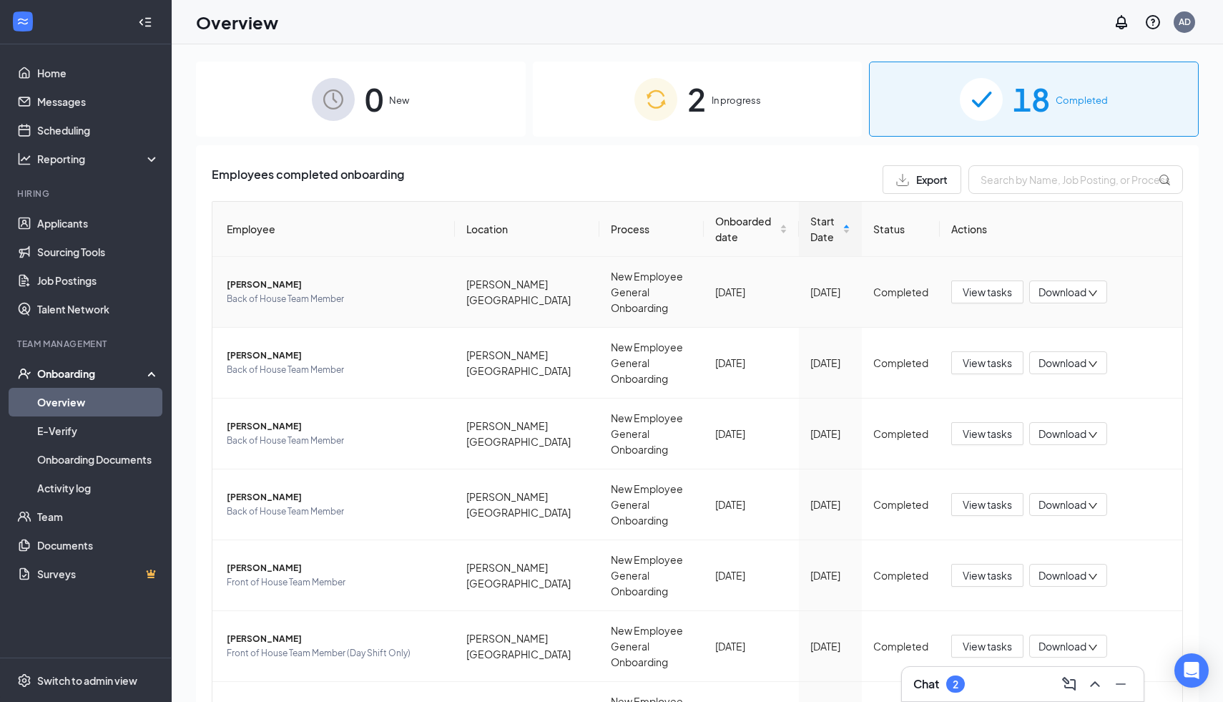
scroll to position [45, 0]
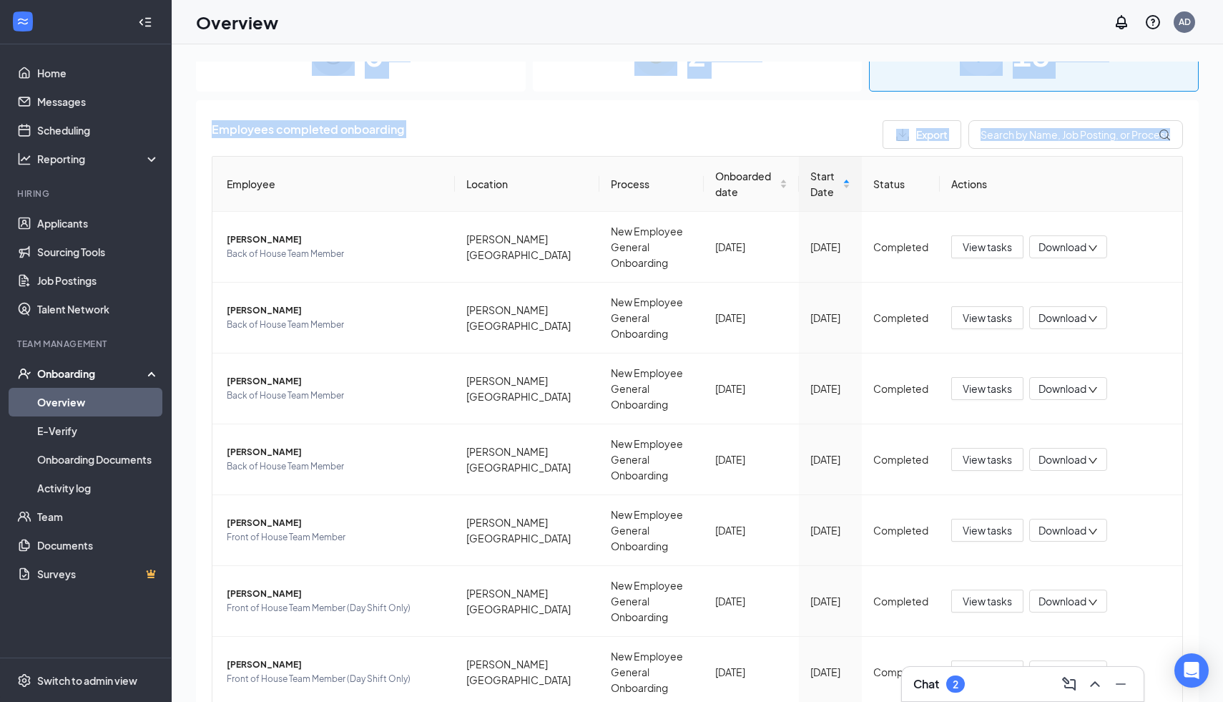
drag, startPoint x: 1002, startPoint y: 682, endPoint x: 1223, endPoint y: 639, distance: 224.6
click at [1223, 639] on div "Chat 2 0 New 2 In progress 18 Completed Employees completed onboarding Export E…" at bounding box center [698, 405] width 1052 height 722
click at [1118, 686] on icon "Minimize" at bounding box center [1120, 683] width 17 height 17
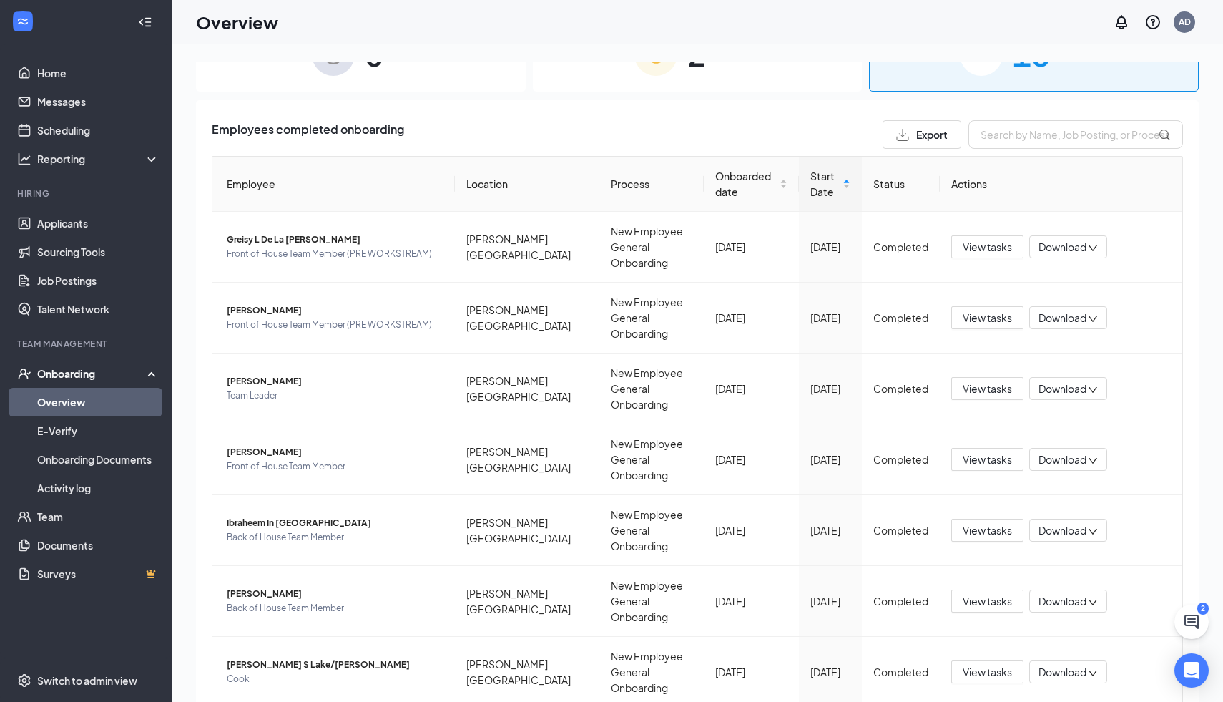
click at [205, 88] on div "0 New" at bounding box center [361, 53] width 330 height 75
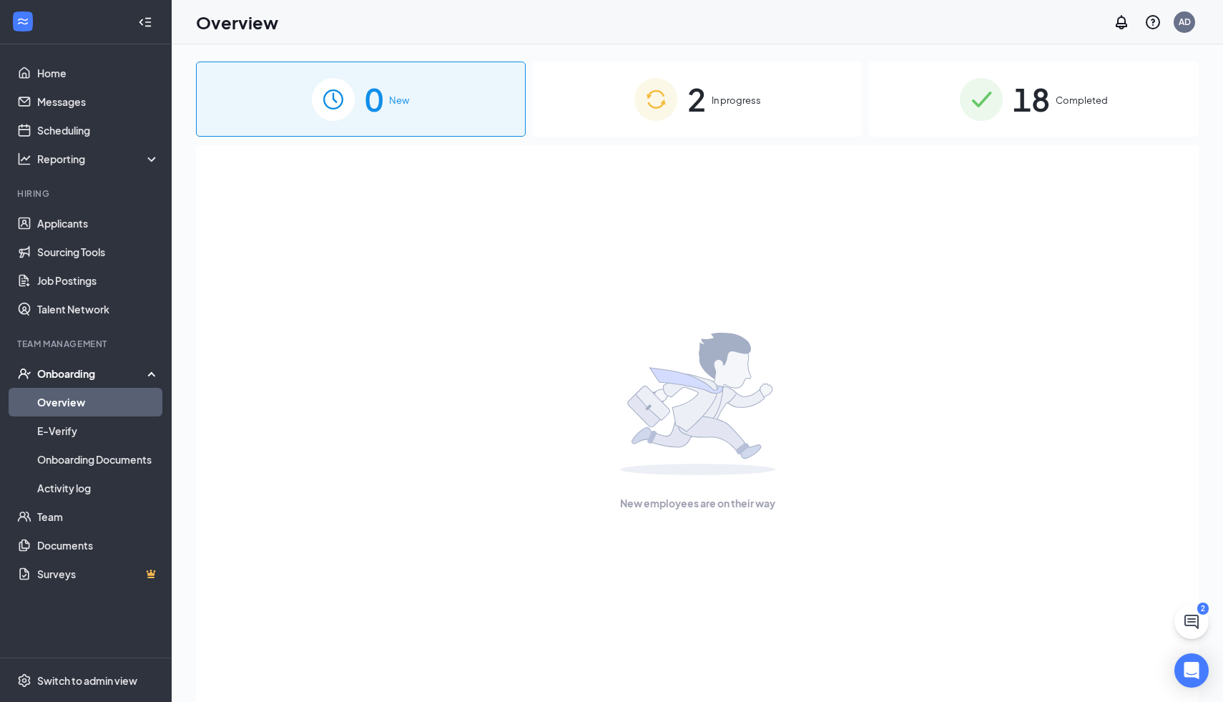
click at [584, 107] on div "2 In progress" at bounding box center [698, 99] width 330 height 75
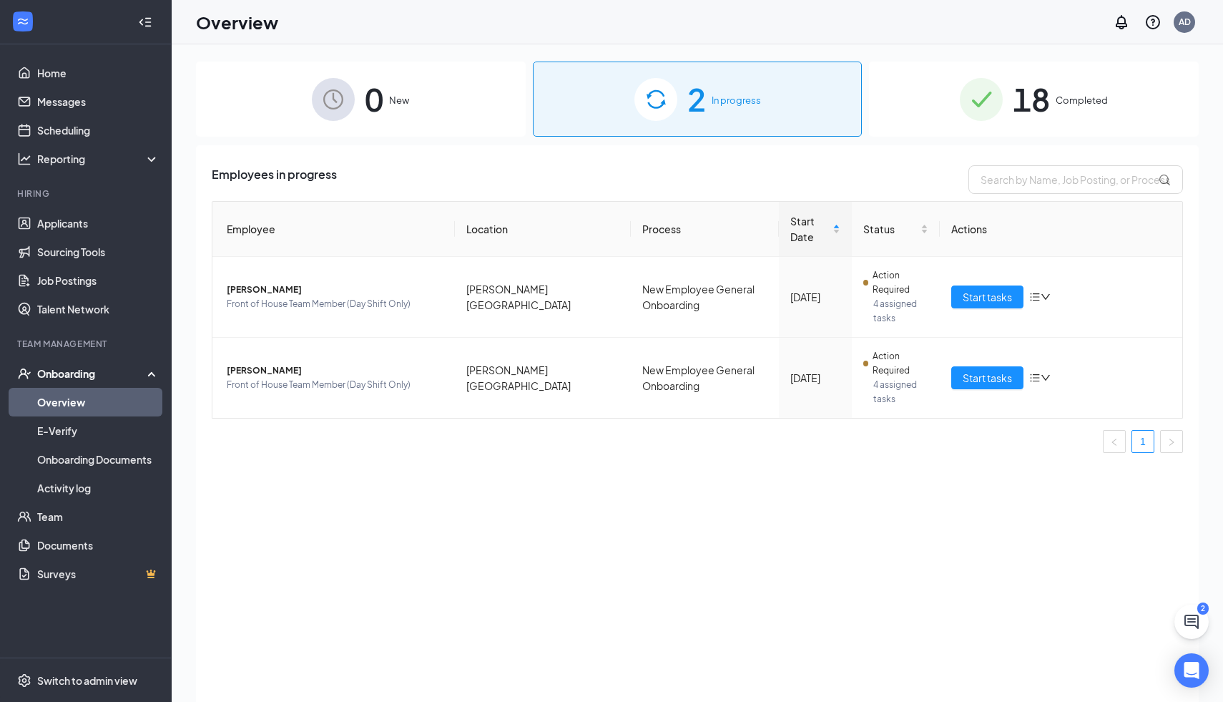
click at [981, 90] on img at bounding box center [981, 99] width 43 height 43
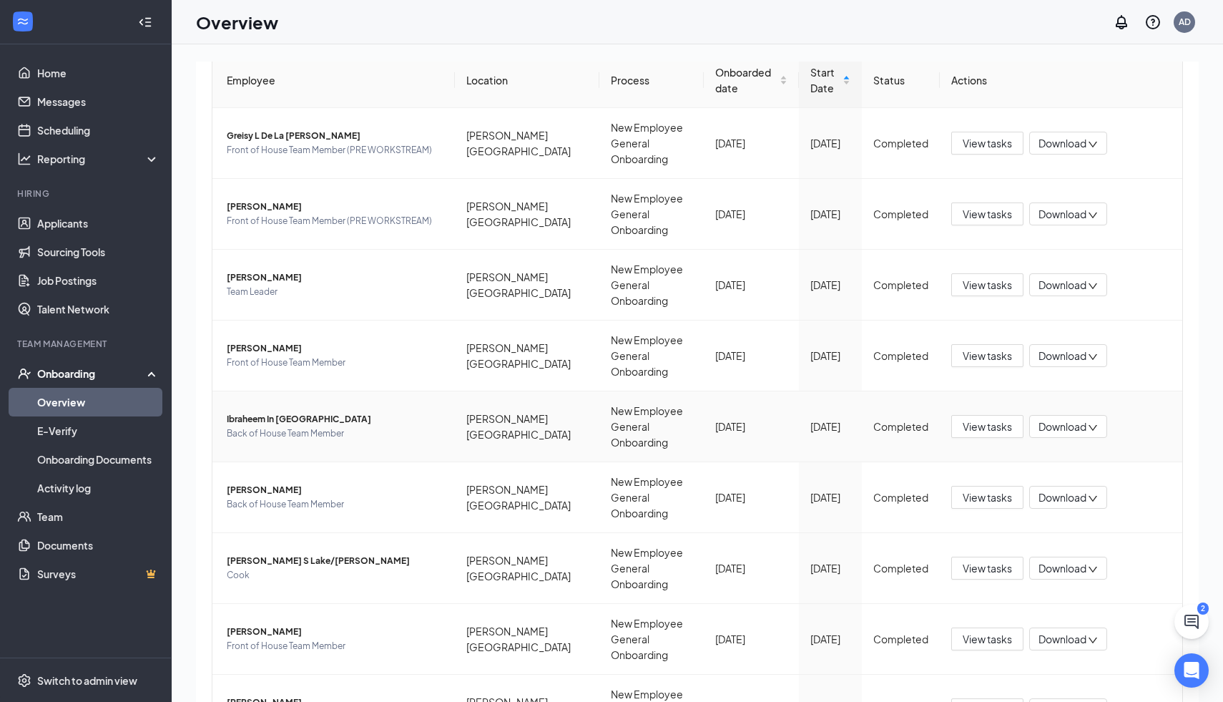
scroll to position [155, 0]
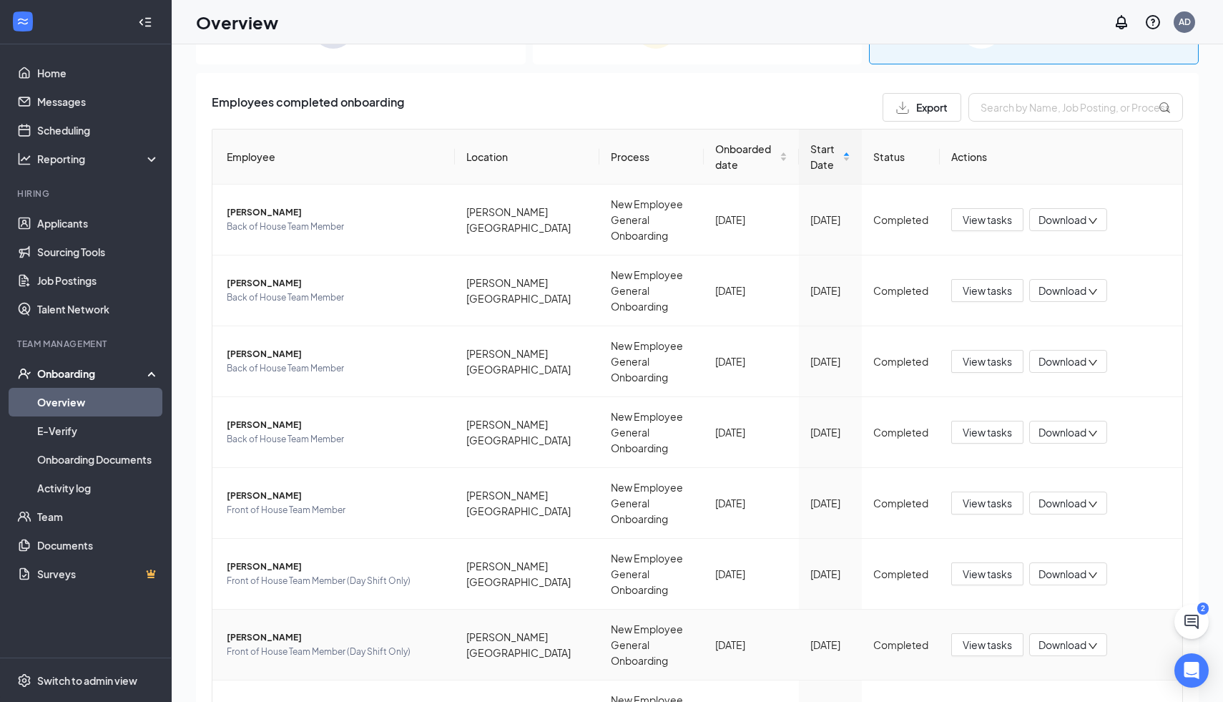
scroll to position [30, 0]
